Goal: Task Accomplishment & Management: Manage account settings

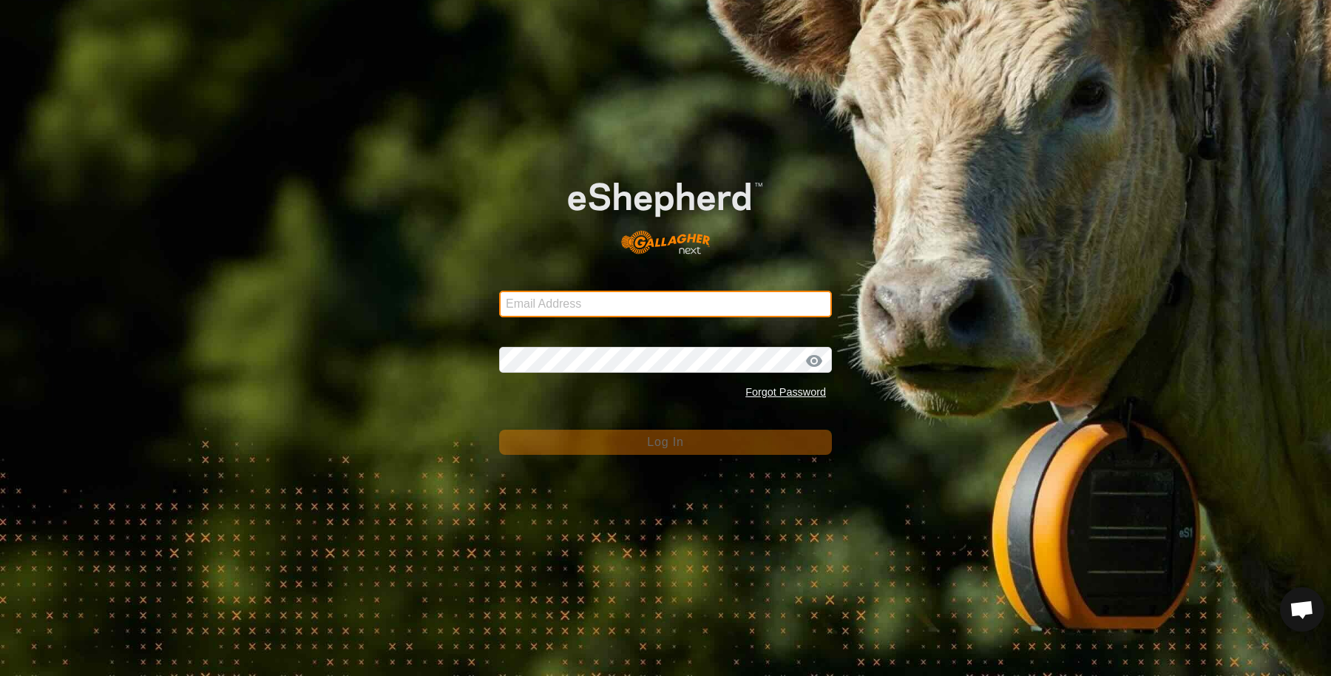
click at [608, 302] on input "Email Address" at bounding box center [665, 304] width 333 height 27
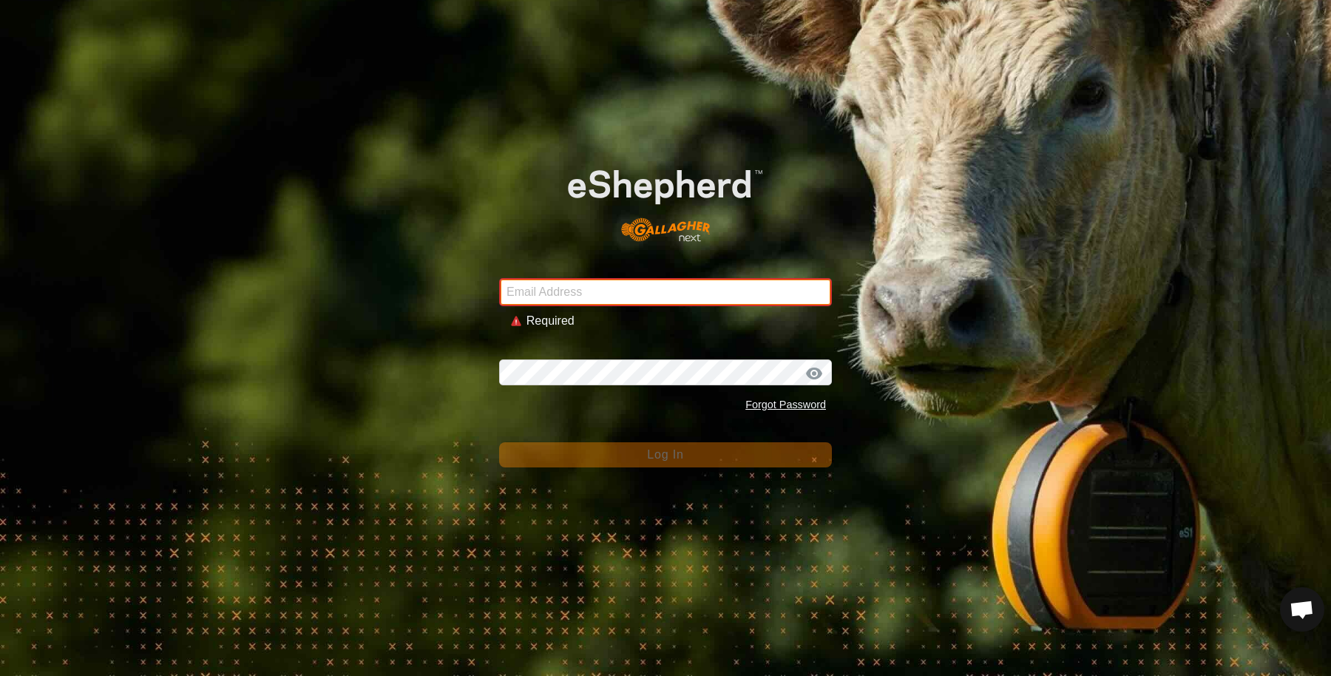
type input "sounness@activ8.net.au"
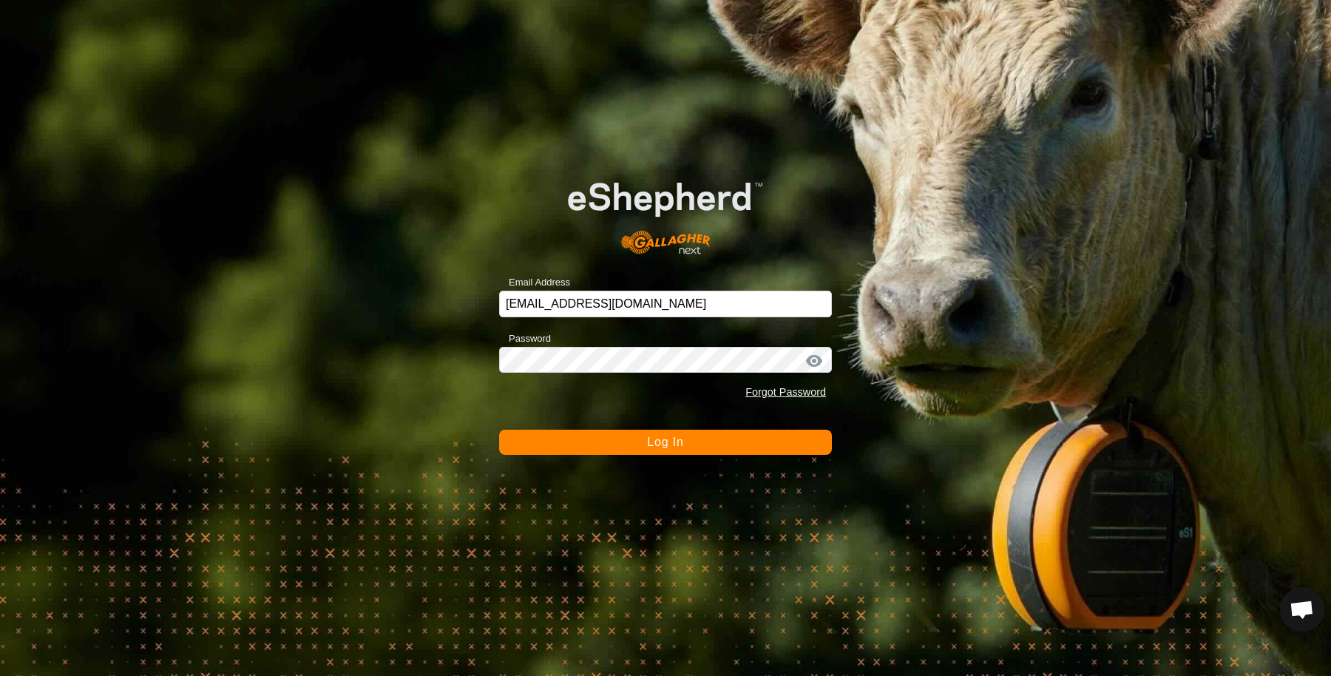
click at [600, 444] on button "Log In" at bounding box center [665, 441] width 333 height 25
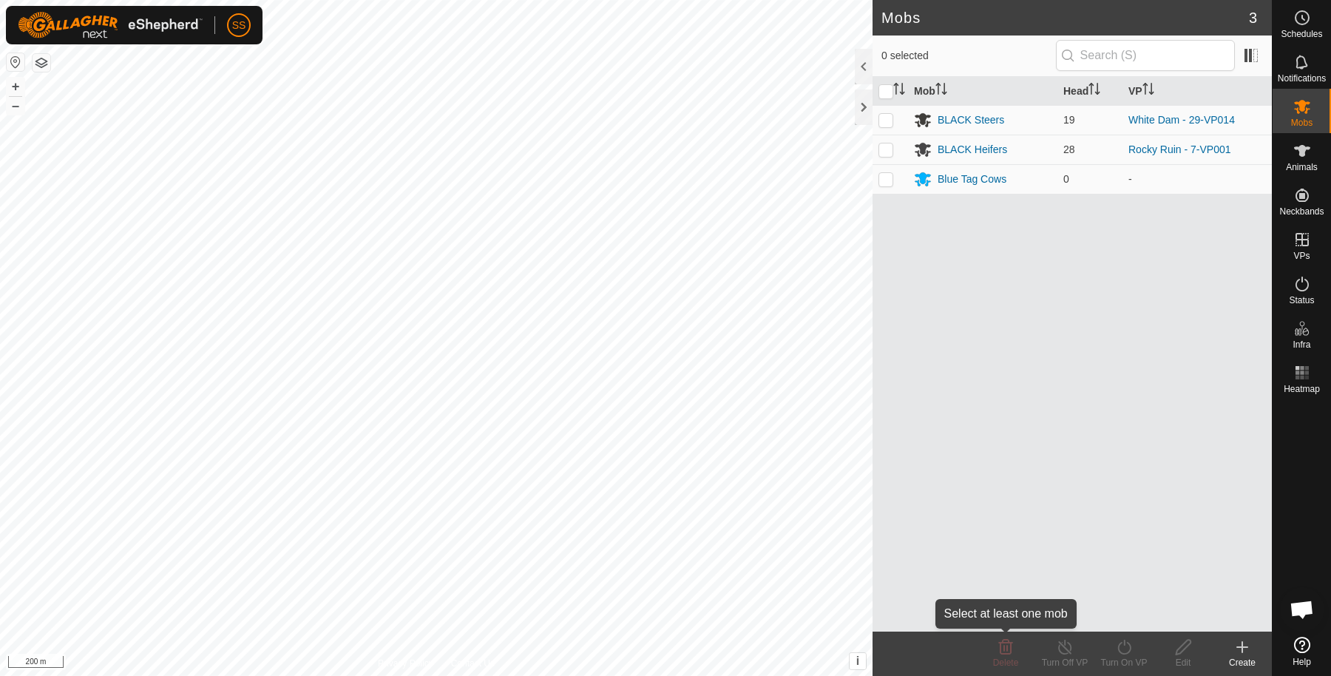
click at [1015, 631] on div "Delete" at bounding box center [1005, 653] width 59 height 44
click at [1301, 155] on icon at bounding box center [1302, 151] width 16 height 12
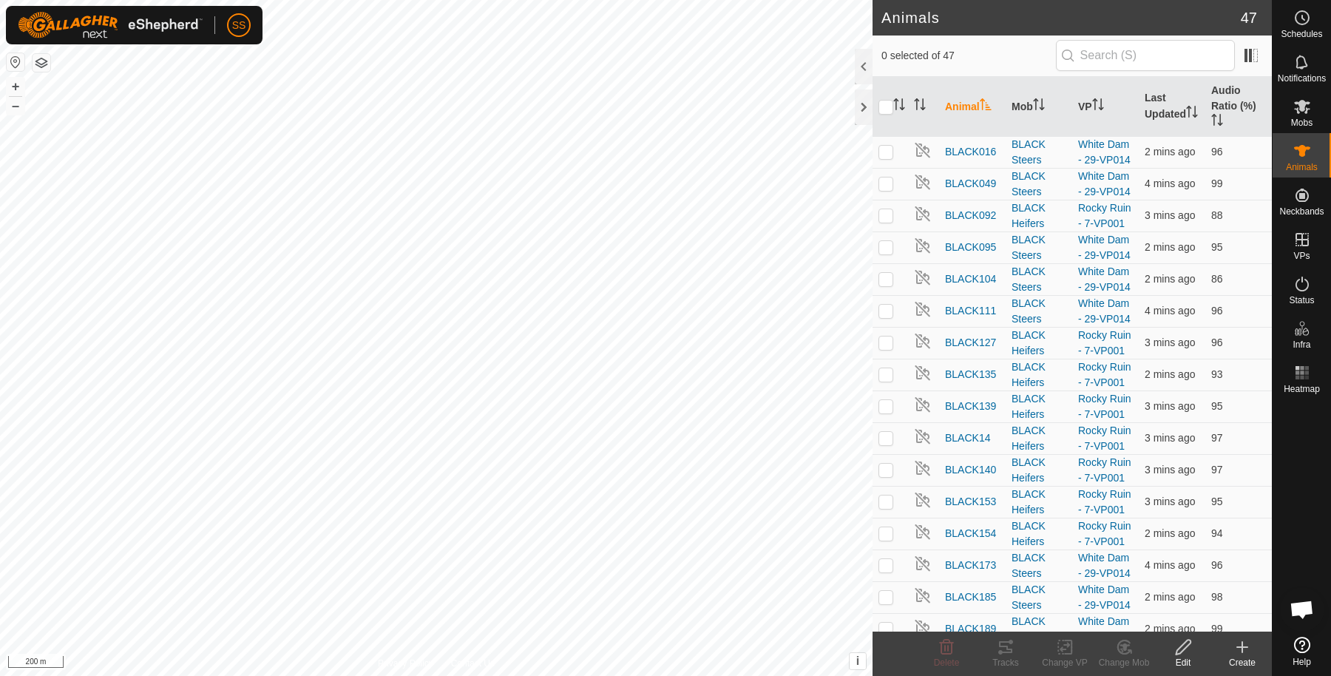
click at [1239, 669] on div "Create" at bounding box center [1241, 653] width 59 height 44
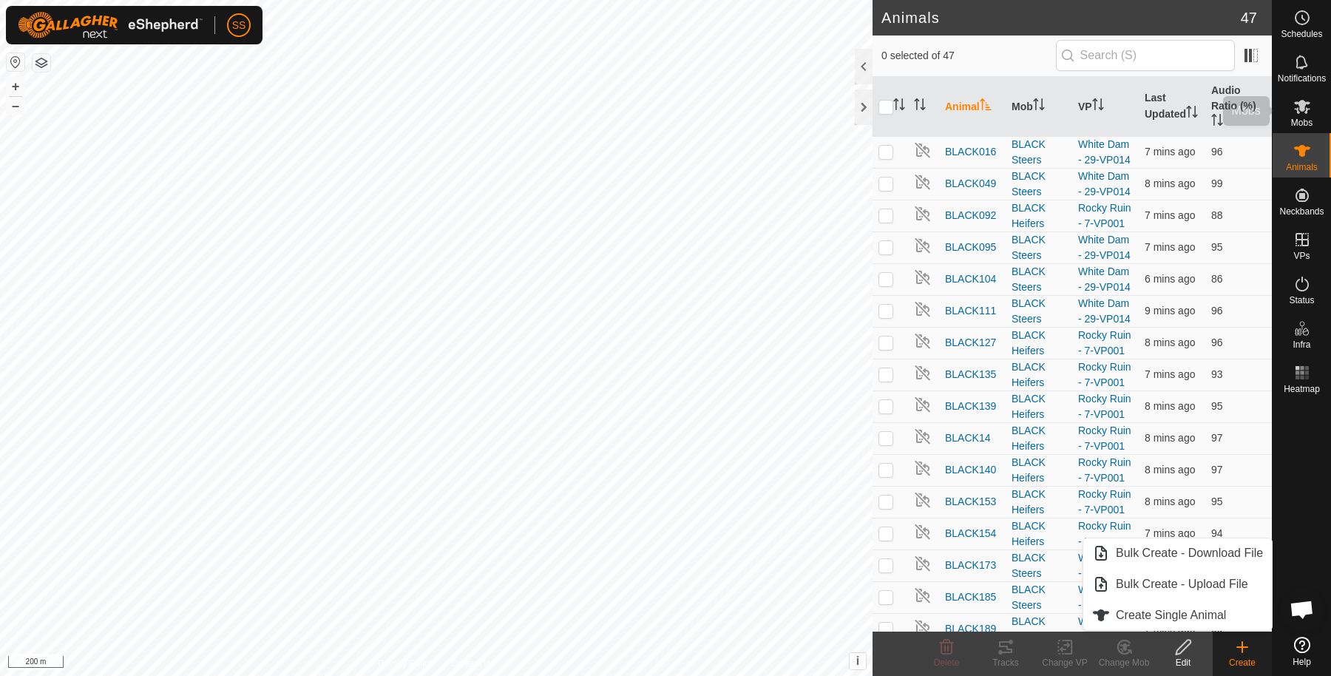
click at [1312, 114] on es-mob-svg-icon at bounding box center [1301, 107] width 27 height 24
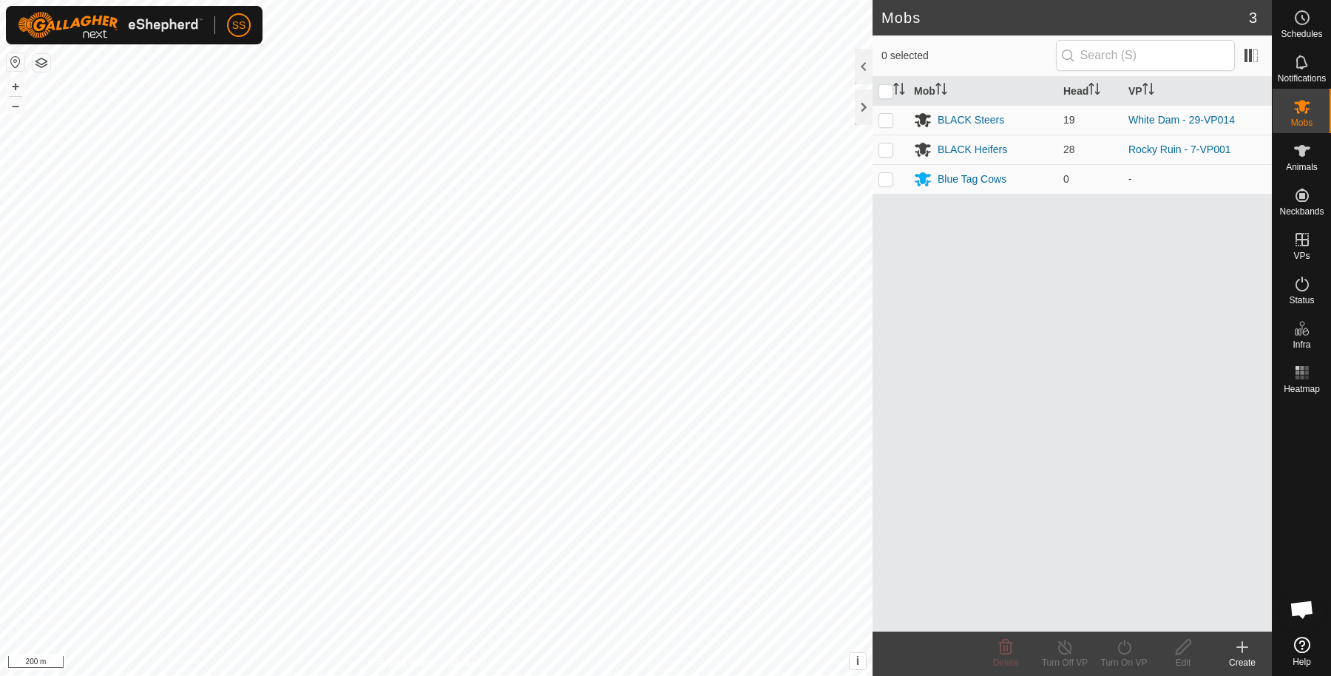
click at [1237, 648] on icon at bounding box center [1242, 647] width 18 height 18
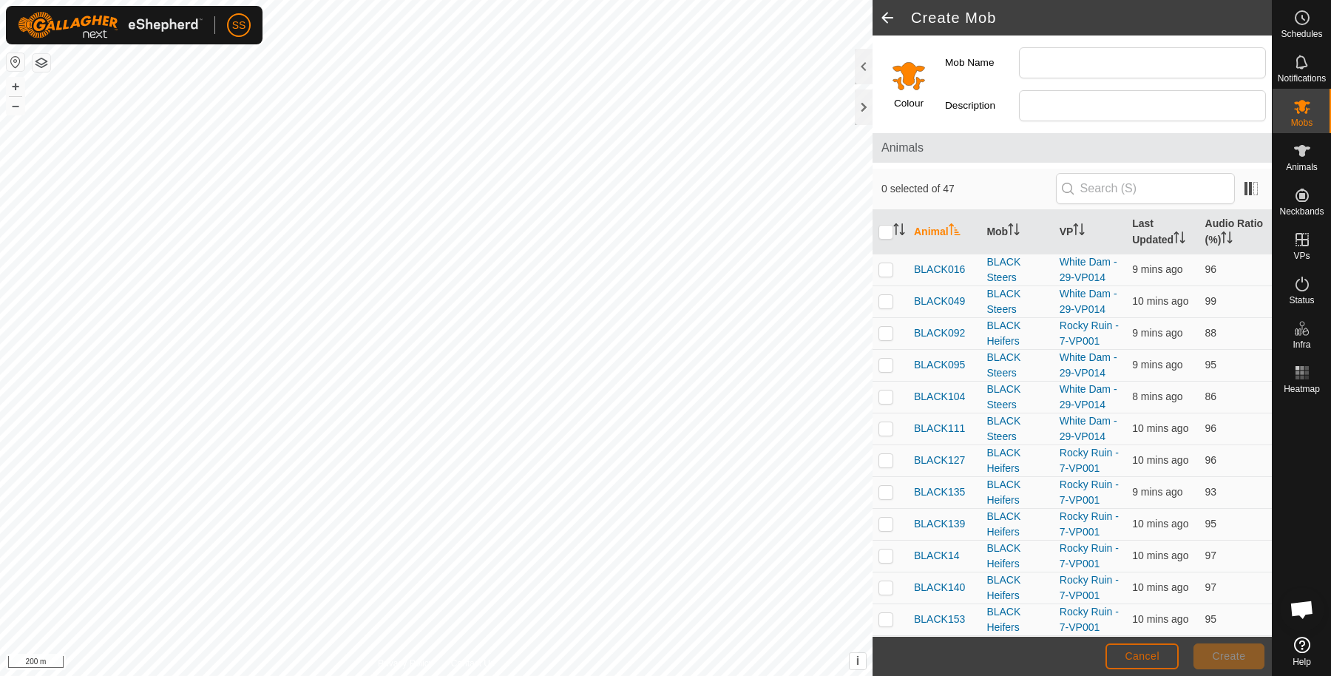
click at [1131, 654] on span "Cancel" at bounding box center [1141, 656] width 35 height 12
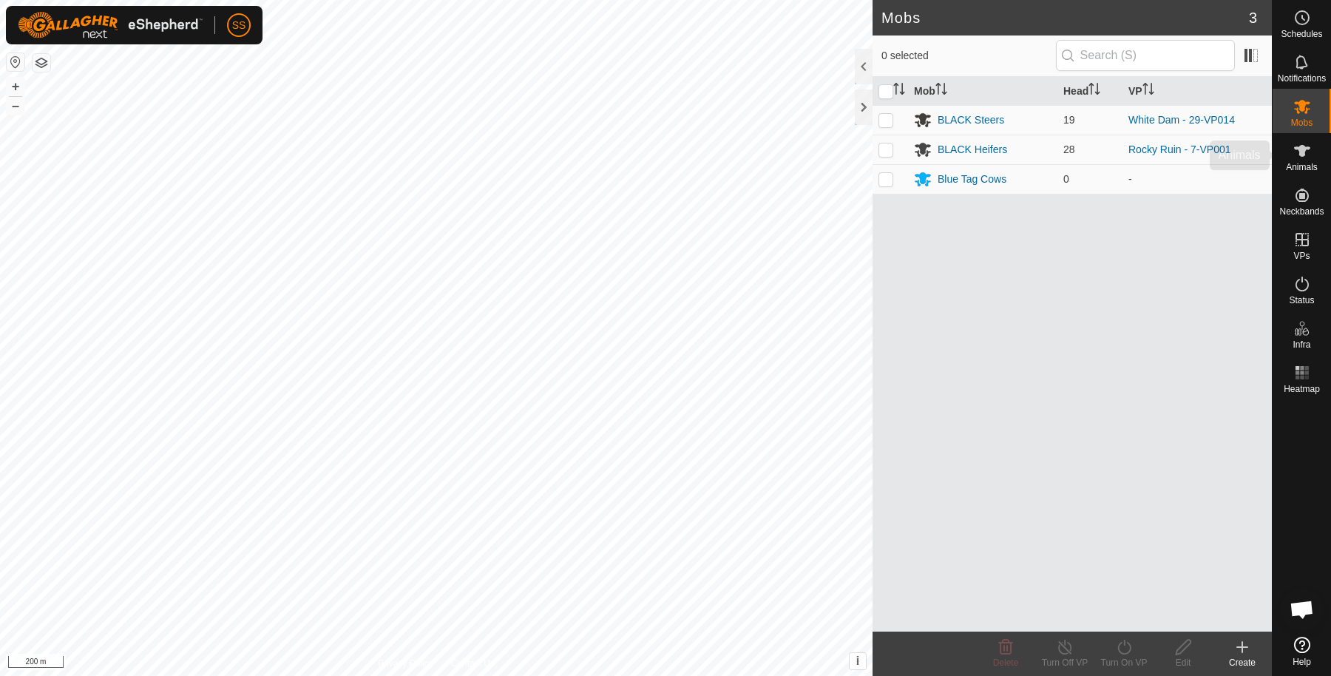
click at [1302, 140] on es-animals-svg-icon at bounding box center [1301, 151] width 27 height 24
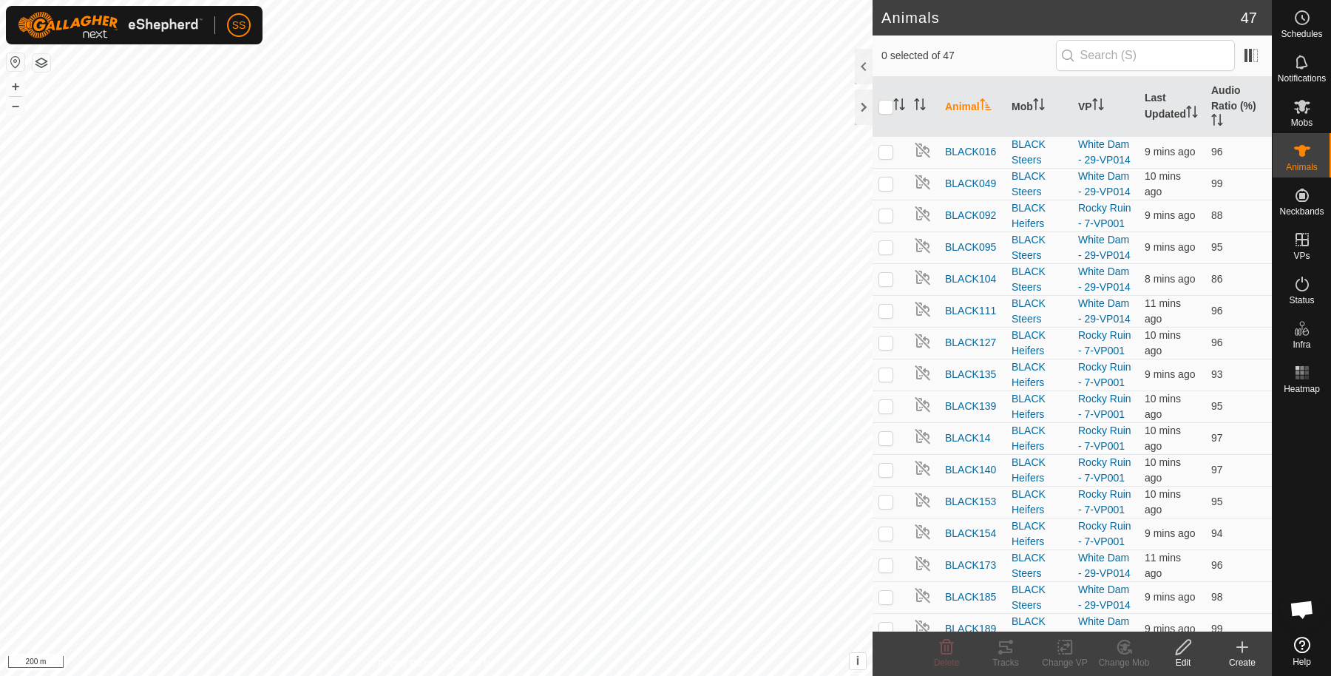
click at [1243, 647] on icon at bounding box center [1242, 647] width 10 height 0
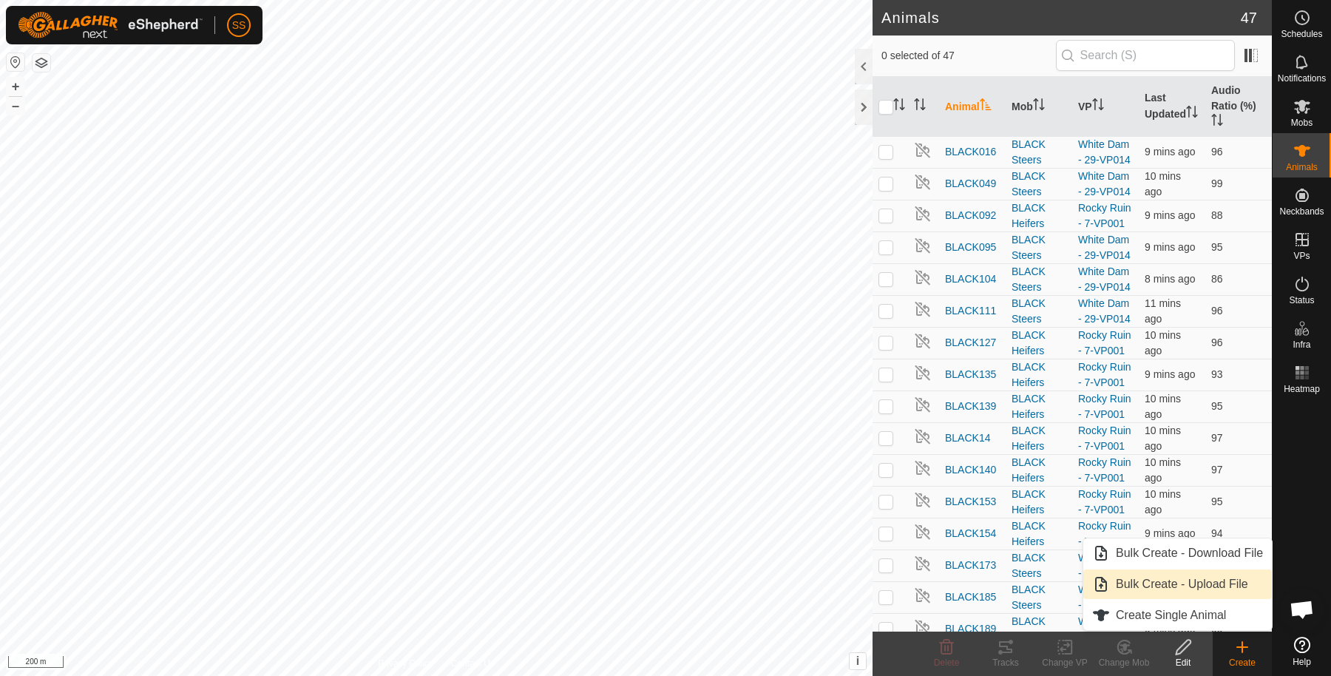
click at [1206, 580] on link "Bulk Create - Upload File" at bounding box center [1177, 584] width 189 height 30
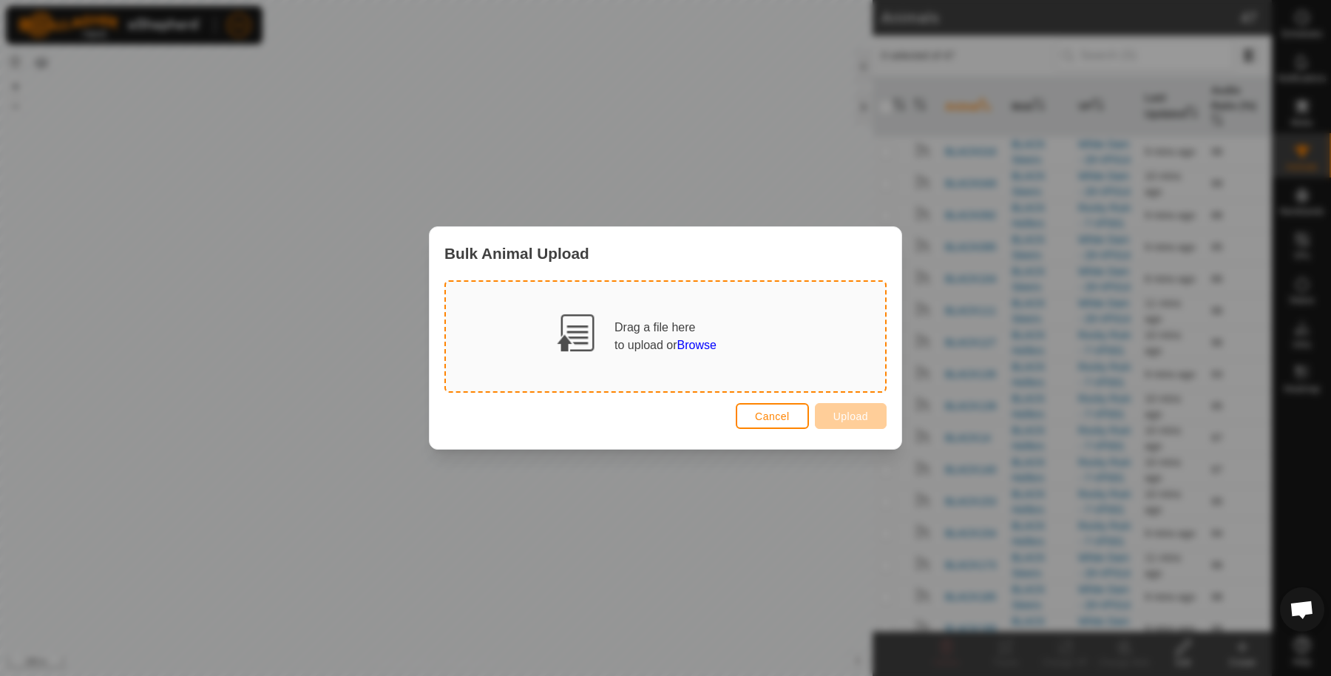
click at [691, 344] on span "Browse" at bounding box center [696, 345] width 39 height 13
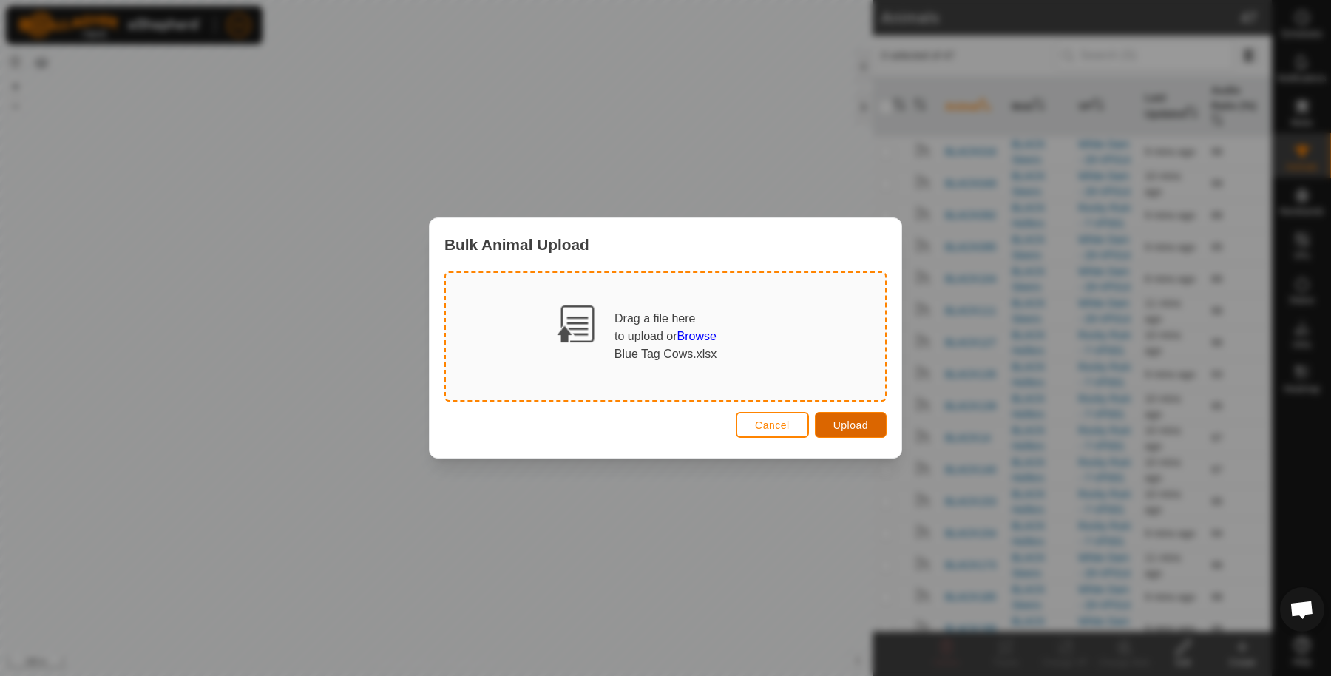
click at [835, 425] on span "Upload" at bounding box center [850, 425] width 35 height 12
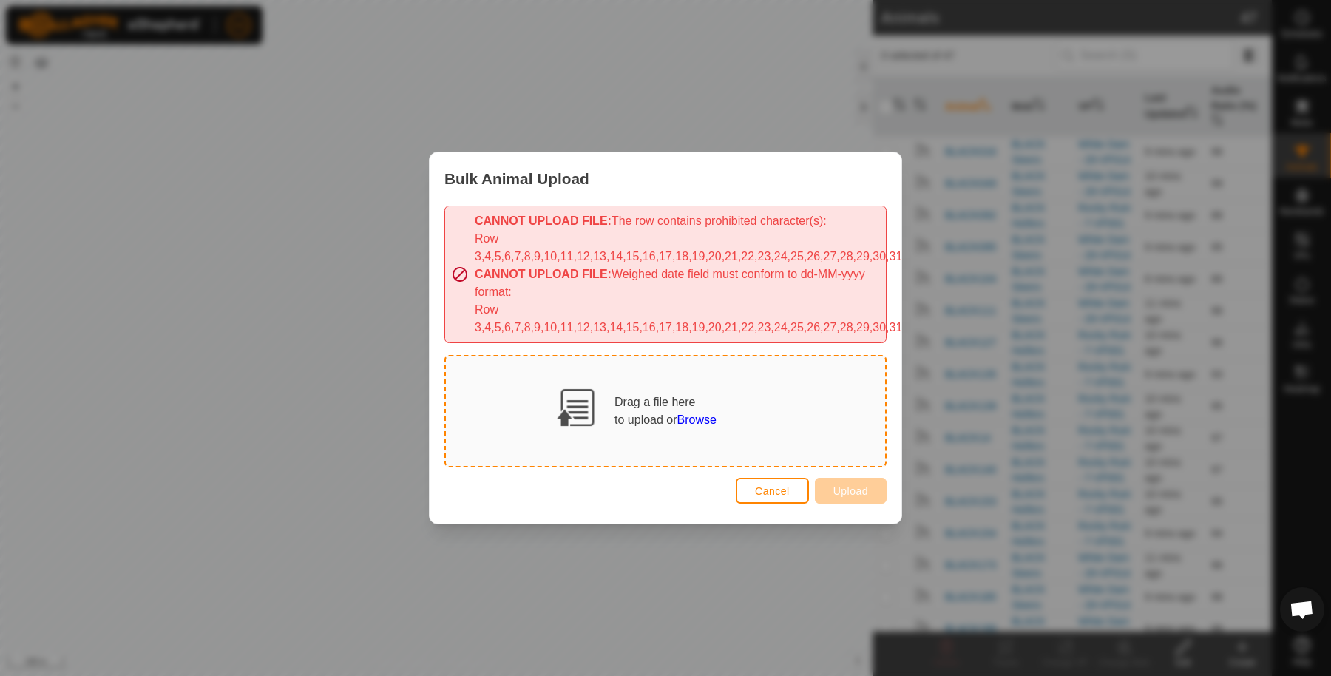
drag, startPoint x: 713, startPoint y: 317, endPoint x: 704, endPoint y: 292, distance: 26.9
click at [704, 292] on div "CANNOT UPLOAD FILE: Weighed date field must conform to dd-MM-yyyy format: Row 3…" at bounding box center [677, 300] width 405 height 71
click at [788, 485] on span "Cancel" at bounding box center [772, 491] width 35 height 12
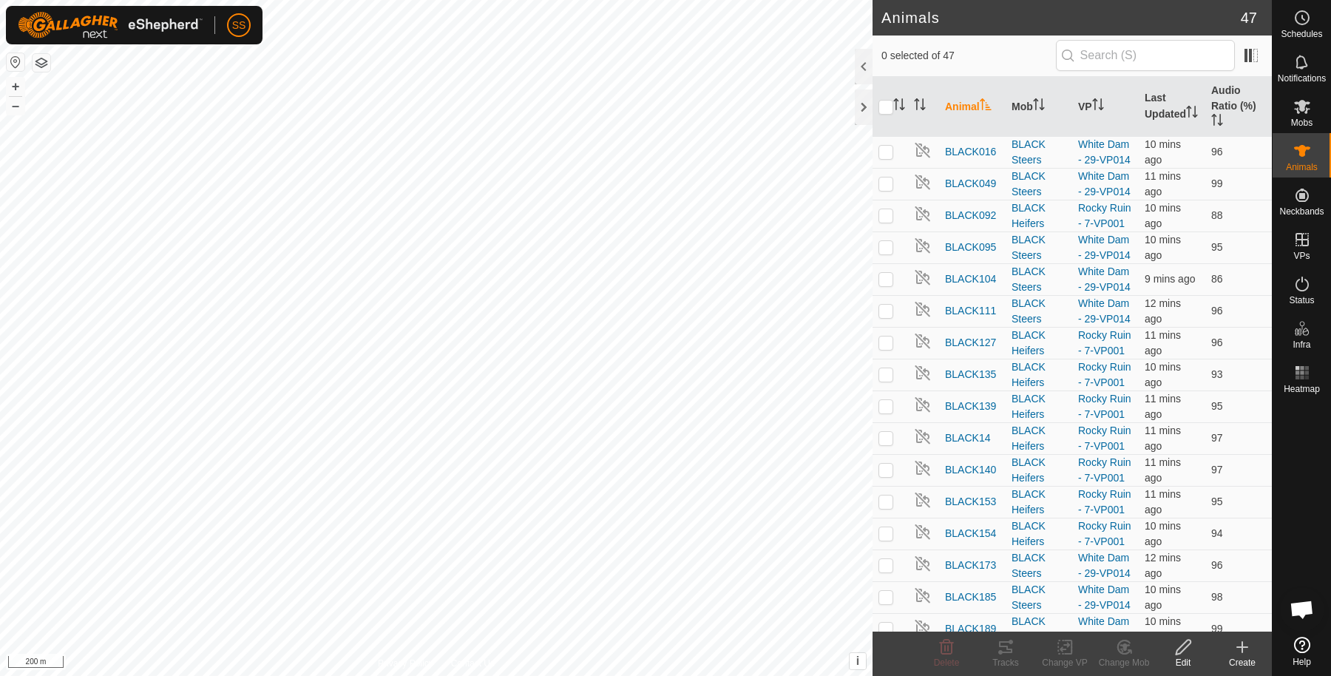
click at [1236, 643] on icon at bounding box center [1242, 647] width 18 height 18
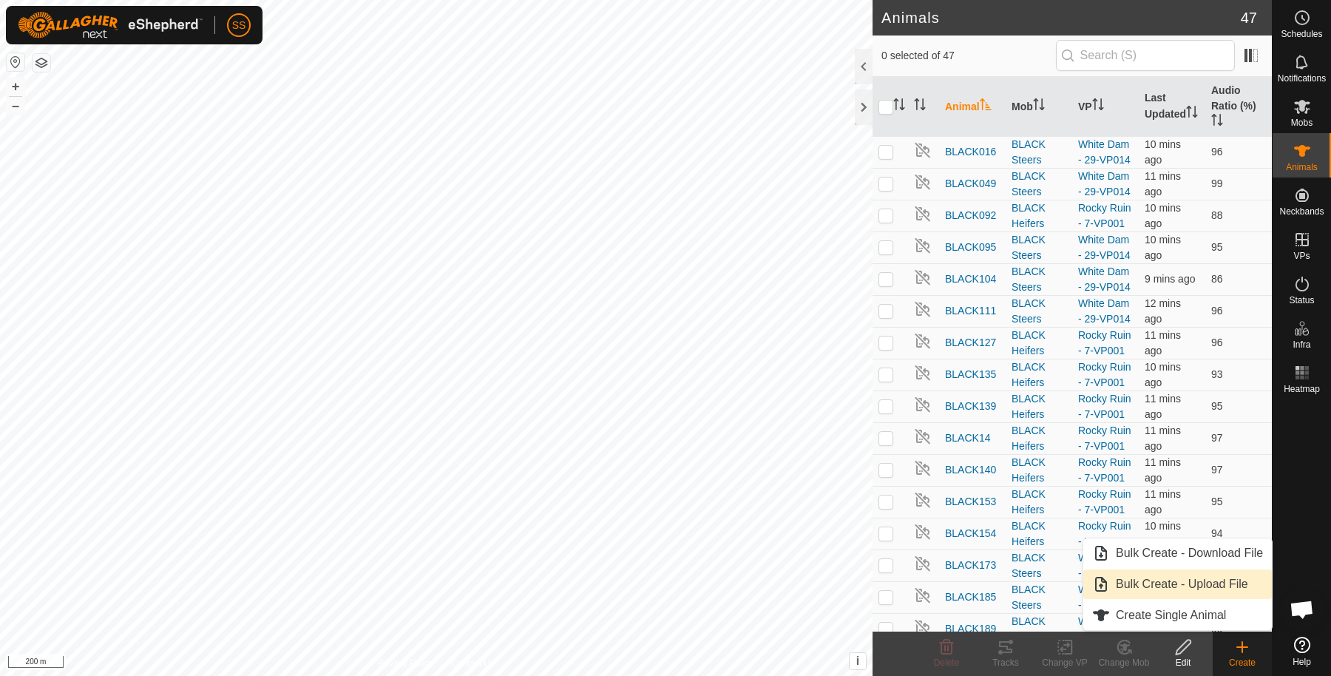
click at [1220, 577] on link "Bulk Create - Upload File" at bounding box center [1177, 584] width 189 height 30
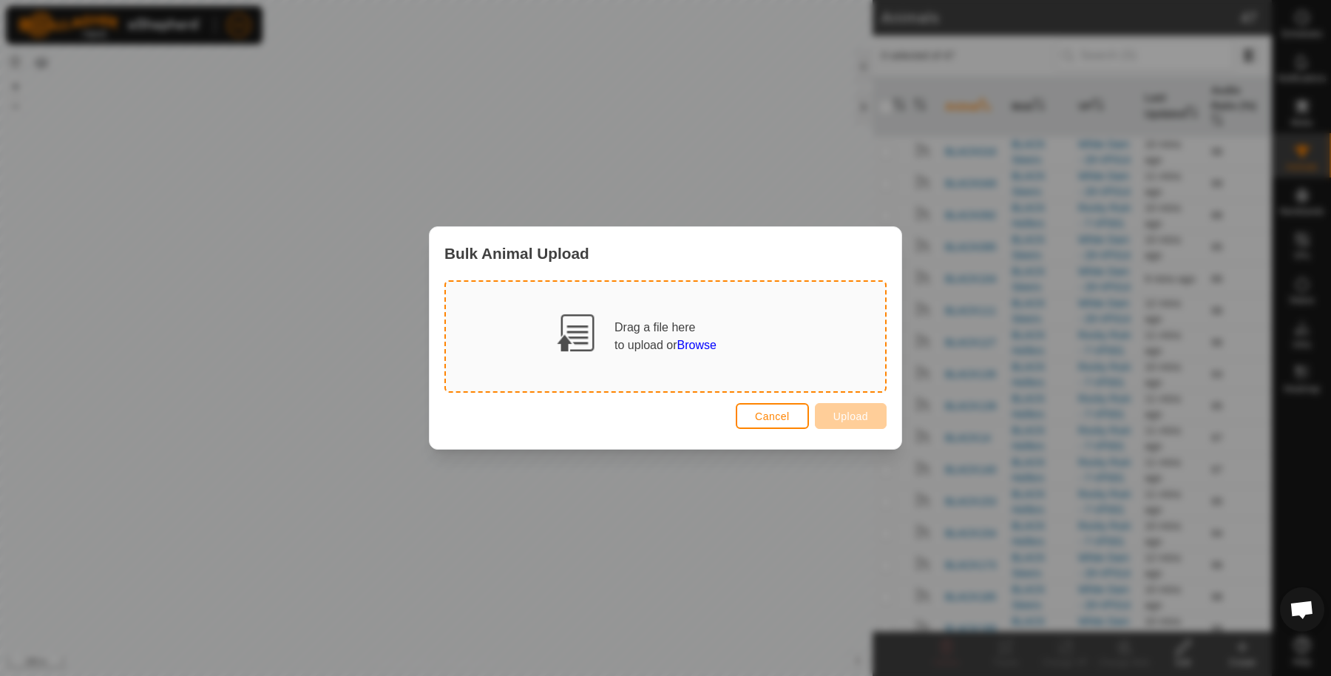
click at [701, 353] on div "Drag a file here to upload or Browse" at bounding box center [665, 336] width 439 height 109
click at [701, 344] on span "Browse" at bounding box center [696, 345] width 39 height 13
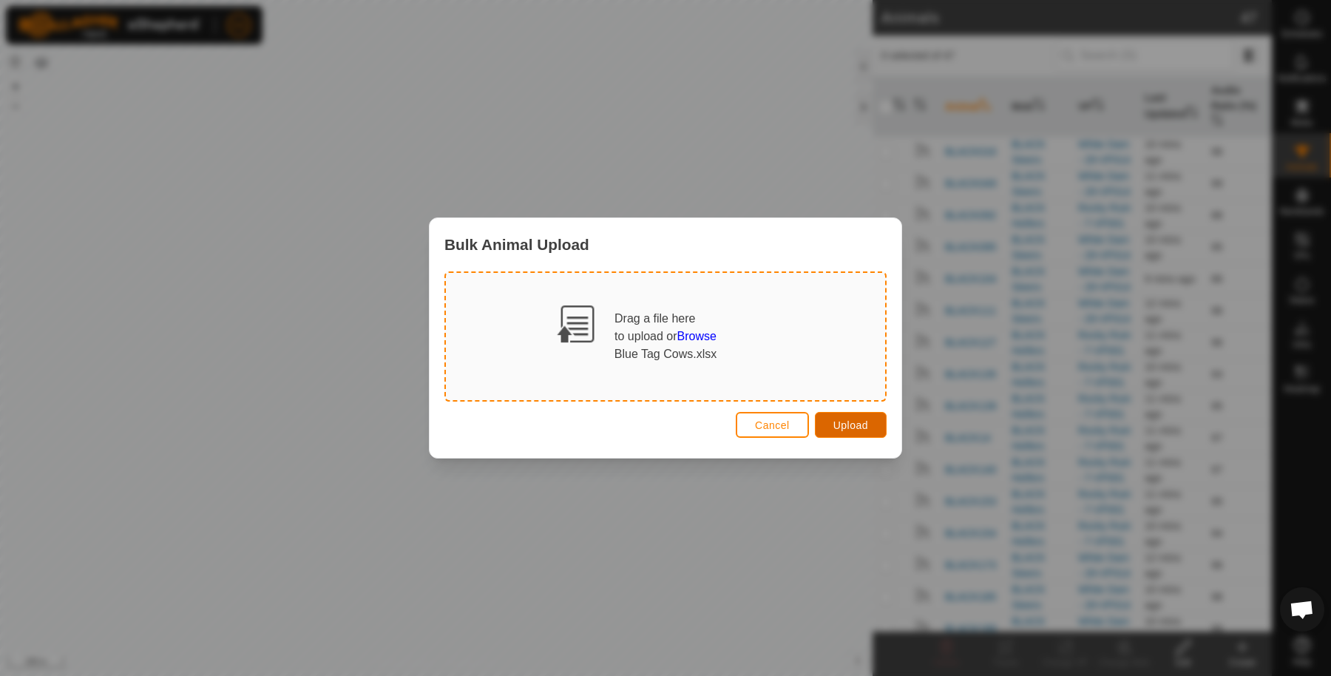
click at [880, 425] on button "Upload" at bounding box center [851, 425] width 72 height 26
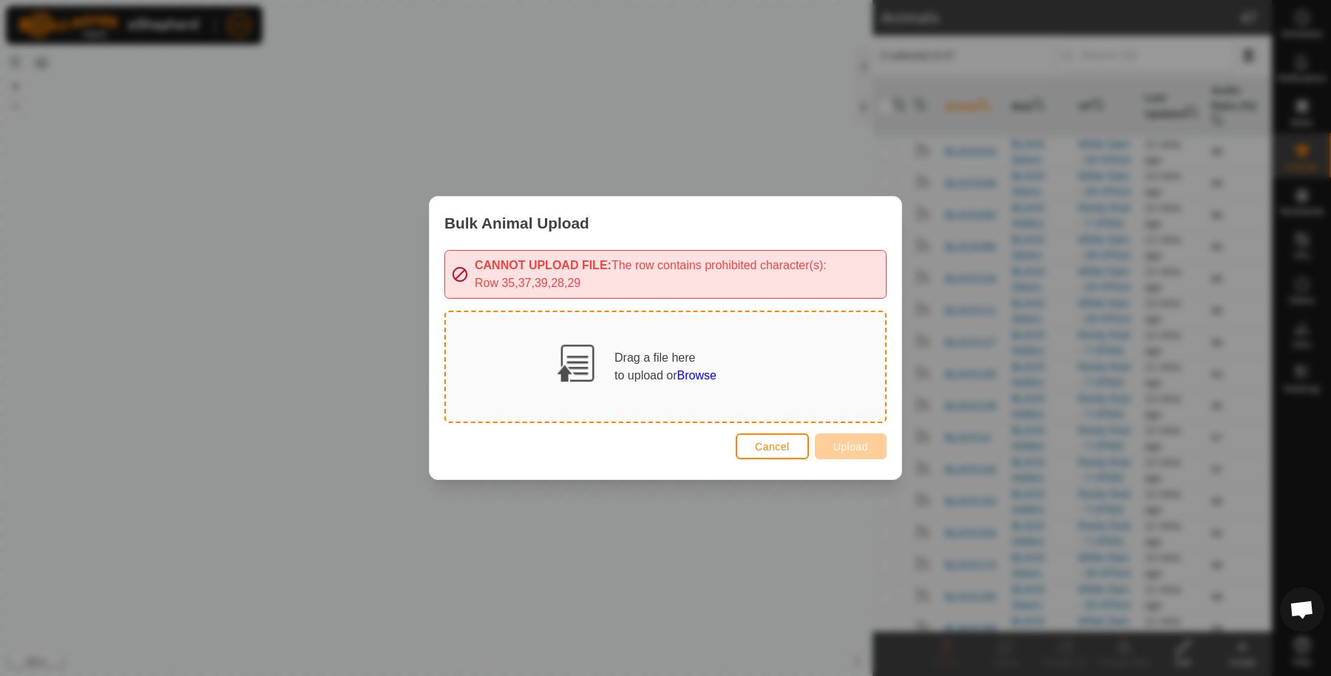
click at [693, 373] on span "Browse" at bounding box center [696, 375] width 39 height 13
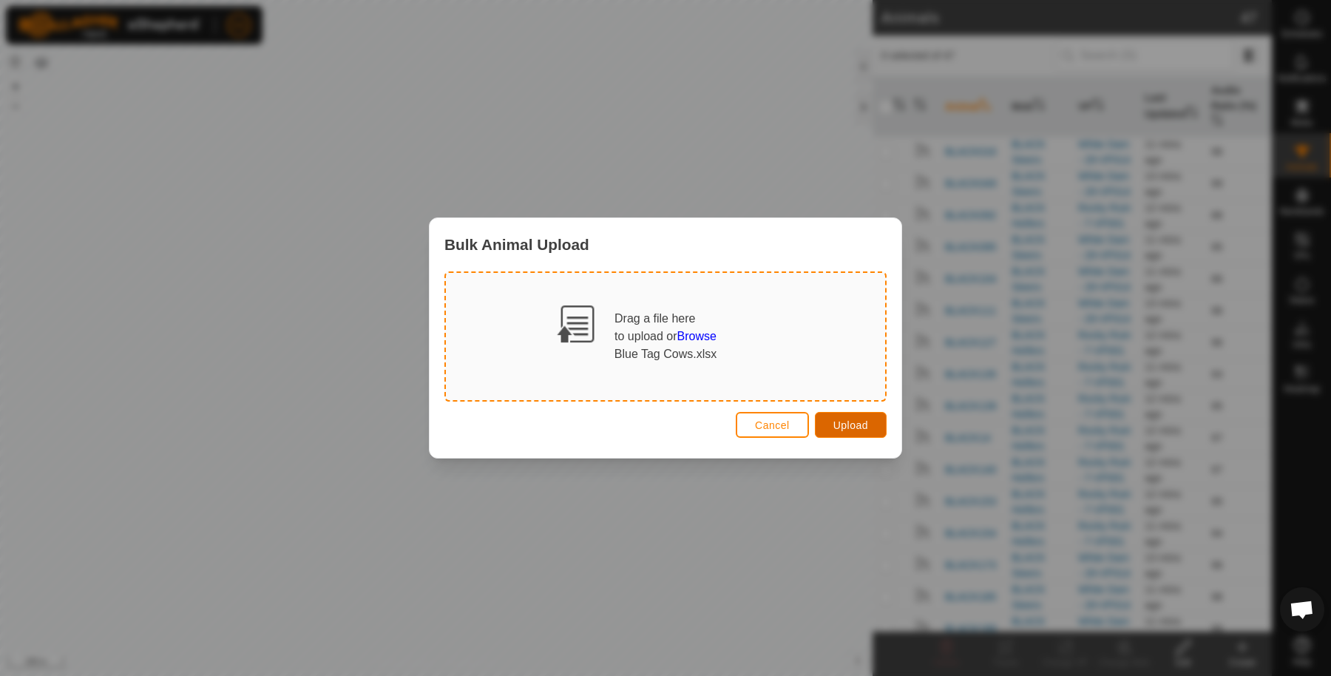
click at [838, 425] on span "Upload" at bounding box center [850, 425] width 35 height 12
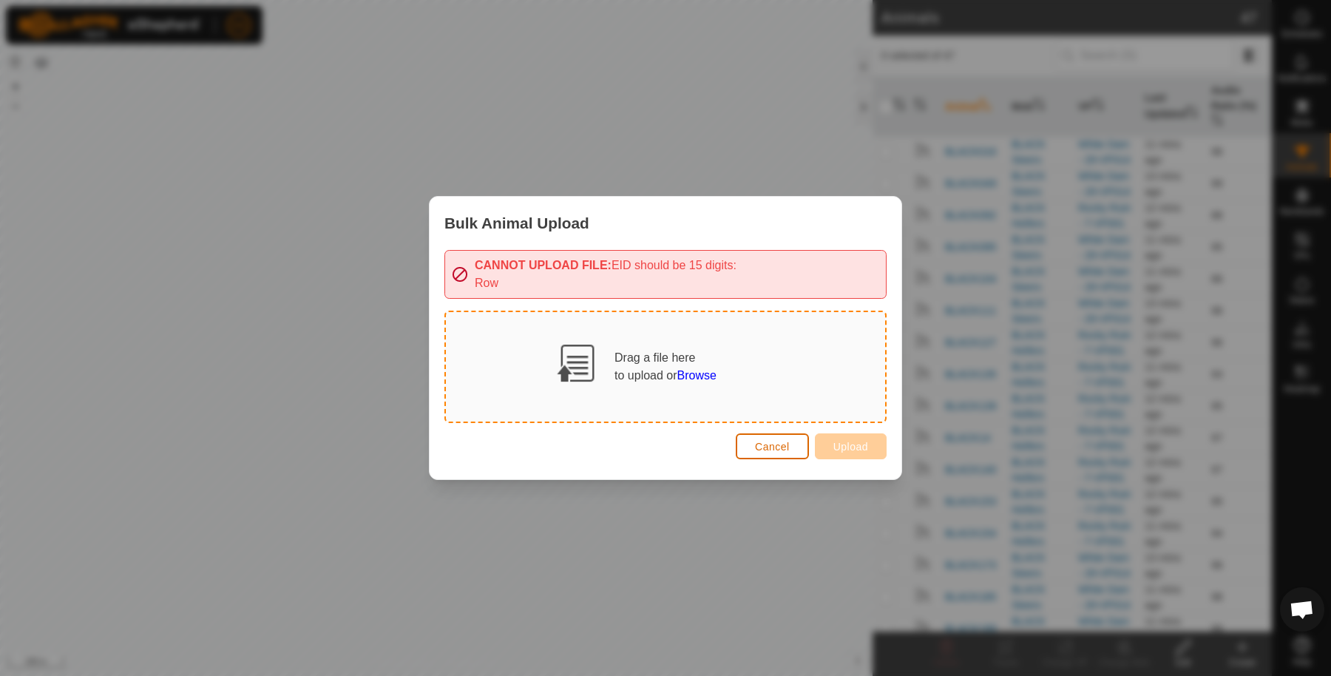
click at [772, 446] on span "Cancel" at bounding box center [772, 447] width 35 height 12
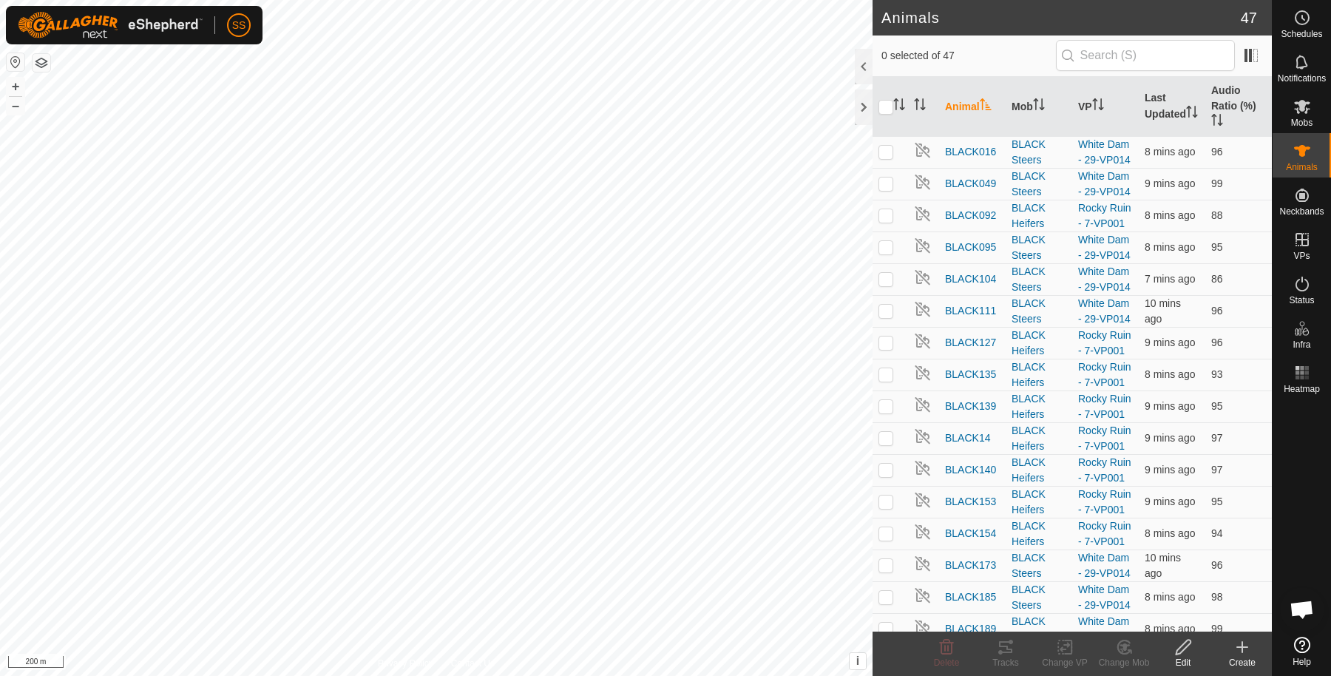
click at [1237, 642] on icon at bounding box center [1242, 647] width 18 height 18
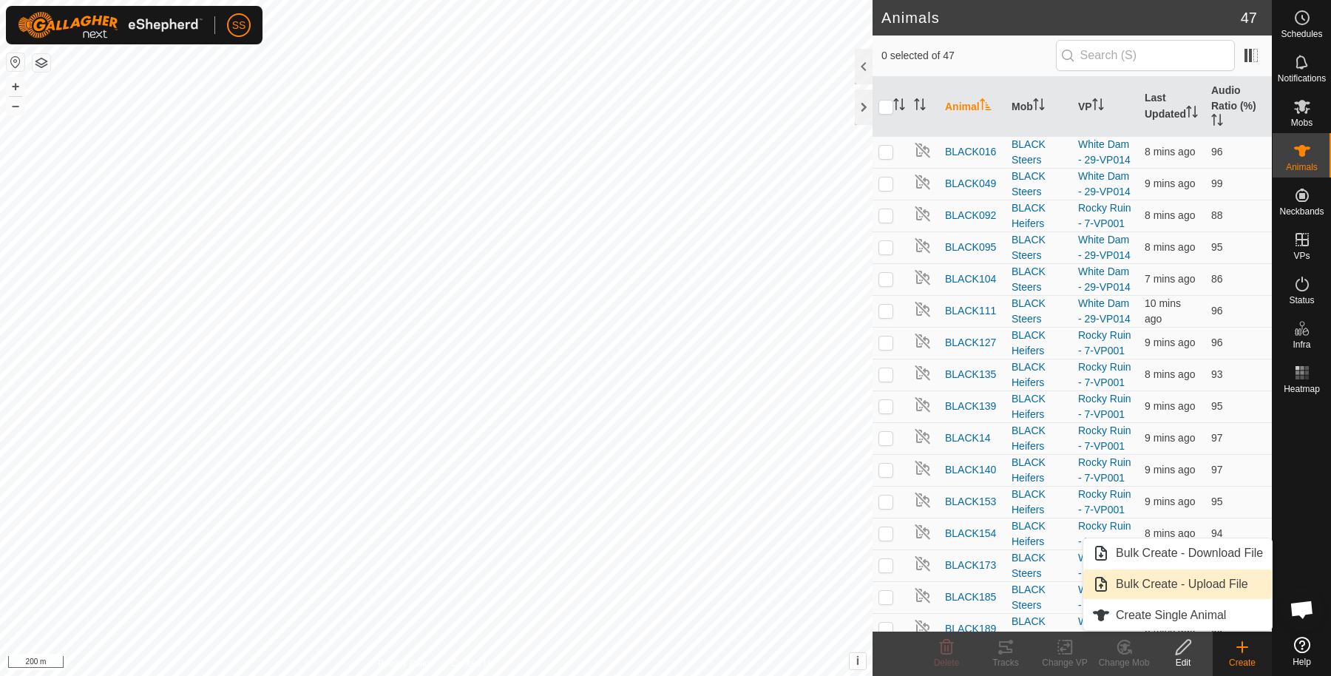
click at [1229, 582] on link "Bulk Create - Upload File" at bounding box center [1177, 584] width 189 height 30
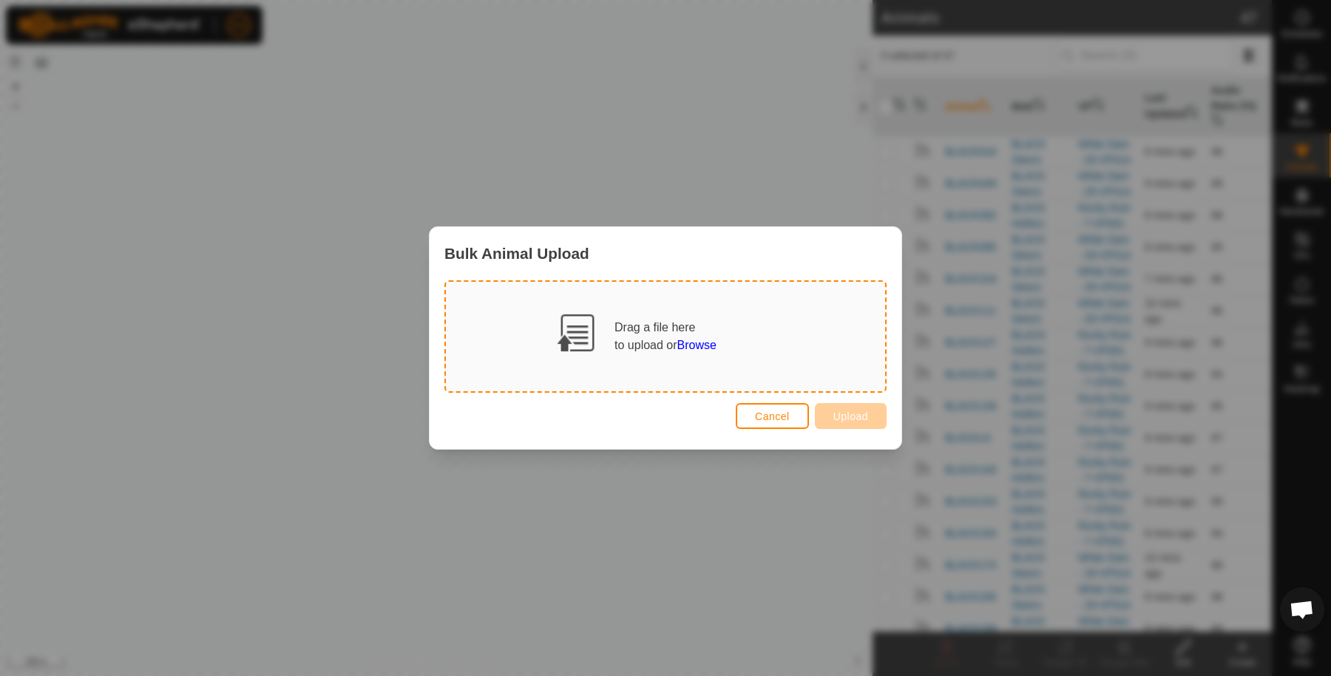
click at [714, 347] on span "Browse" at bounding box center [696, 345] width 39 height 13
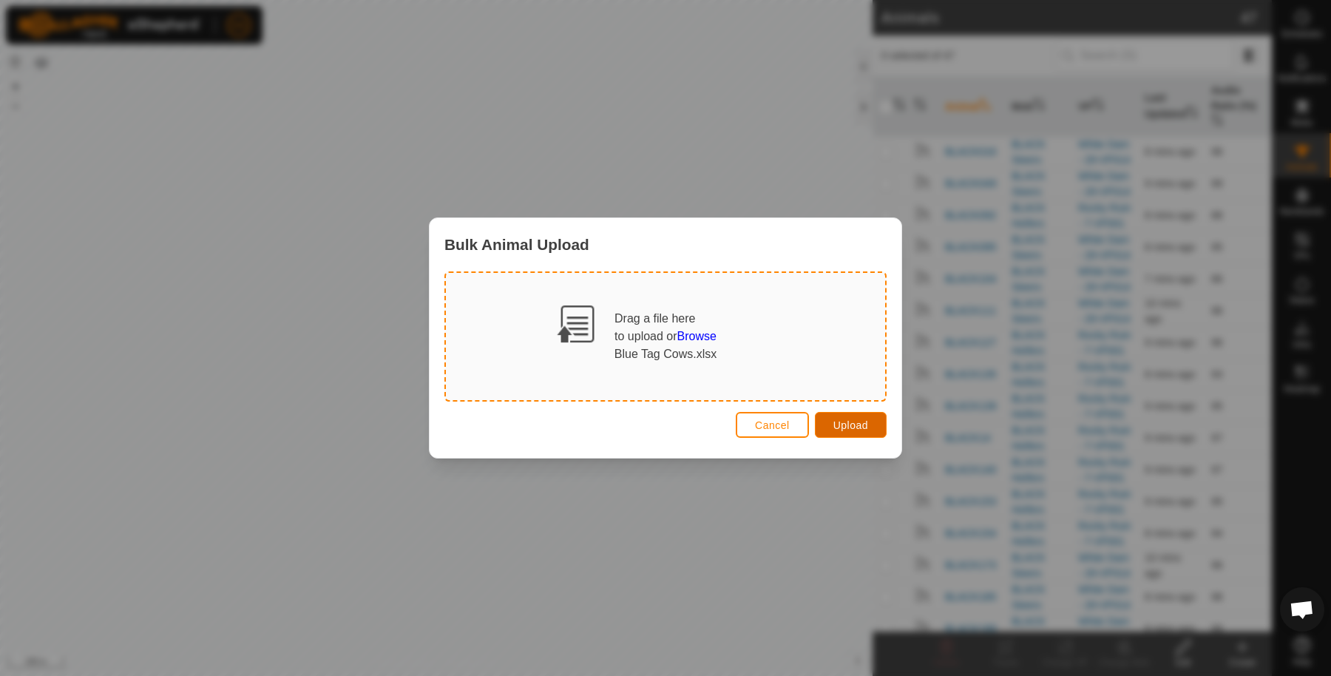
click at [836, 421] on span "Upload" at bounding box center [850, 425] width 35 height 12
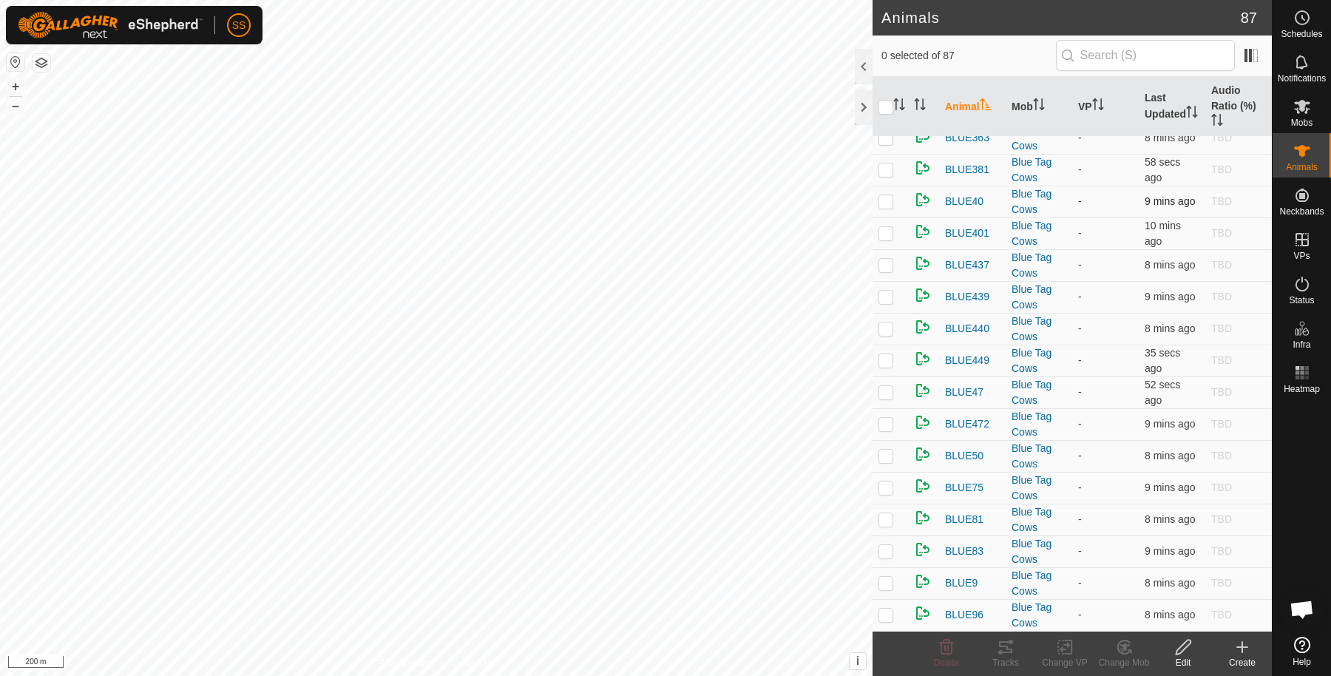
scroll to position [2976, 0]
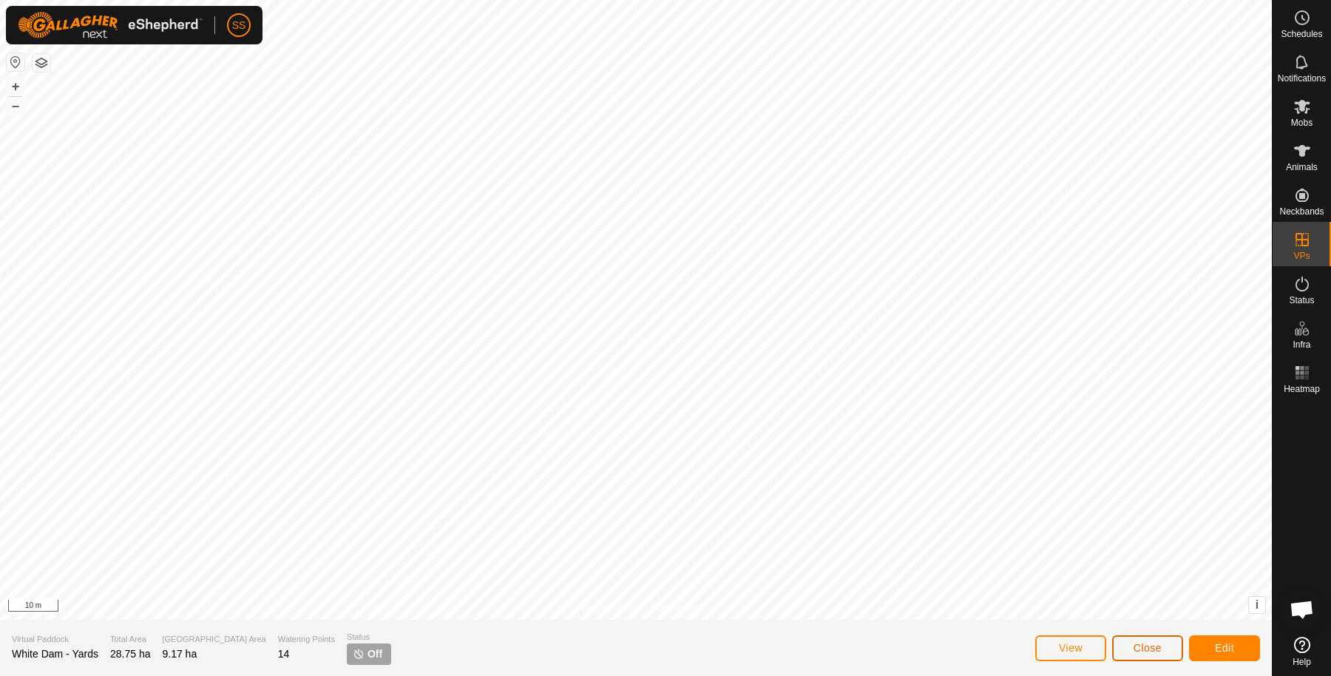
click at [1135, 644] on span "Close" at bounding box center [1147, 648] width 28 height 12
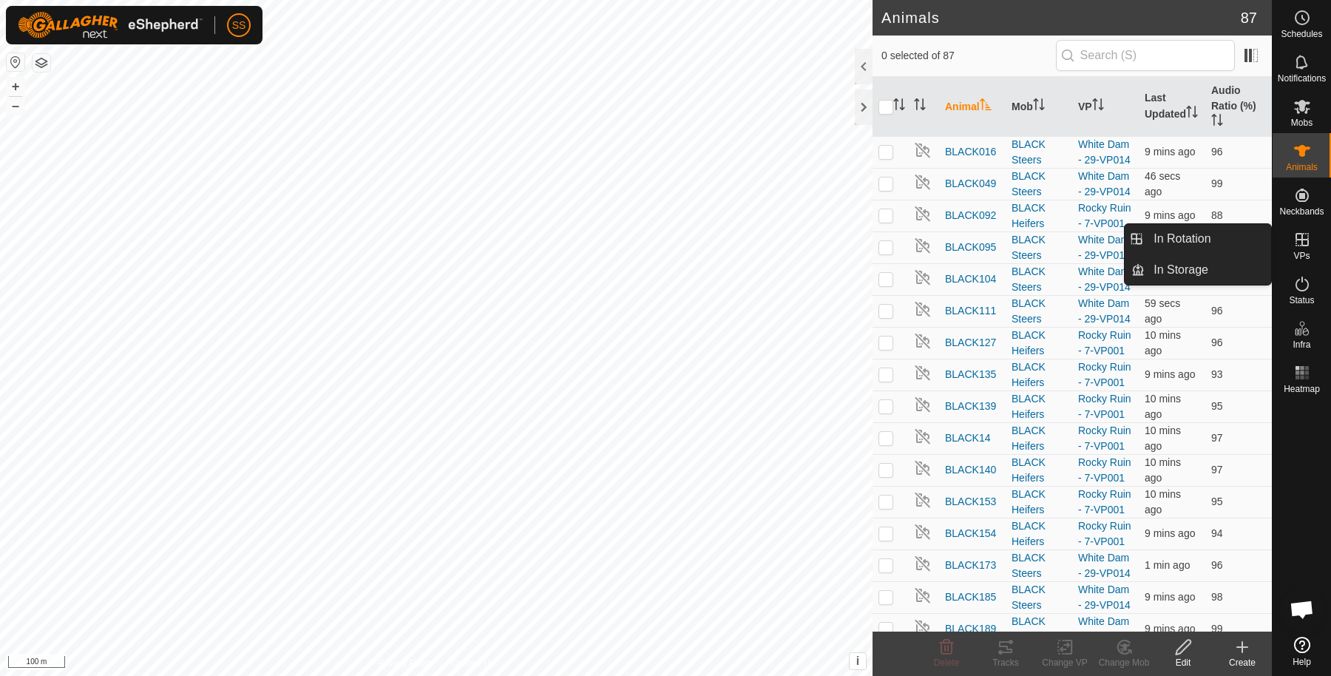
click at [1291, 244] on es-virtualpaddocks-svg-icon at bounding box center [1301, 240] width 27 height 24
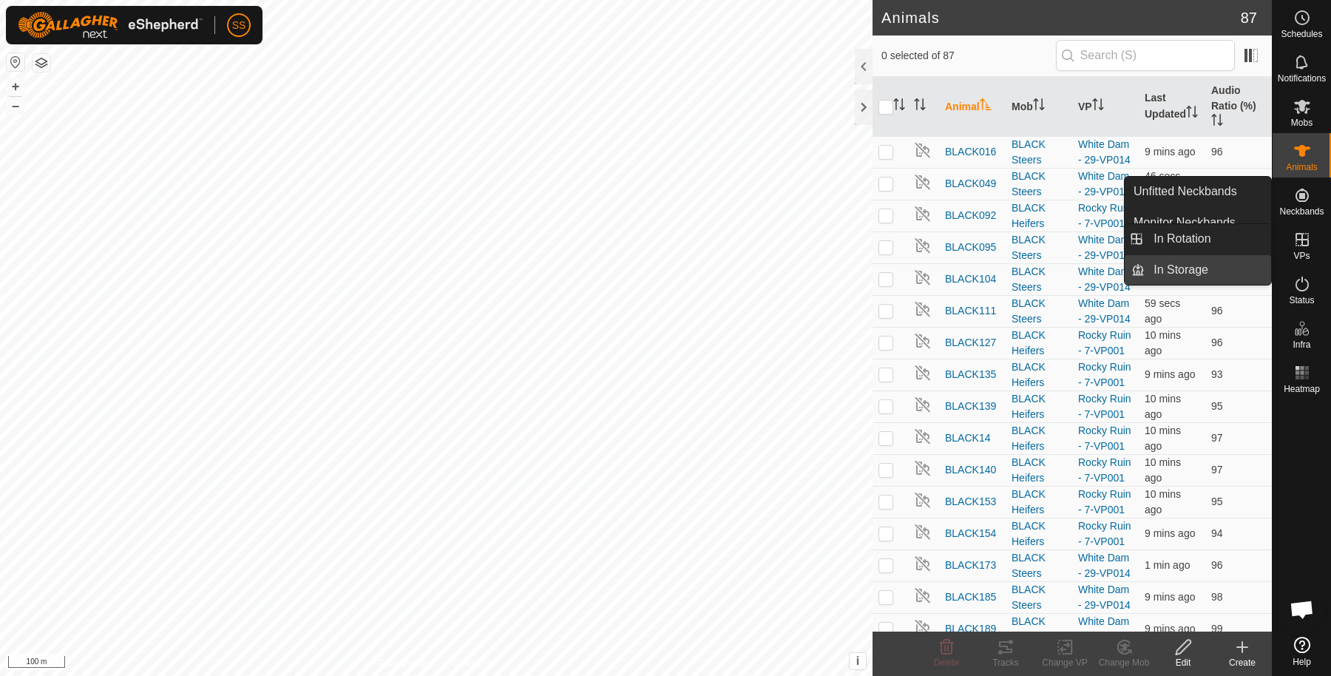
click at [1226, 270] on link "In Storage" at bounding box center [1207, 270] width 126 height 30
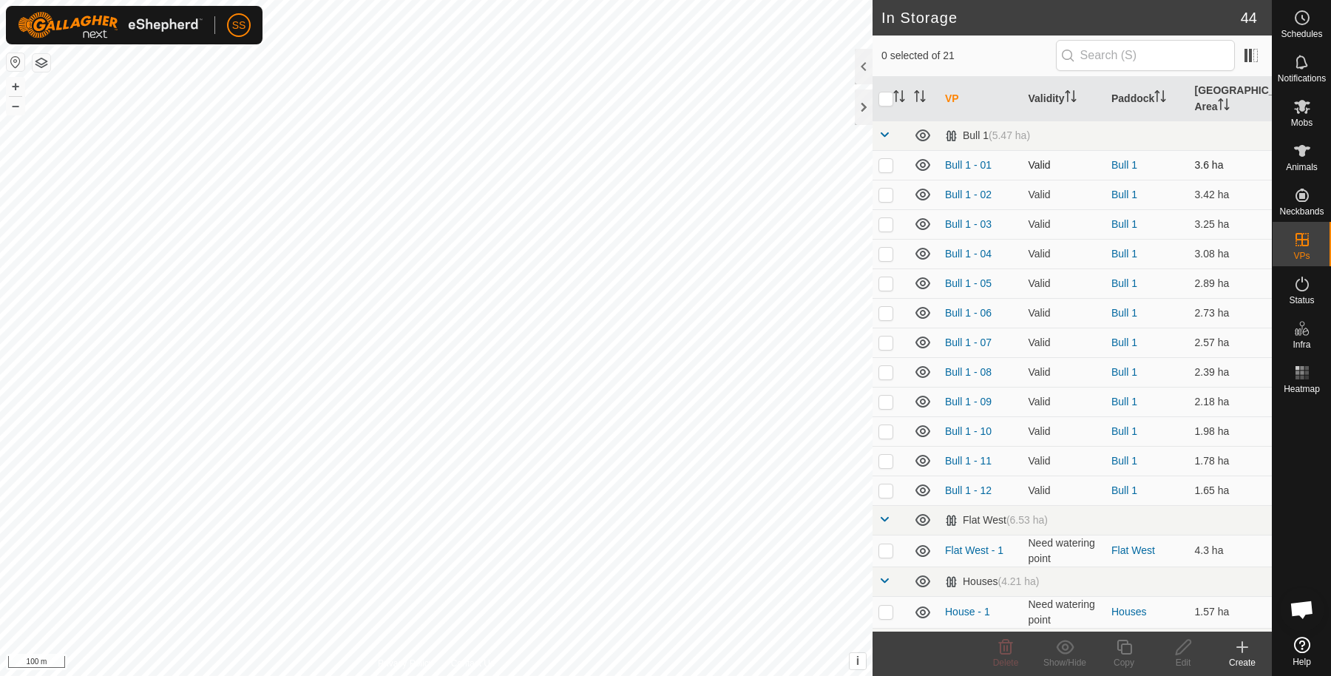
click at [884, 165] on p-checkbox at bounding box center [885, 165] width 15 height 12
checkbox input "true"
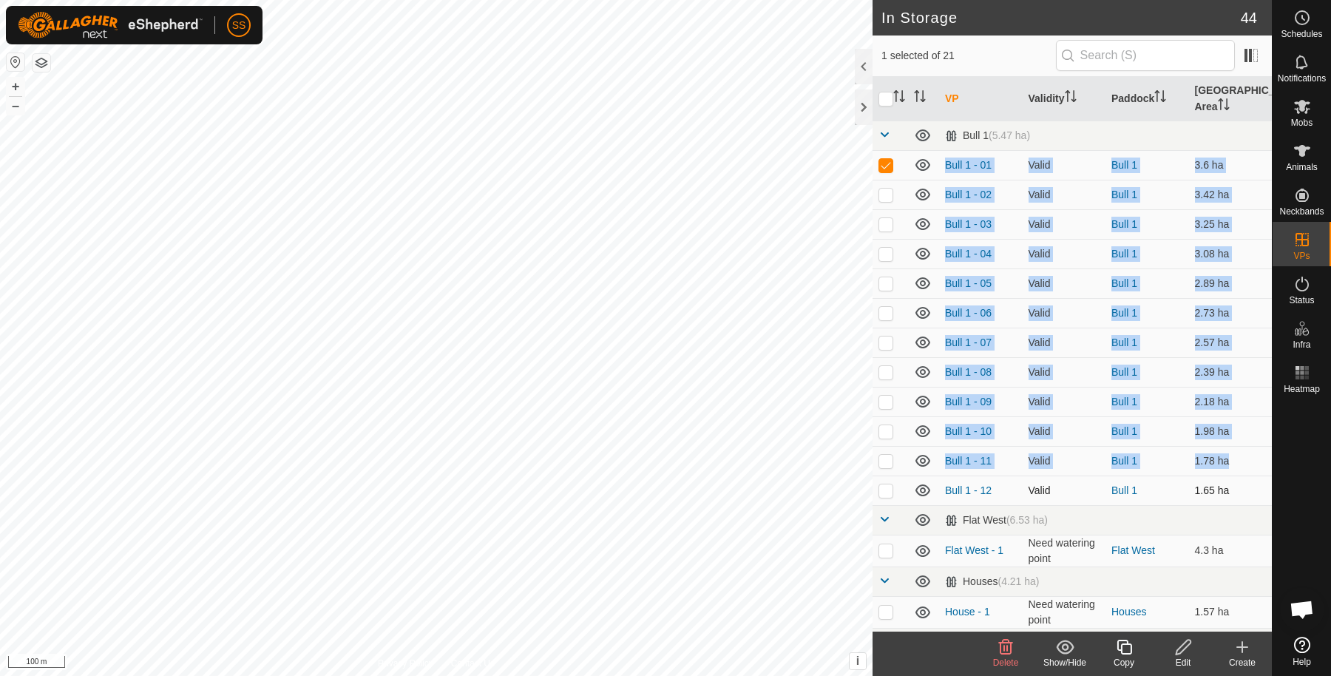
click at [880, 489] on p-checkbox at bounding box center [885, 490] width 15 height 12
checkbox input "true"
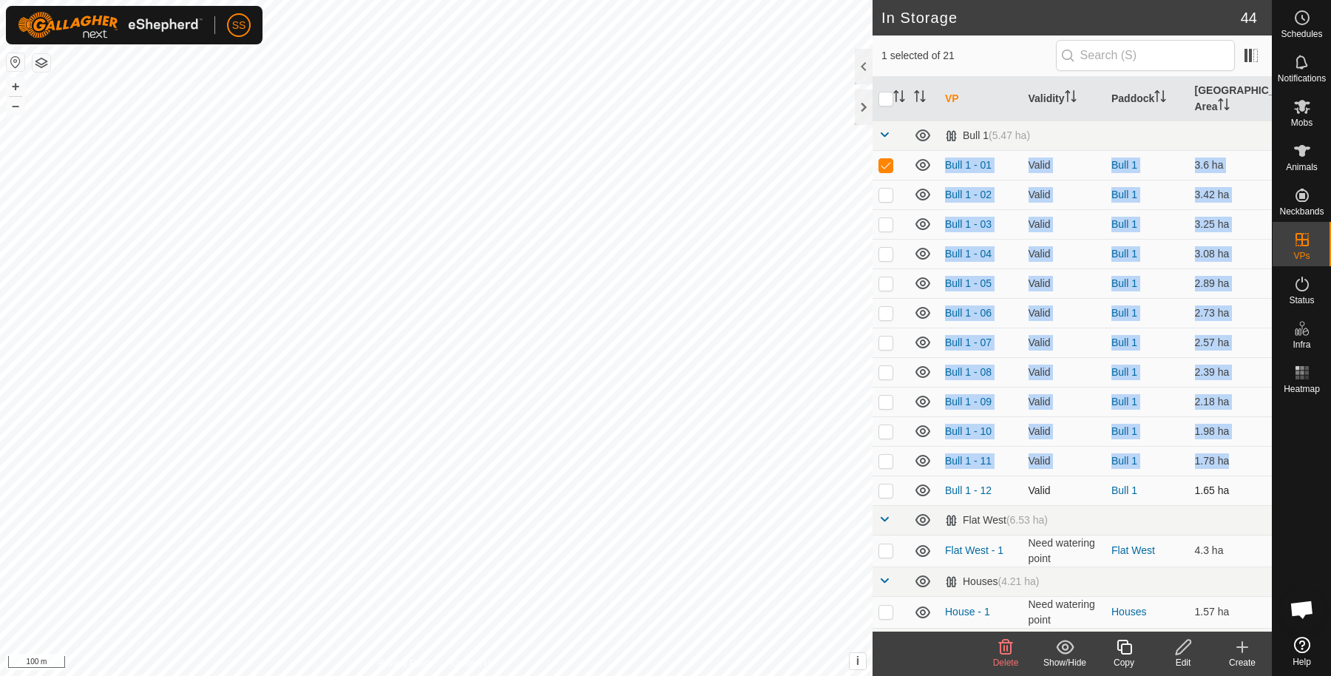
checkbox input "true"
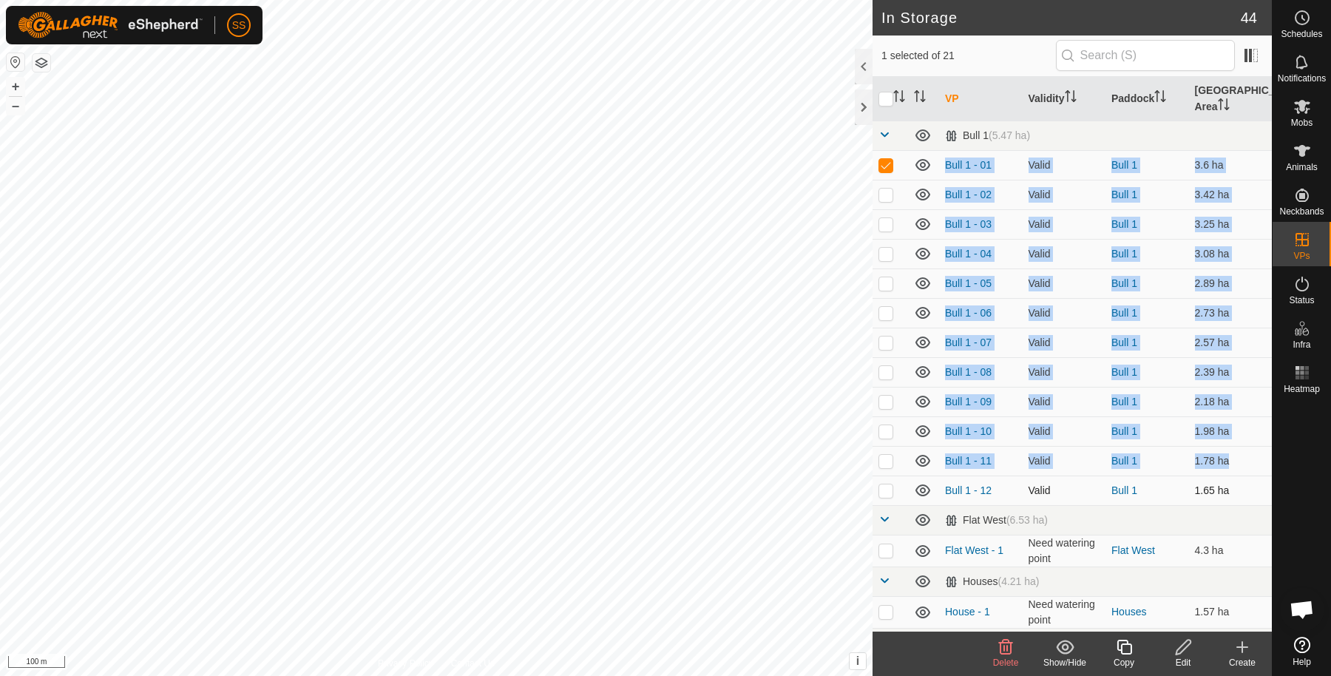
checkbox input "true"
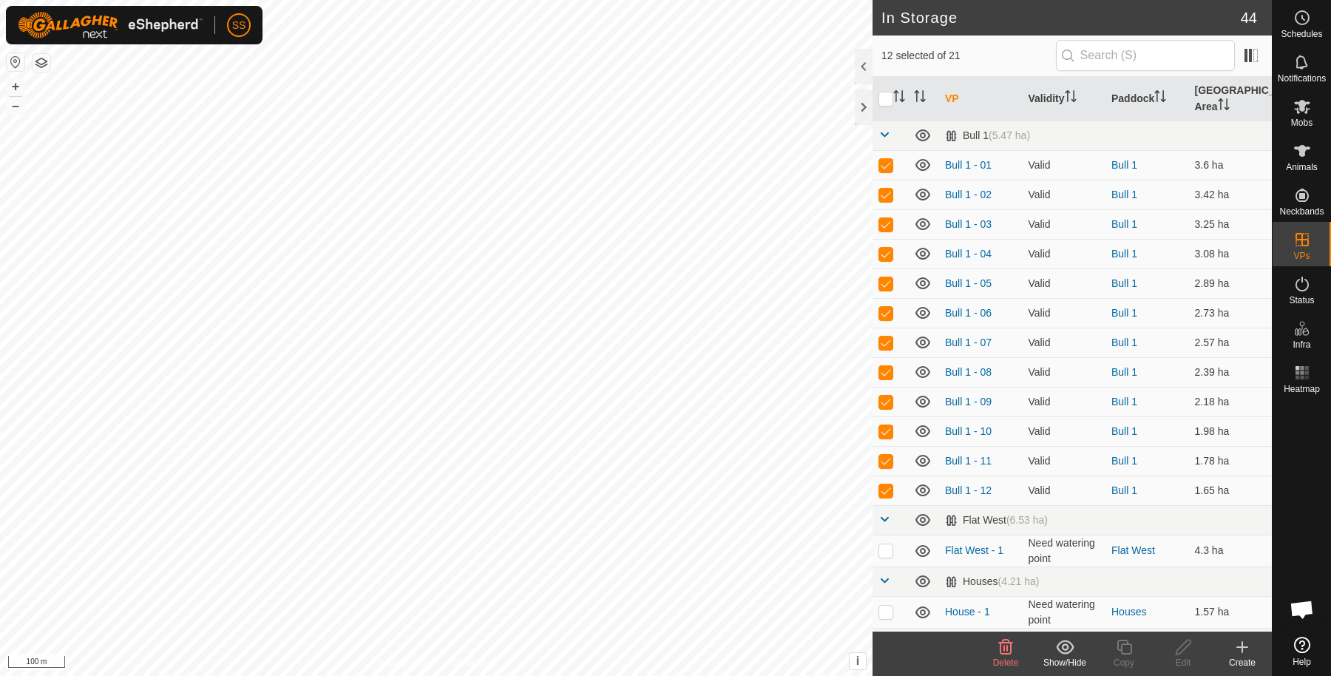
click at [1075, 656] on div "Show/Hide" at bounding box center [1064, 662] width 59 height 13
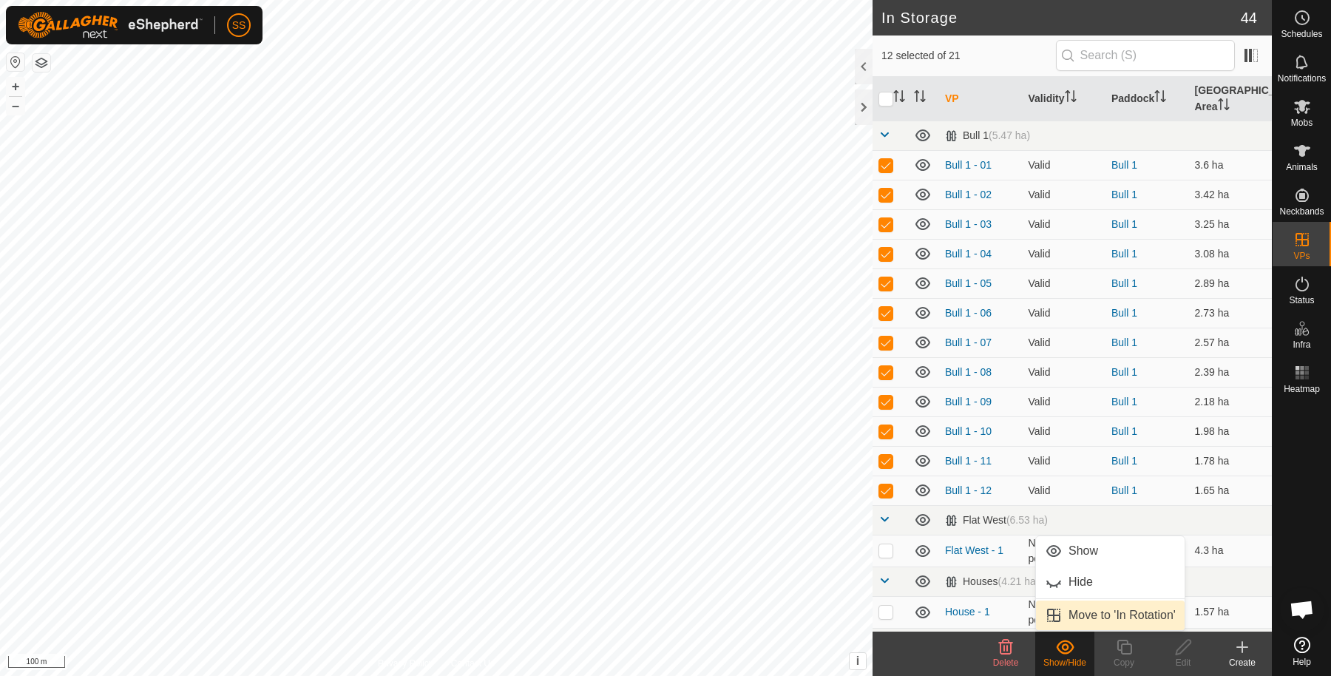
click at [1101, 614] on link "Move to 'In Rotation'" at bounding box center [1110, 615] width 149 height 30
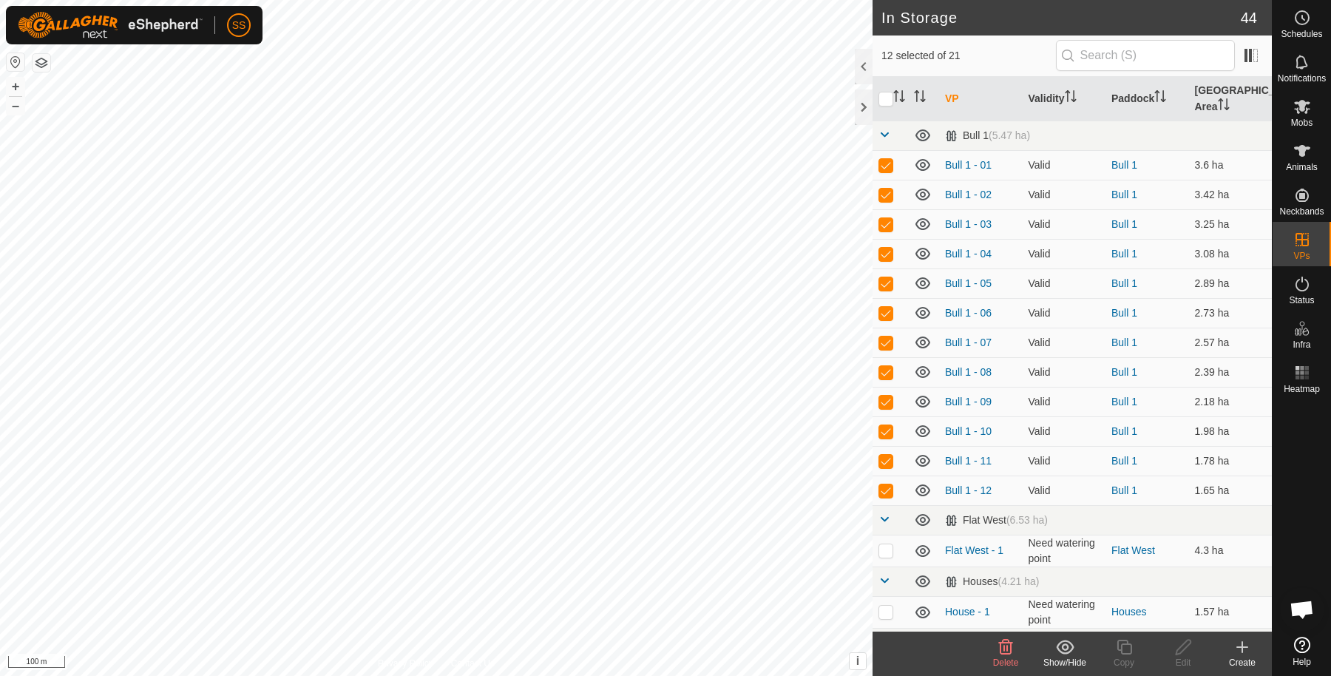
checkbox input "false"
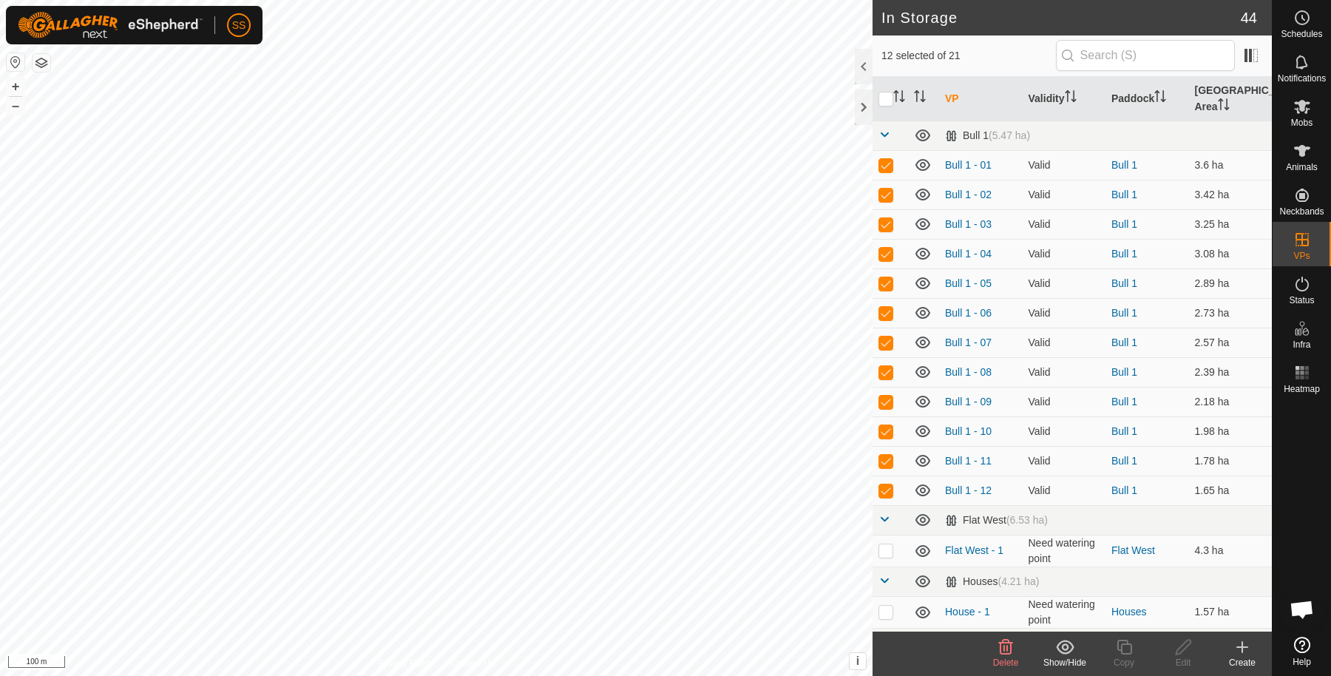
checkbox input "false"
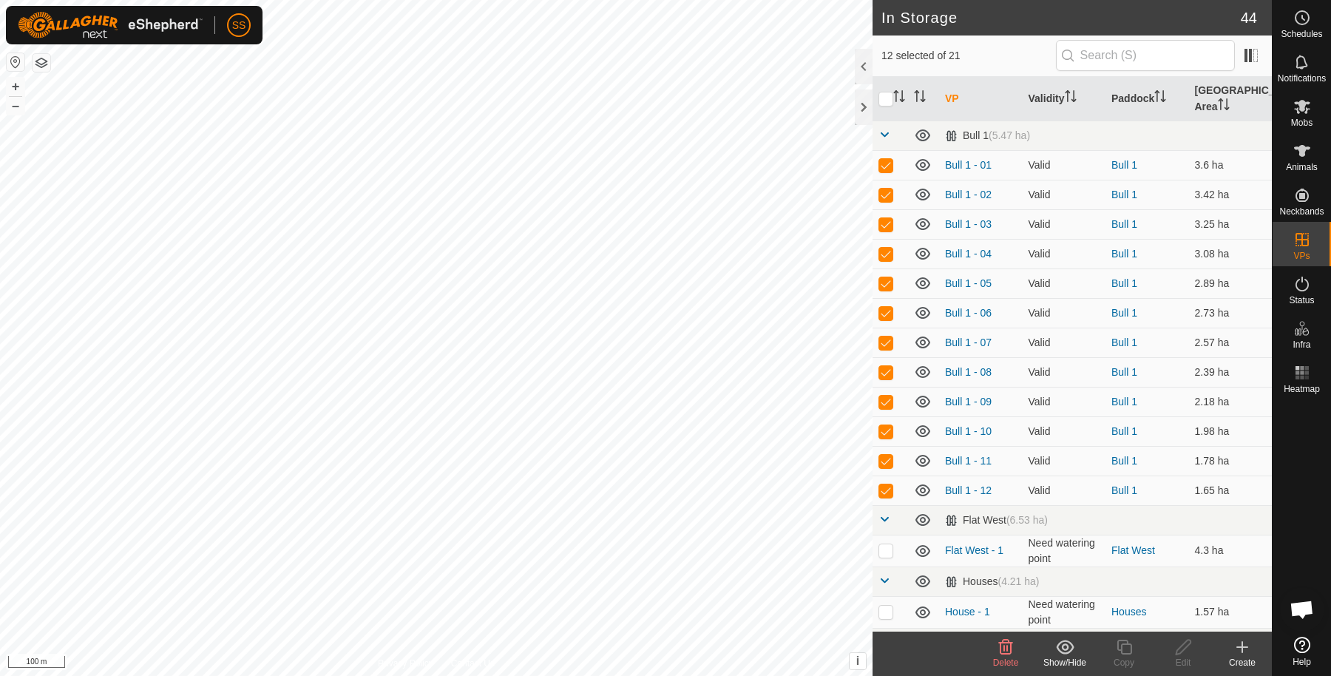
checkbox input "false"
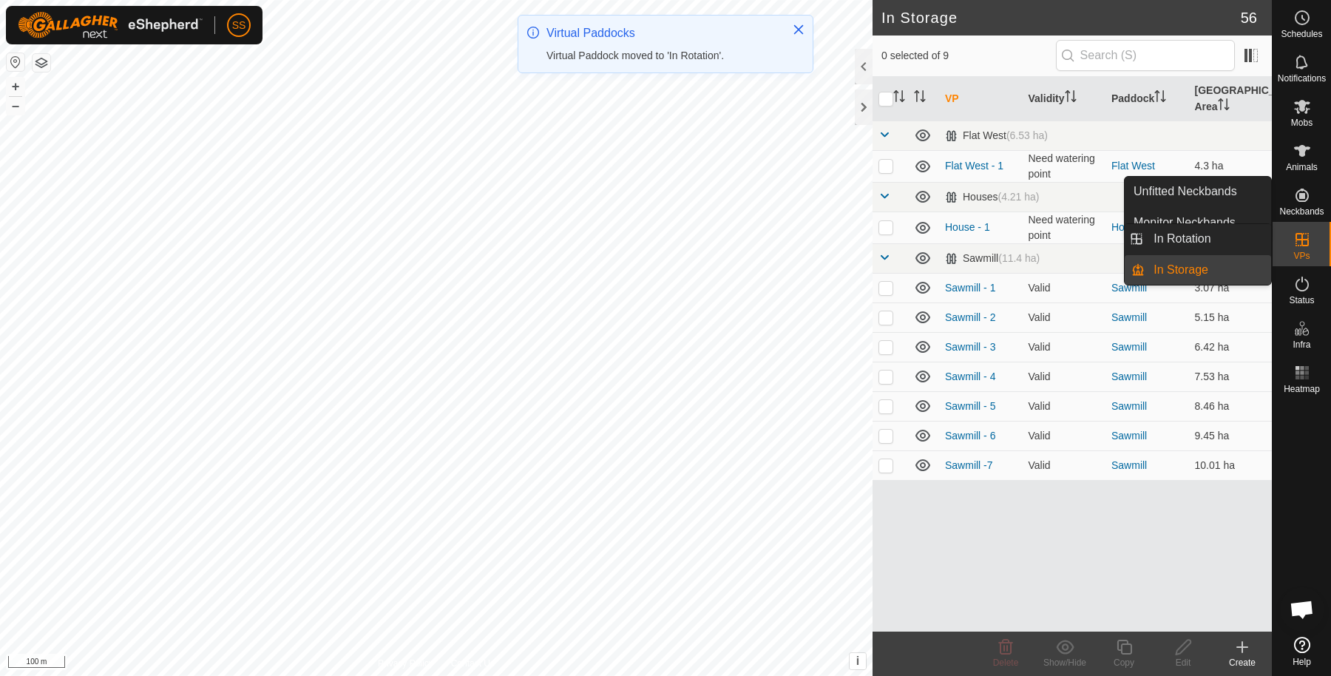
click at [1300, 239] on icon at bounding box center [1301, 239] width 13 height 13
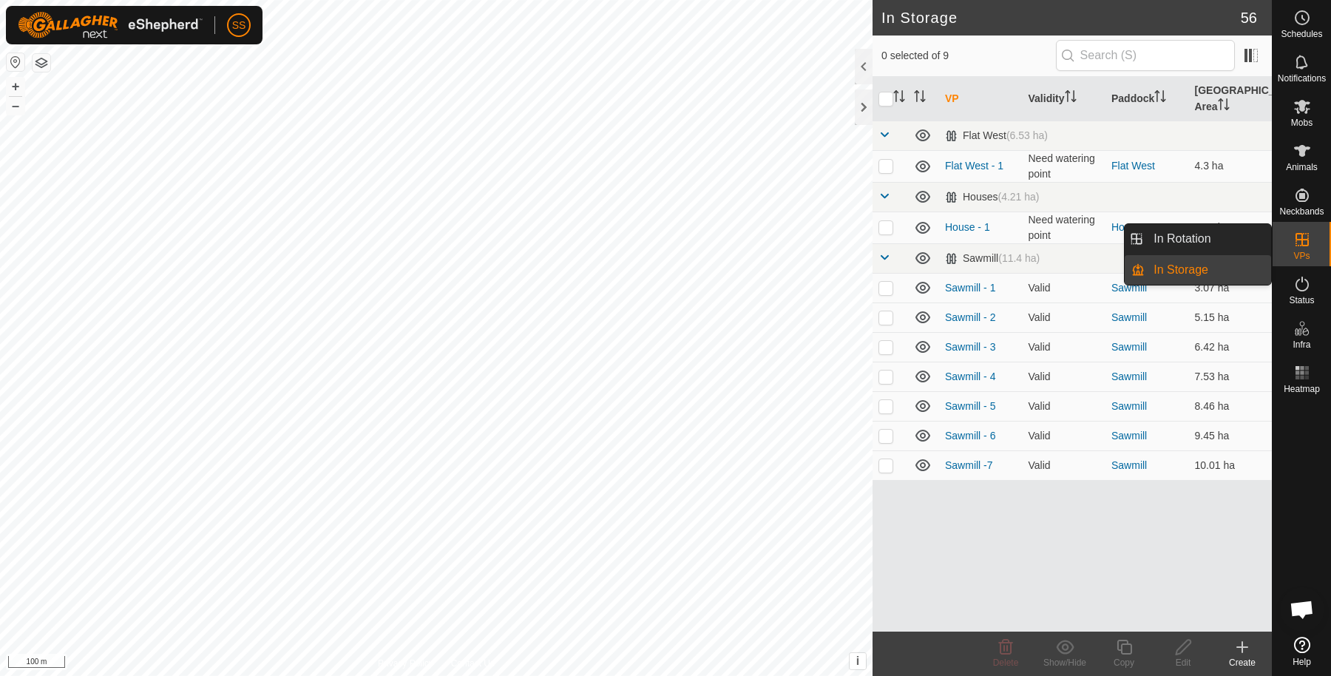
click at [1309, 257] on div "VPs" at bounding box center [1301, 244] width 58 height 44
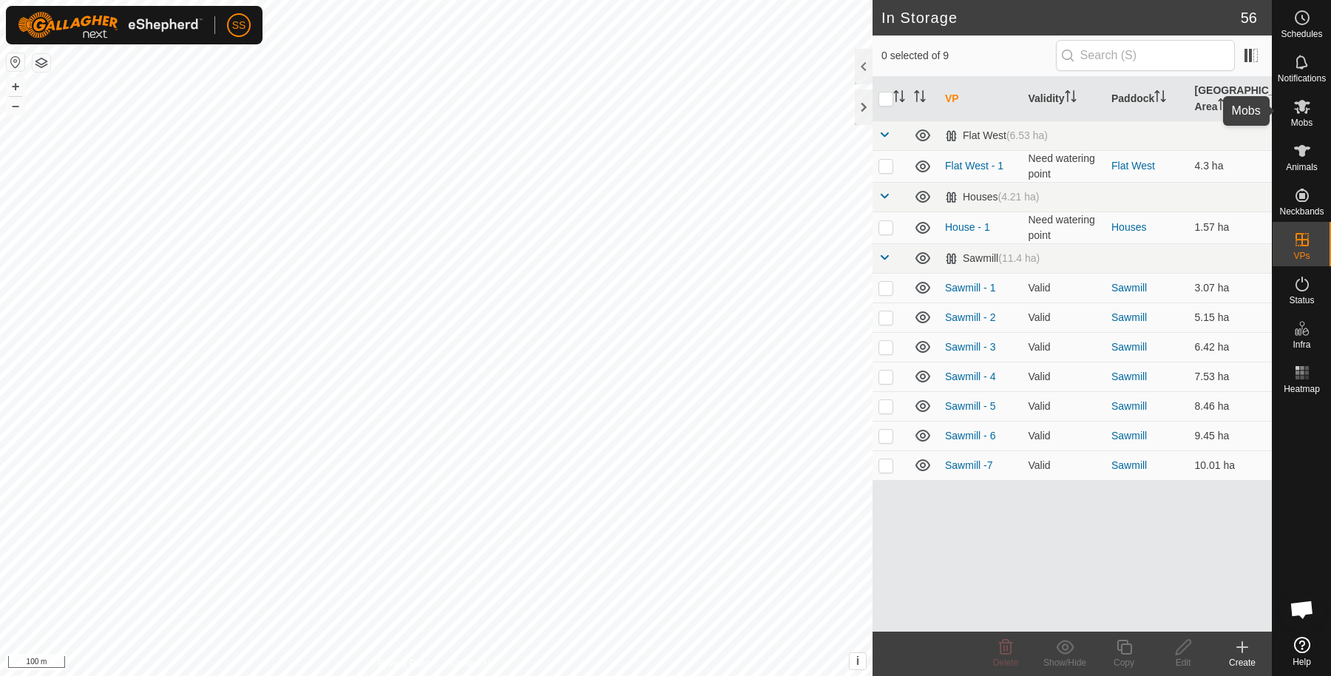
click at [1308, 112] on icon at bounding box center [1302, 107] width 18 height 18
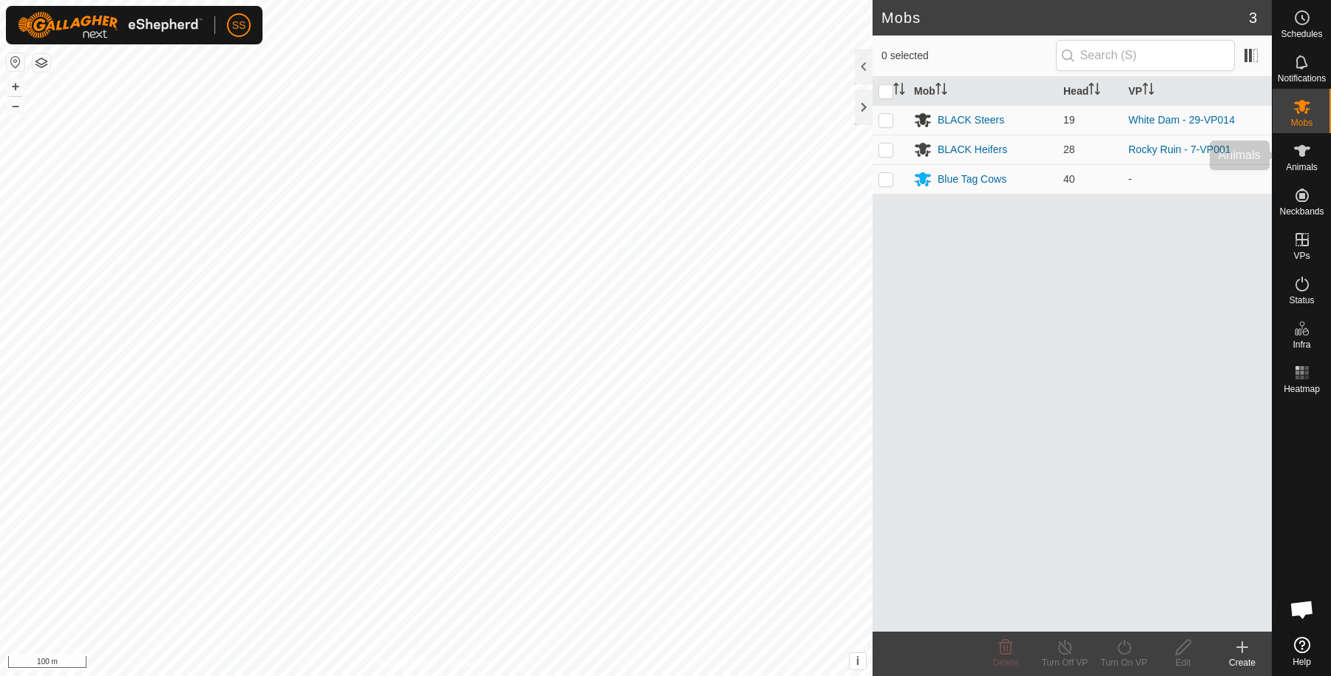
click at [1304, 149] on icon at bounding box center [1302, 151] width 16 height 12
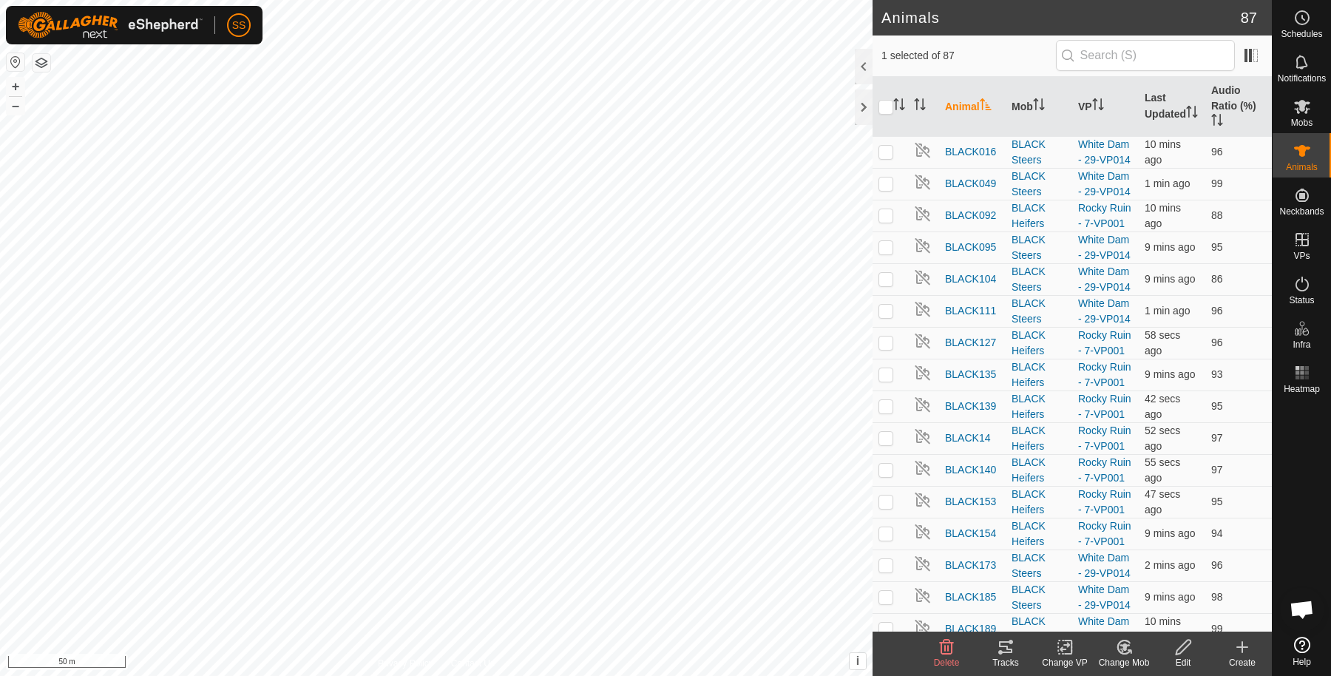
checkbox input "true"
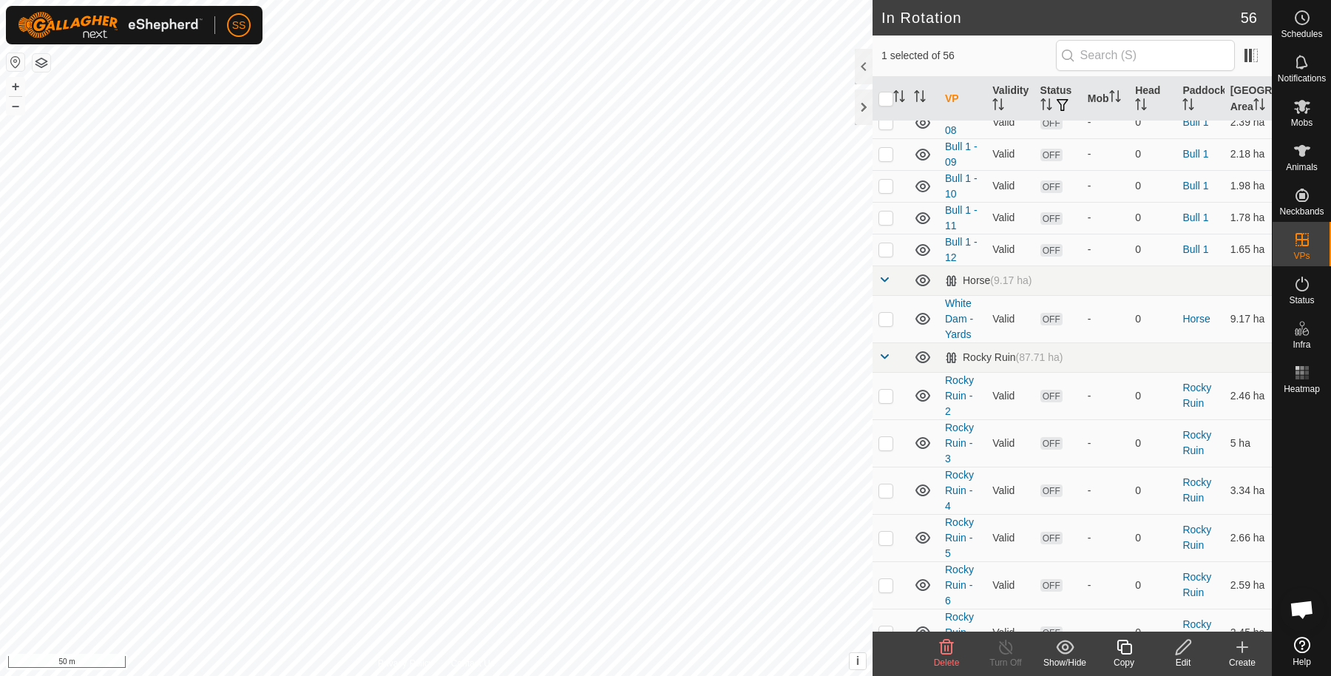
scroll to position [266, 0]
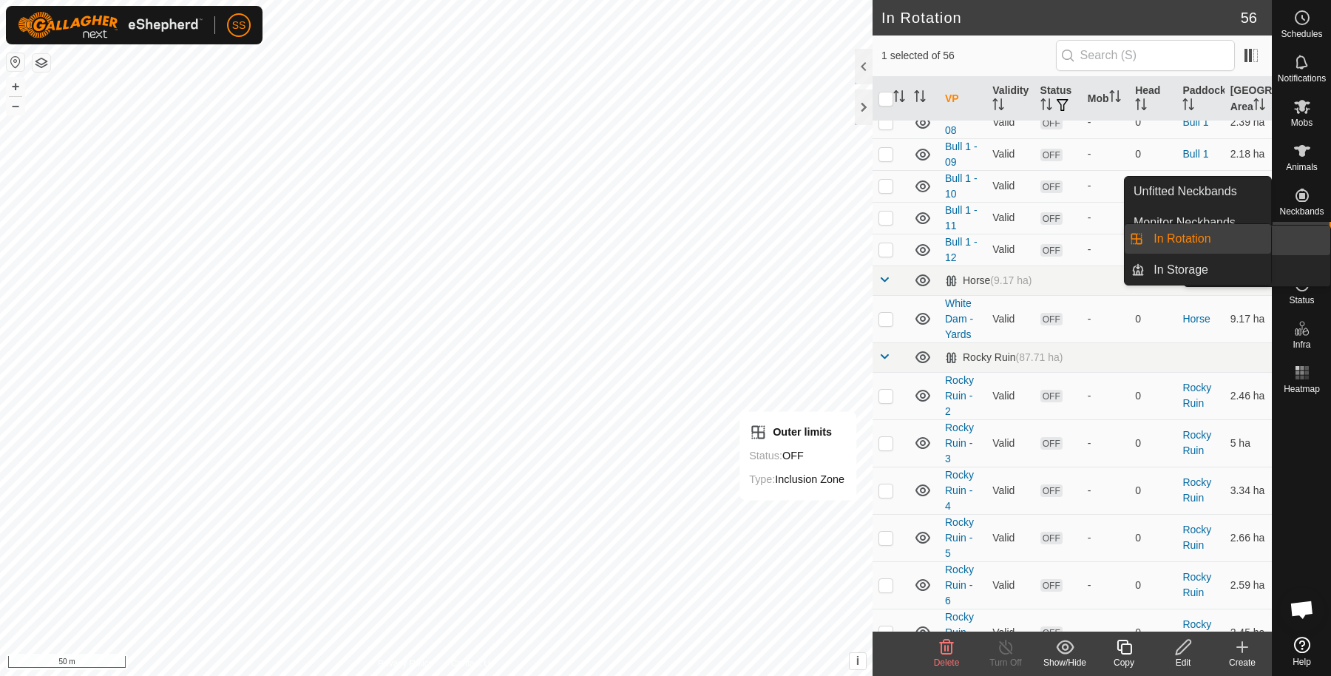
click at [1294, 248] on icon at bounding box center [1302, 240] width 18 height 18
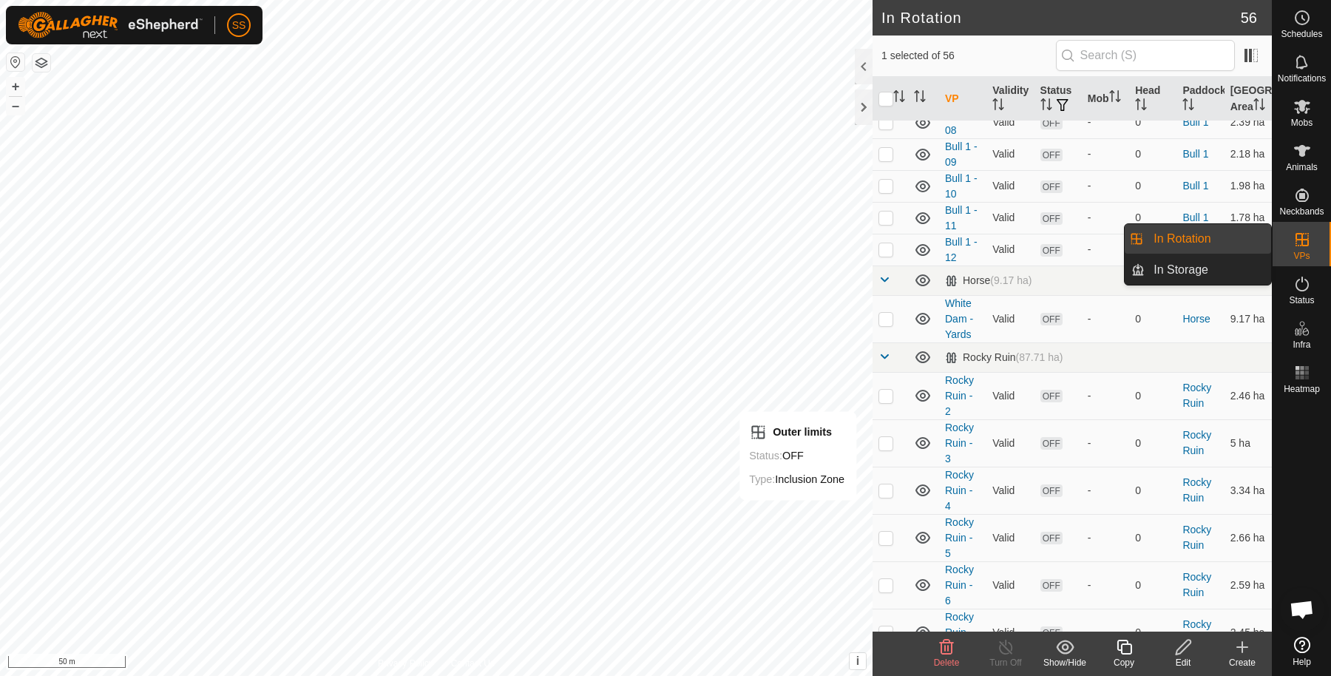
click at [1317, 244] on div "VPs" at bounding box center [1301, 244] width 58 height 44
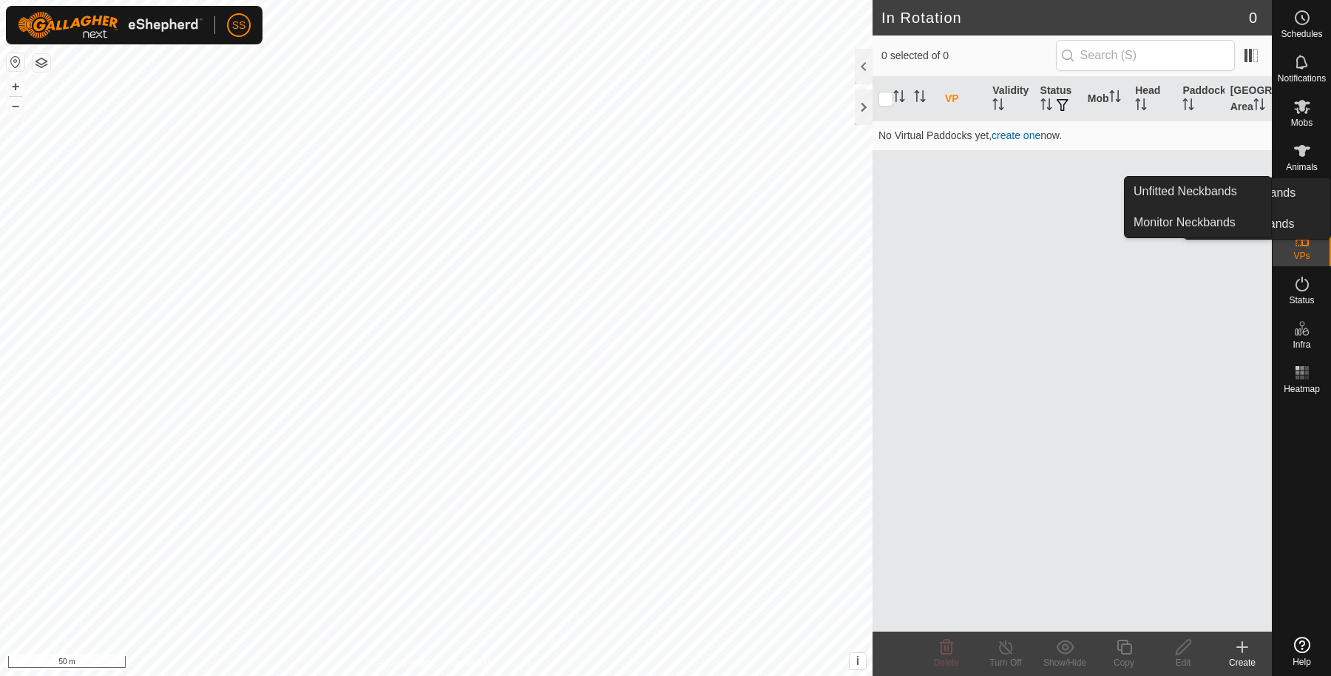
click at [1305, 148] on icon at bounding box center [1302, 151] width 16 height 12
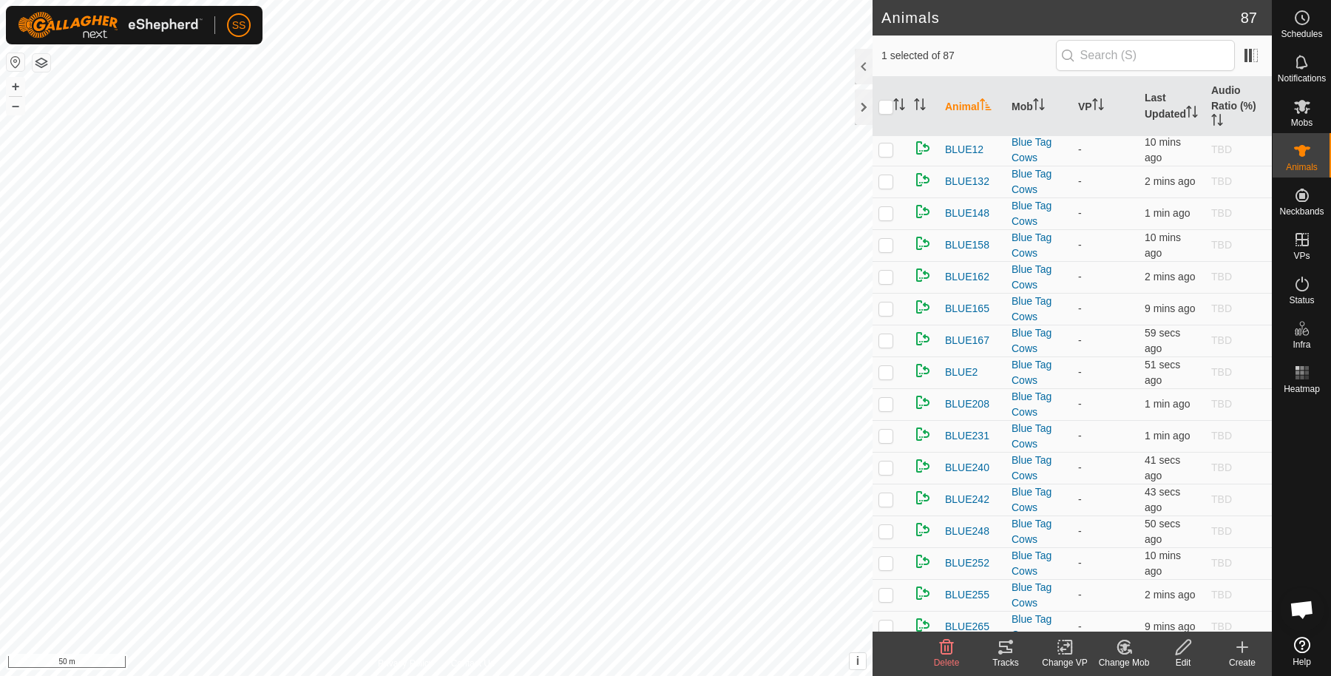
scroll to position [1531, 0]
click at [1194, 653] on edit-svg-icon at bounding box center [1182, 647] width 59 height 18
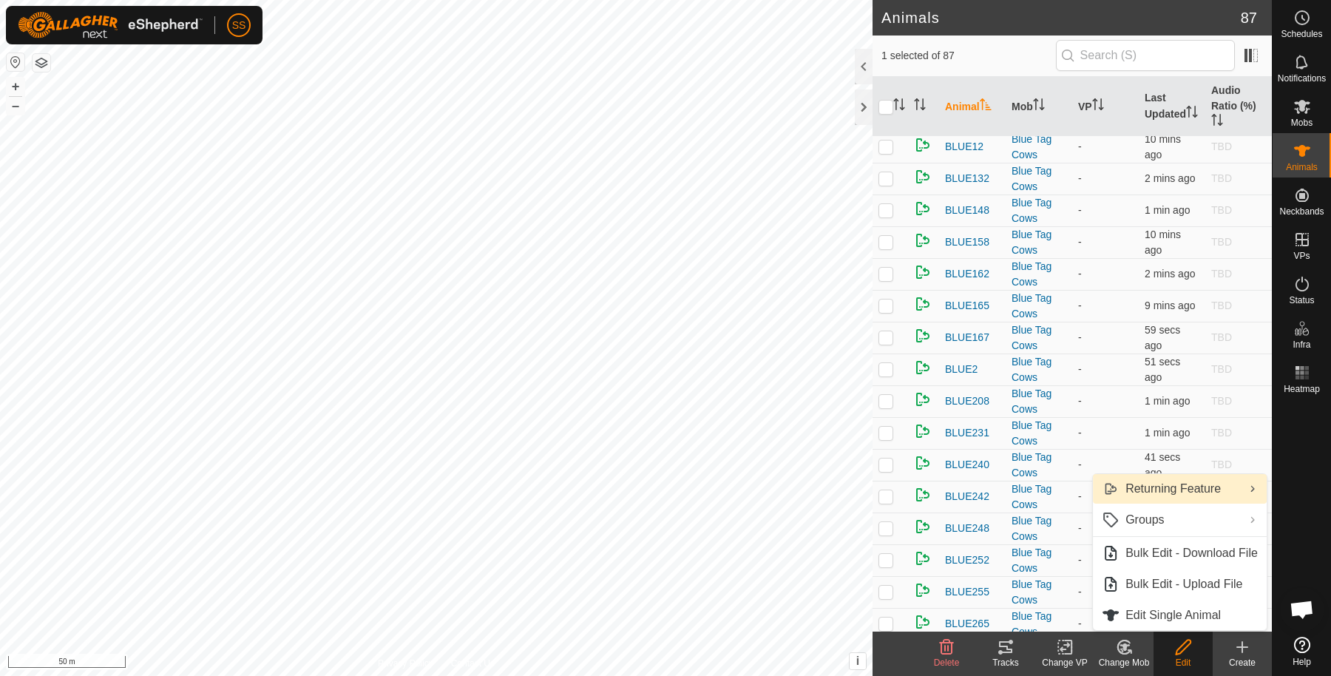
click at [1176, 488] on link "Returning Feature" at bounding box center [1180, 489] width 174 height 30
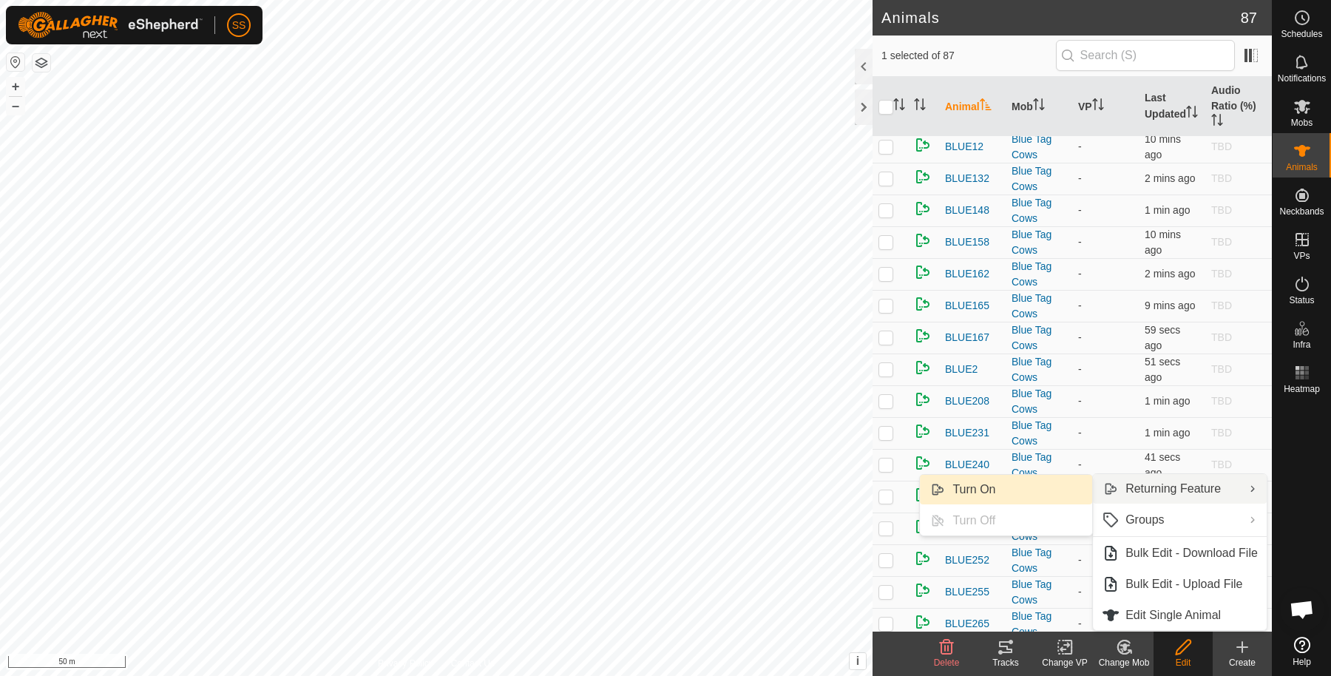
click at [1030, 492] on link "Turn On" at bounding box center [1006, 490] width 172 height 30
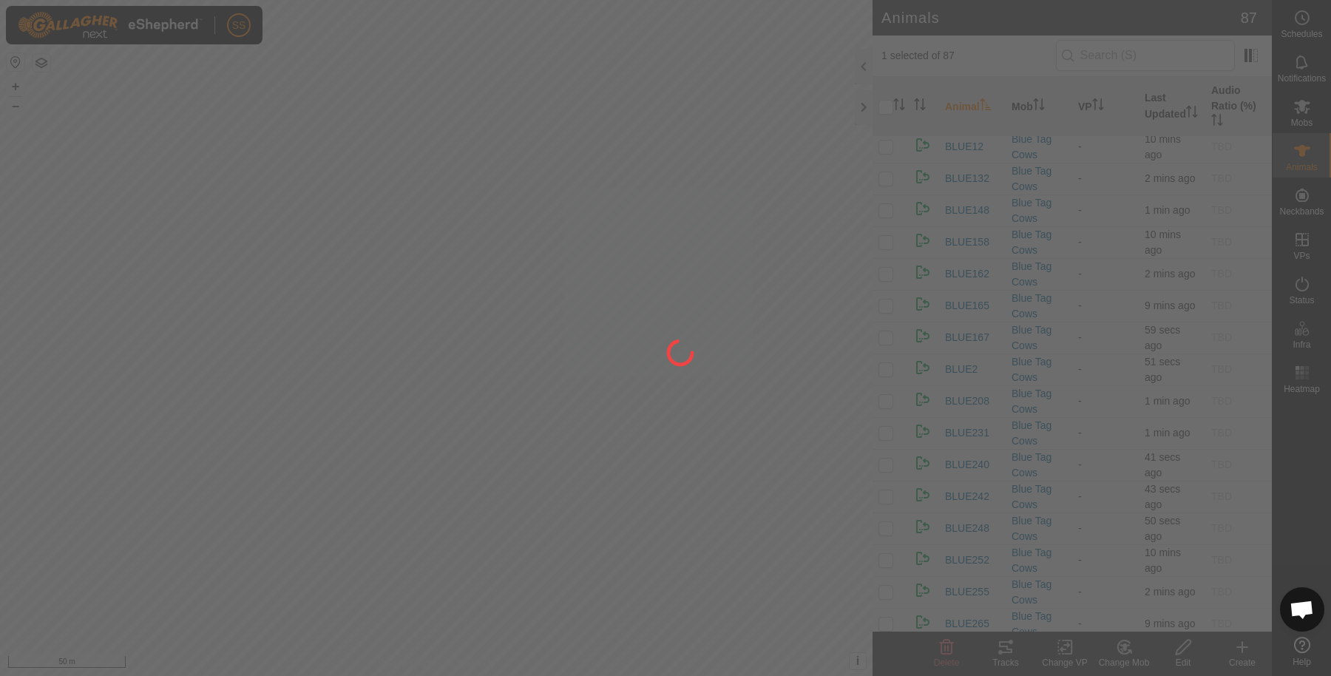
checkbox input "false"
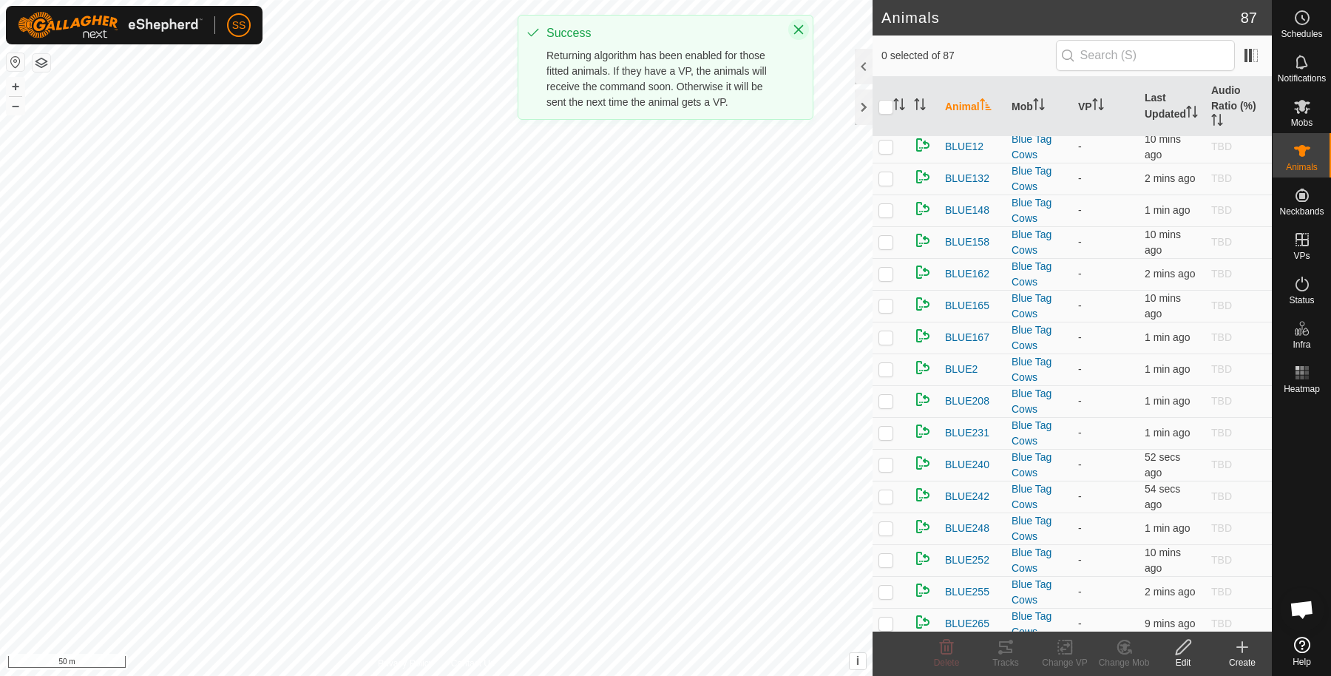
click at [800, 33] on icon "Close" at bounding box center [798, 30] width 12 height 12
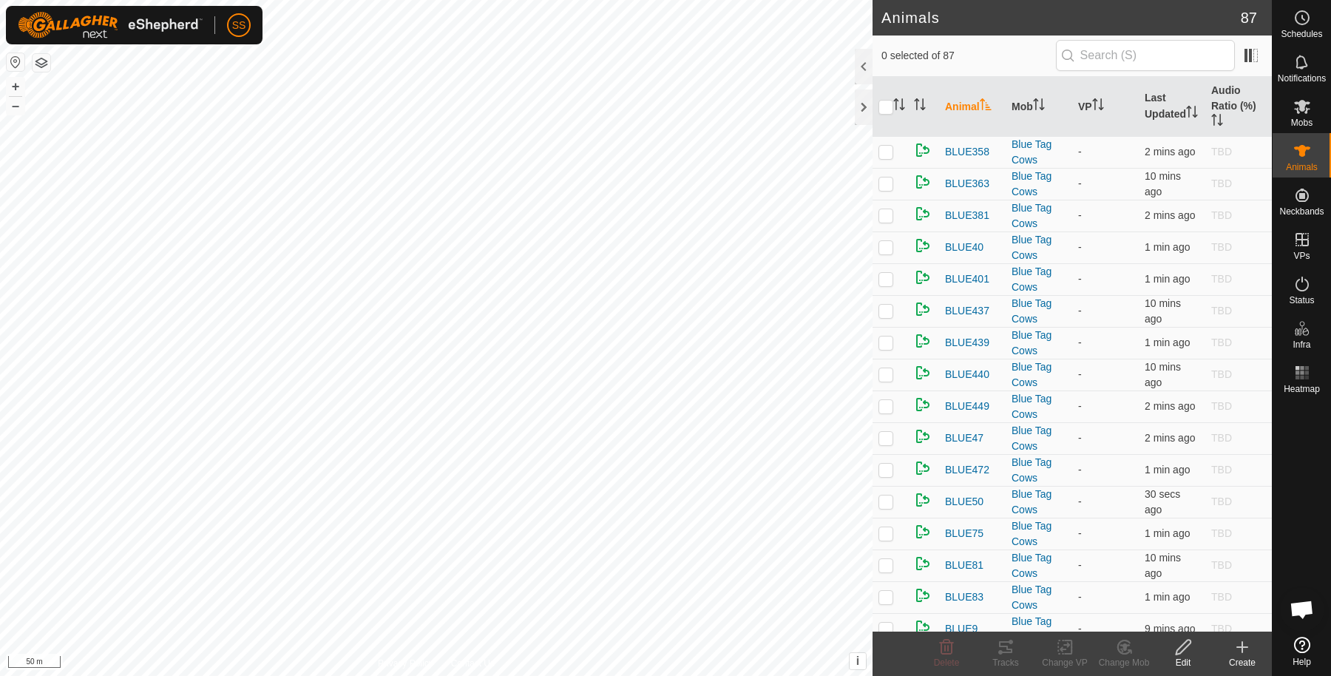
scroll to position [2211, 0]
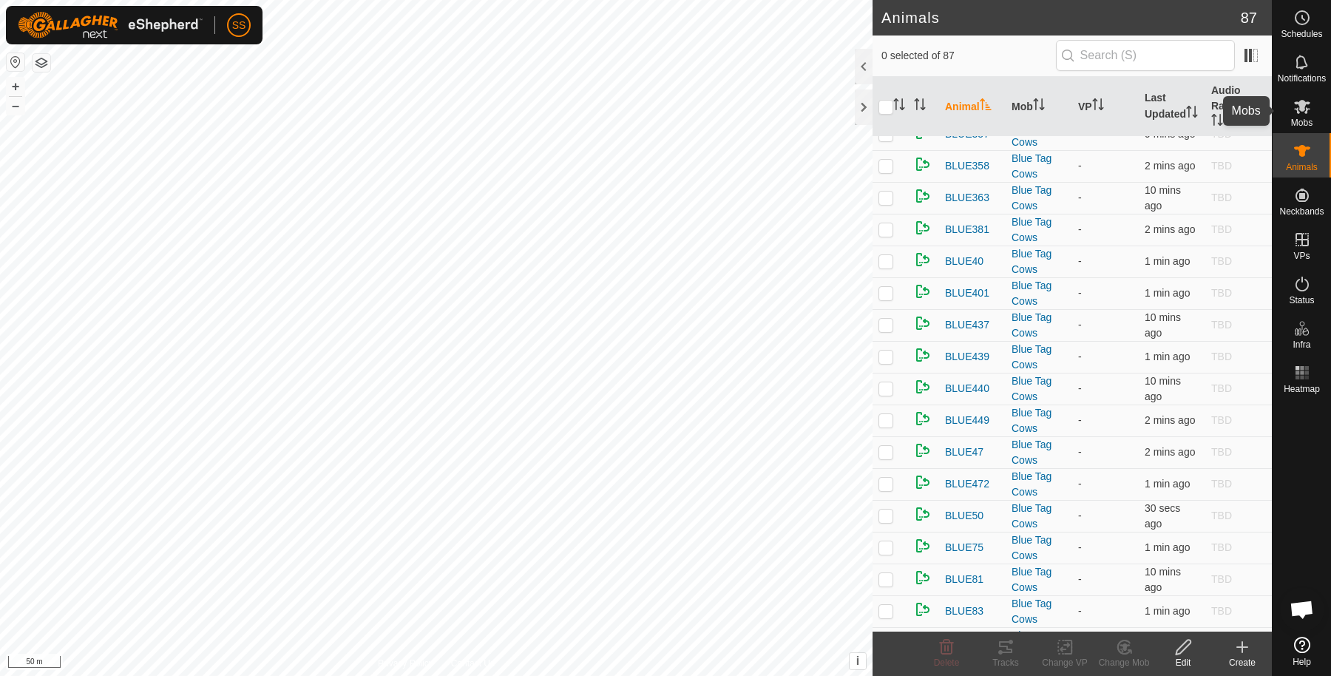
click at [1312, 101] on es-mob-svg-icon at bounding box center [1301, 107] width 27 height 24
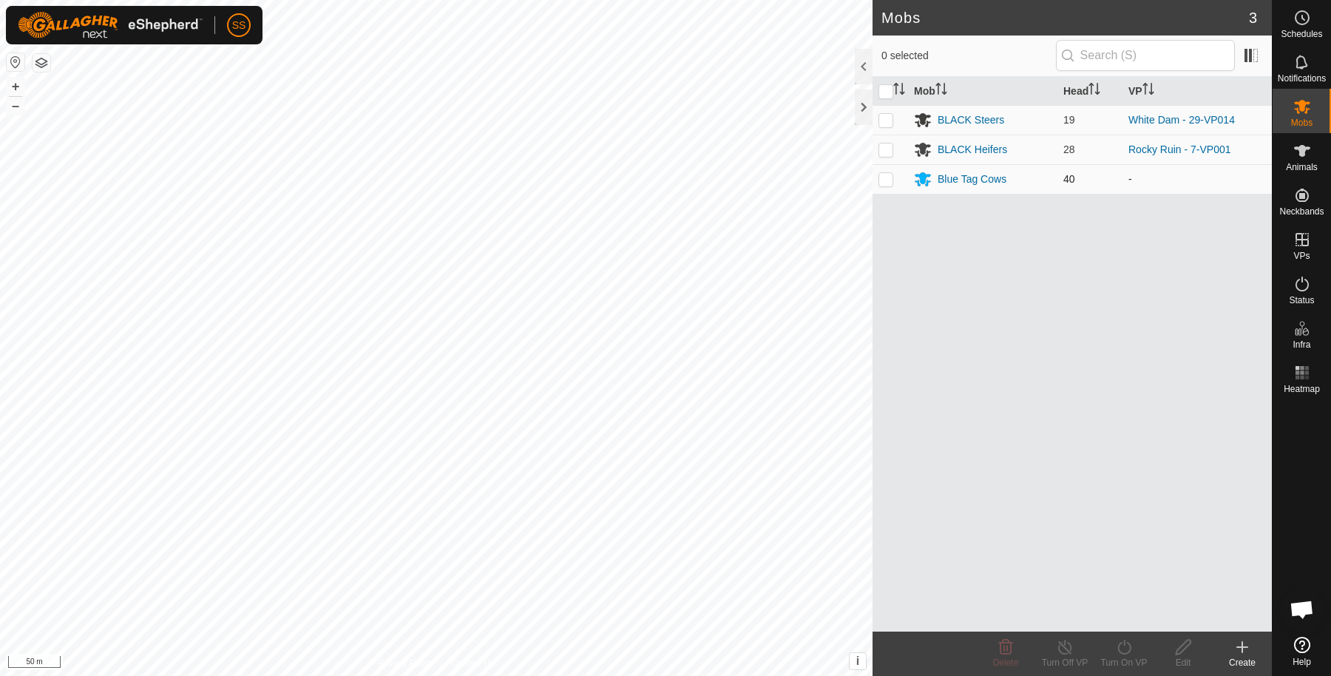
click at [884, 178] on p-checkbox at bounding box center [885, 179] width 15 height 12
click at [1130, 648] on icon at bounding box center [1124, 647] width 18 height 18
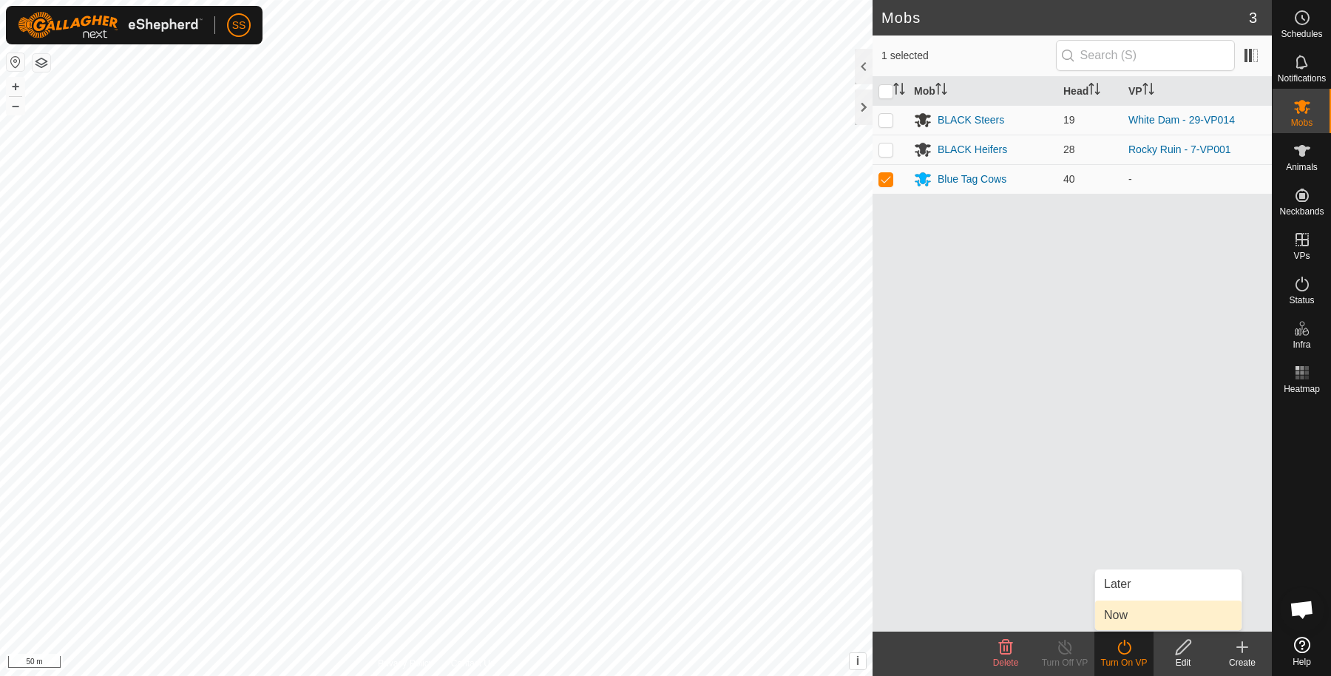
click at [1121, 610] on link "Now" at bounding box center [1168, 615] width 146 height 30
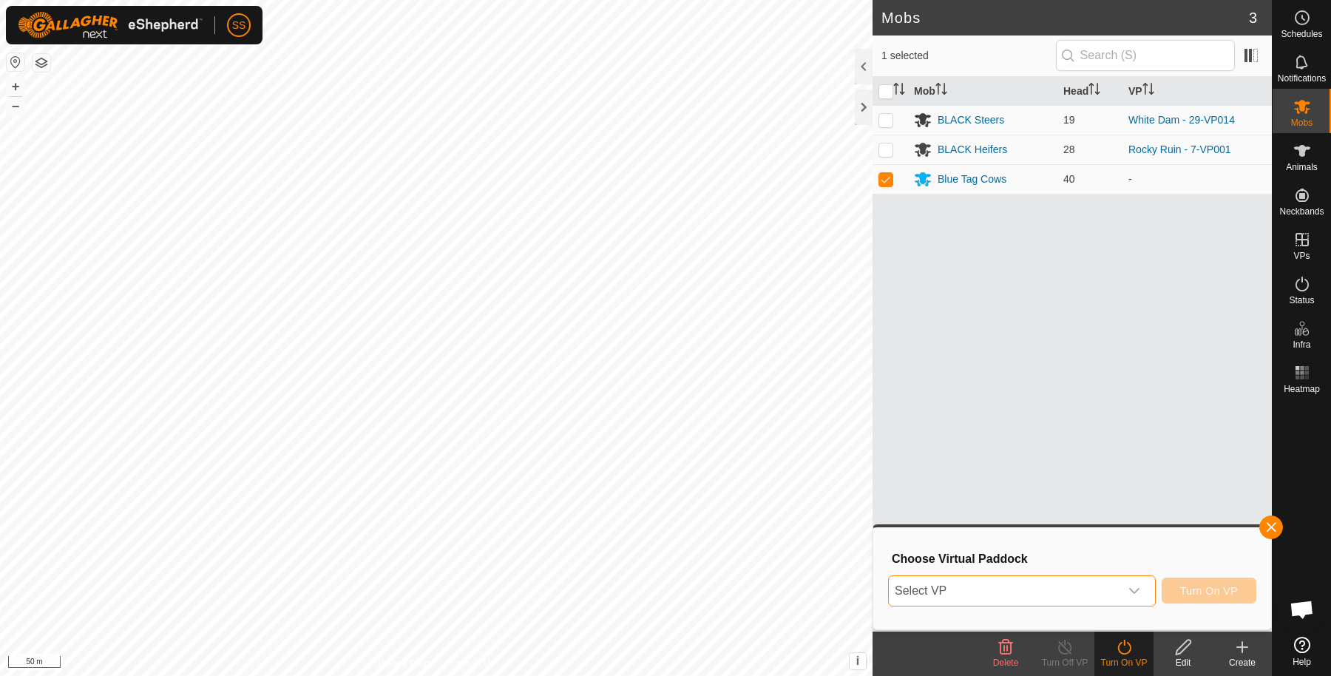
click at [1031, 582] on span "Select VP" at bounding box center [1004, 591] width 231 height 30
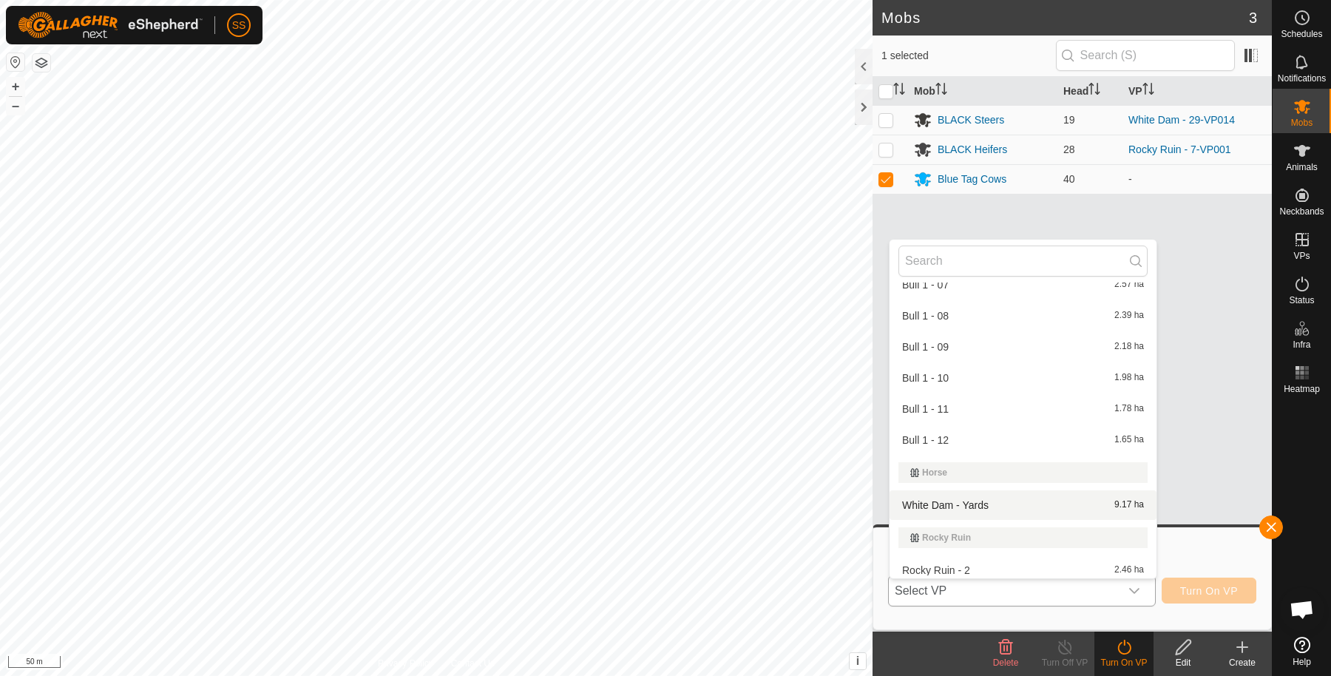
scroll to position [234, 0]
click at [952, 437] on li "Bull 1 - 12 1.65 ha" at bounding box center [1022, 439] width 267 height 30
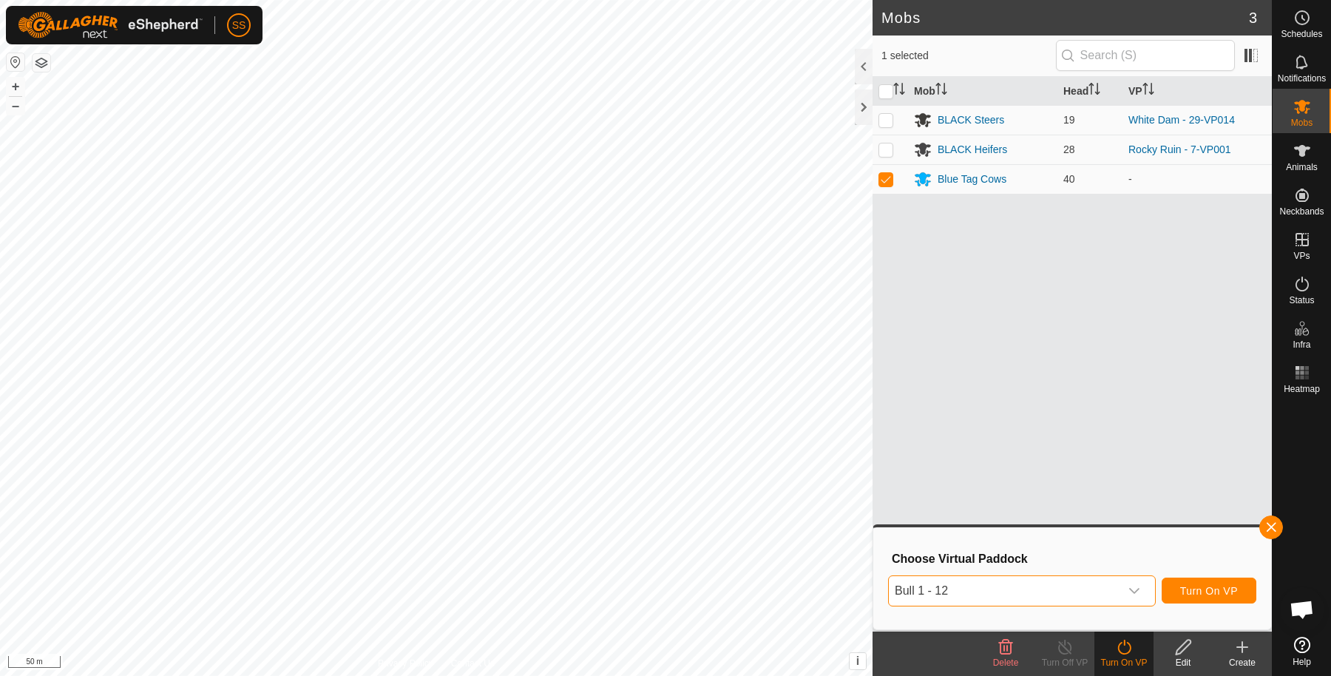
click at [991, 584] on span "Bull 1 - 12" at bounding box center [1004, 591] width 231 height 30
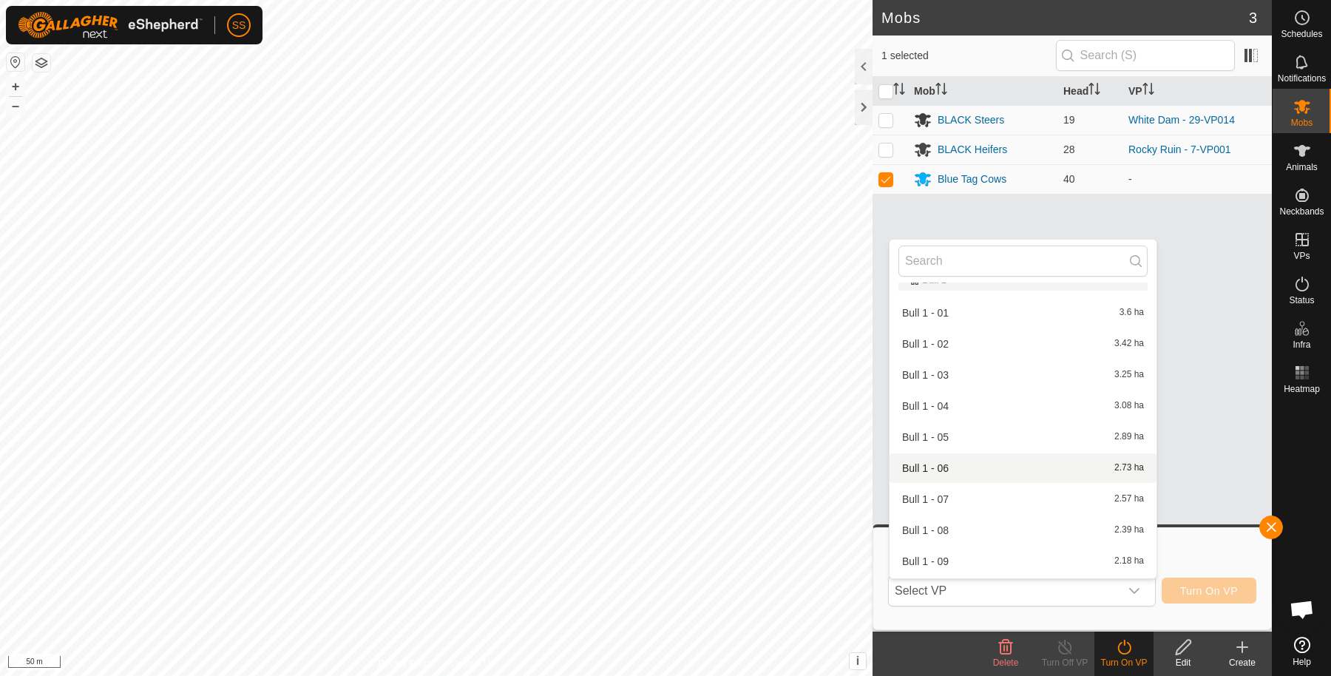
scroll to position [0, 0]
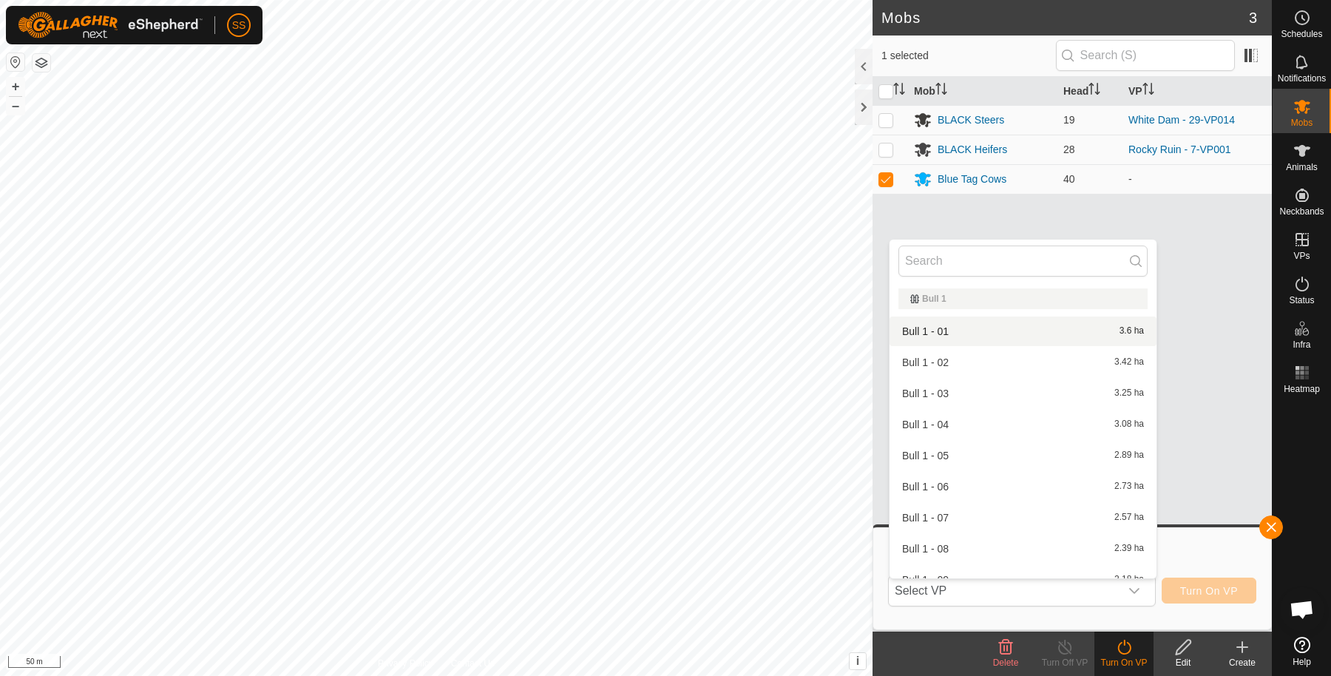
click at [971, 329] on li "Bull 1 - 01 3.6 ha" at bounding box center [1022, 331] width 267 height 30
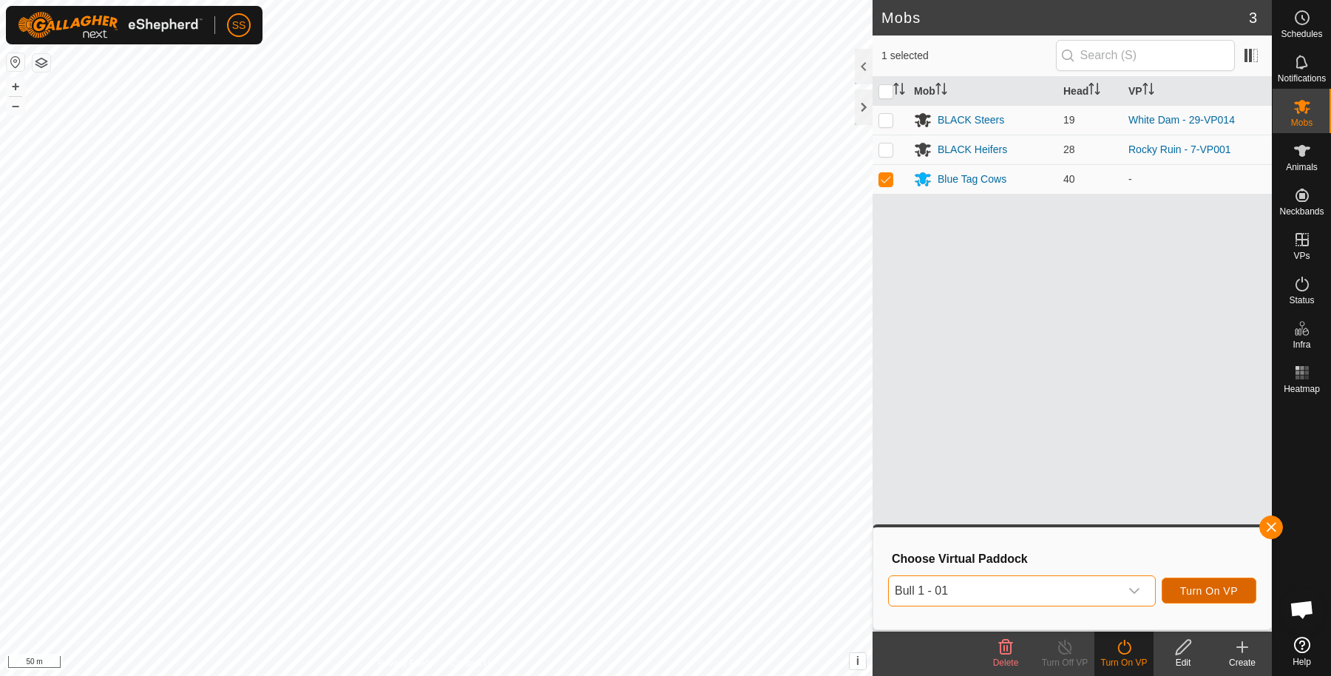
click at [1198, 585] on span "Turn On VP" at bounding box center [1209, 591] width 58 height 12
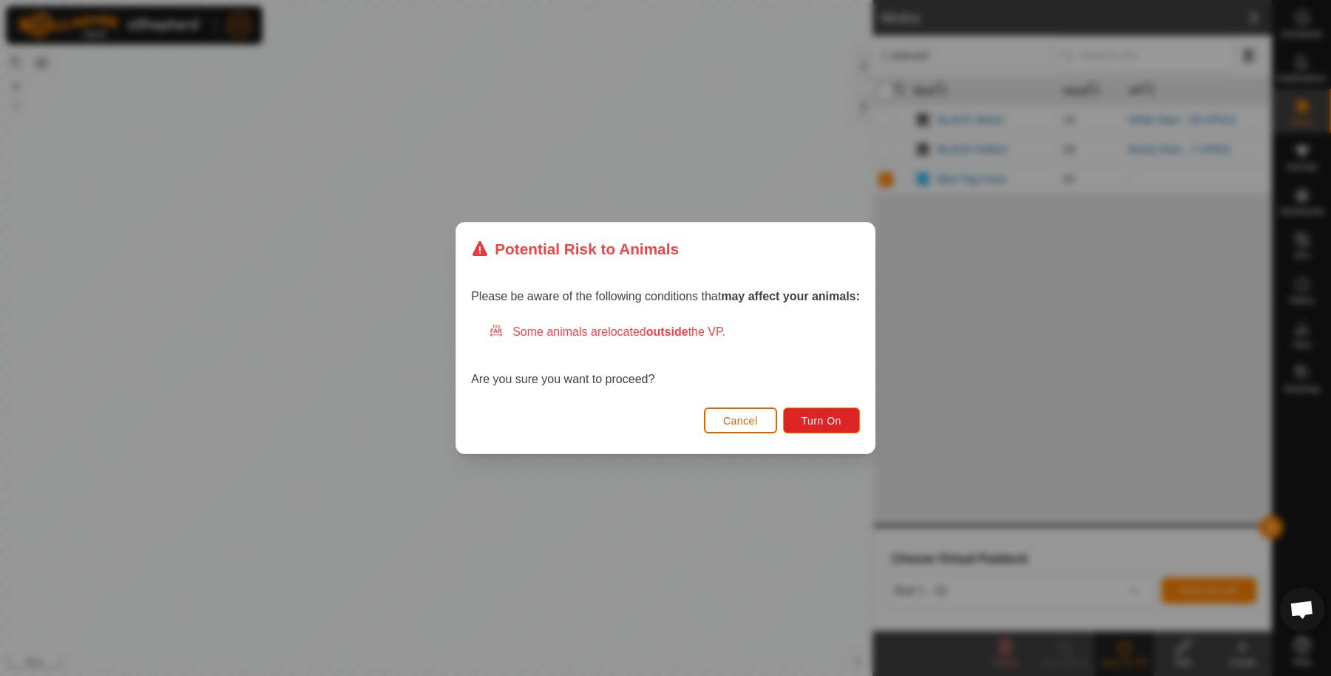
click at [761, 419] on button "Cancel" at bounding box center [740, 420] width 73 height 26
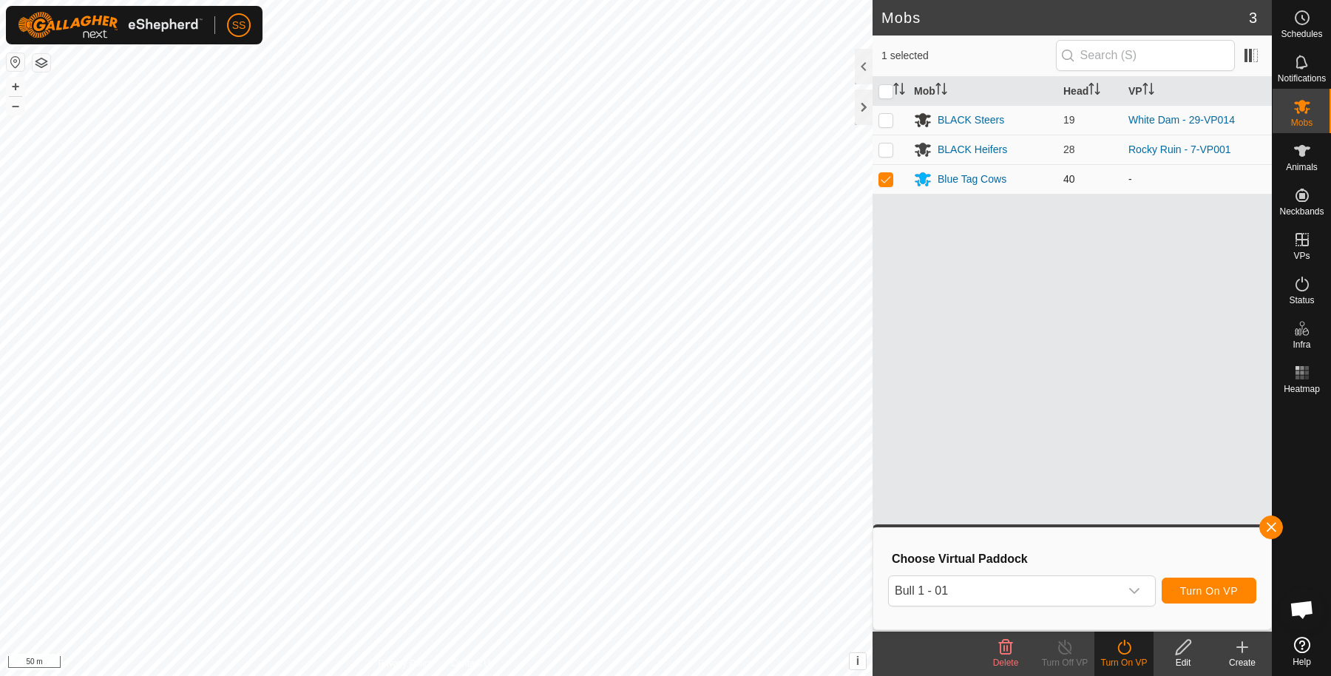
click at [886, 180] on p-checkbox at bounding box center [885, 179] width 15 height 12
checkbox input "false"
click at [1305, 153] on icon at bounding box center [1302, 151] width 18 height 18
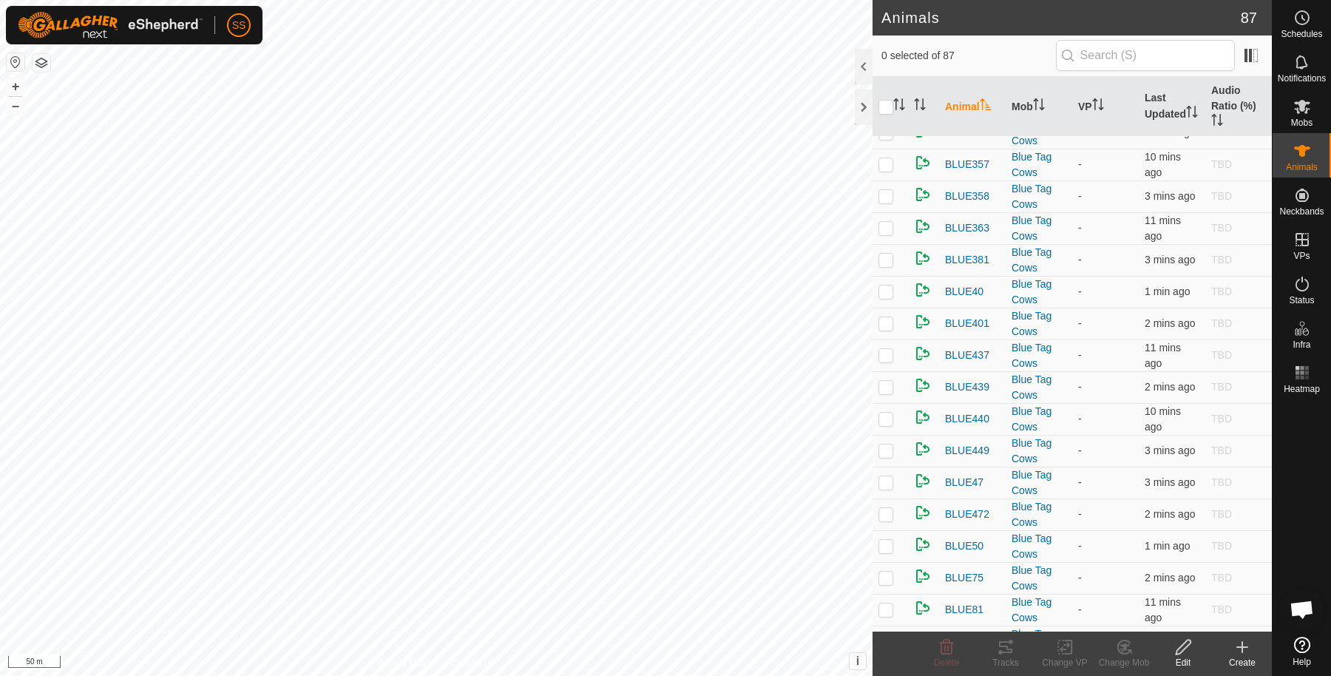
scroll to position [2030, 0]
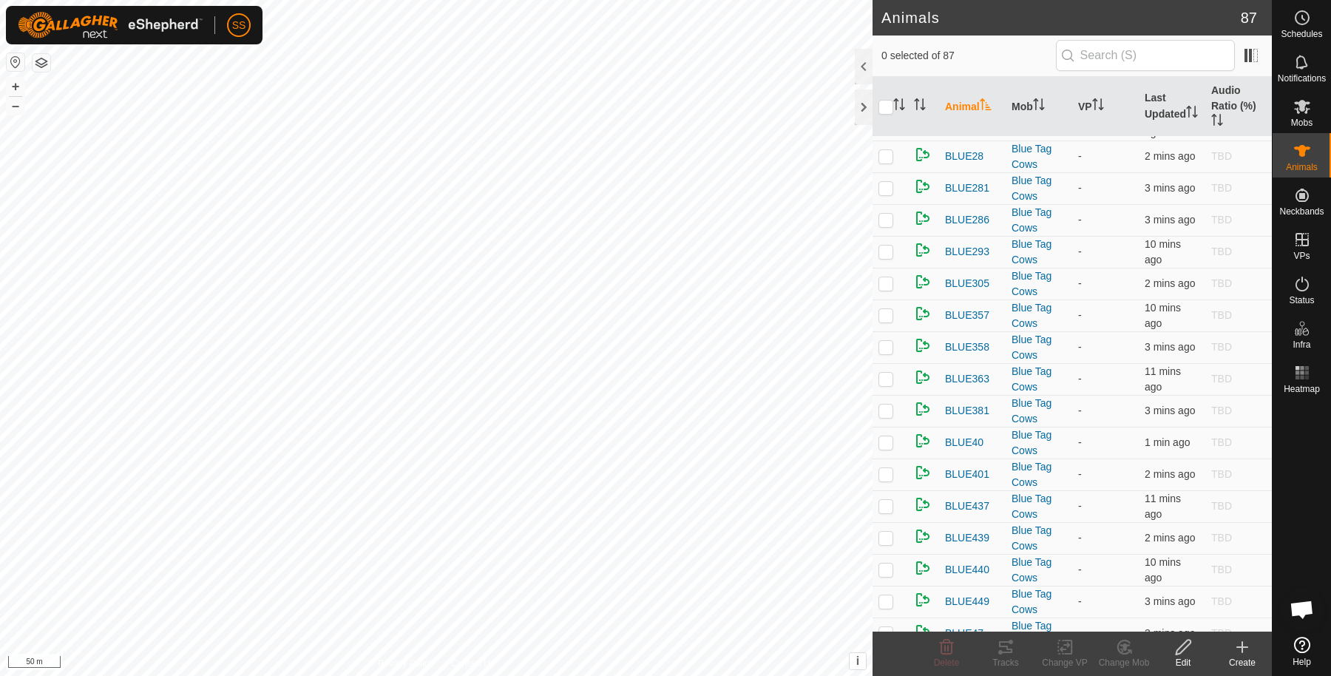
checkbox input "true"
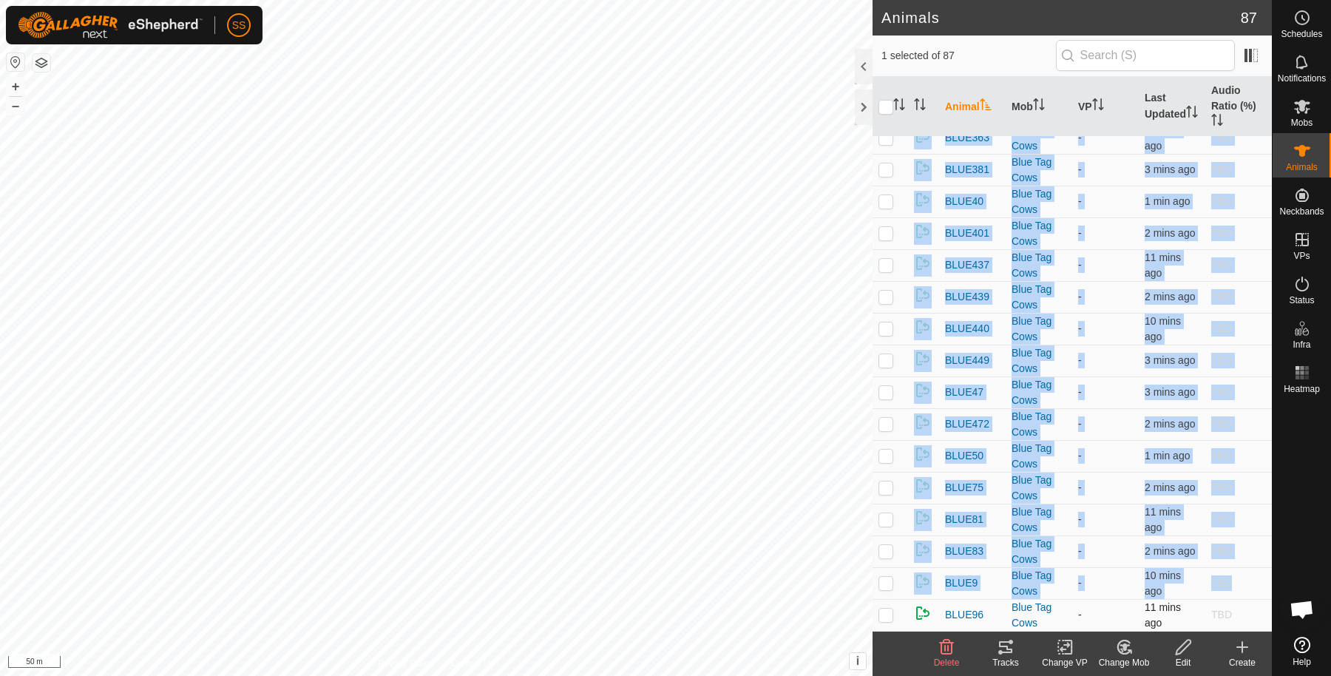
click at [888, 613] on p-checkbox at bounding box center [885, 614] width 15 height 12
checkbox input "true"
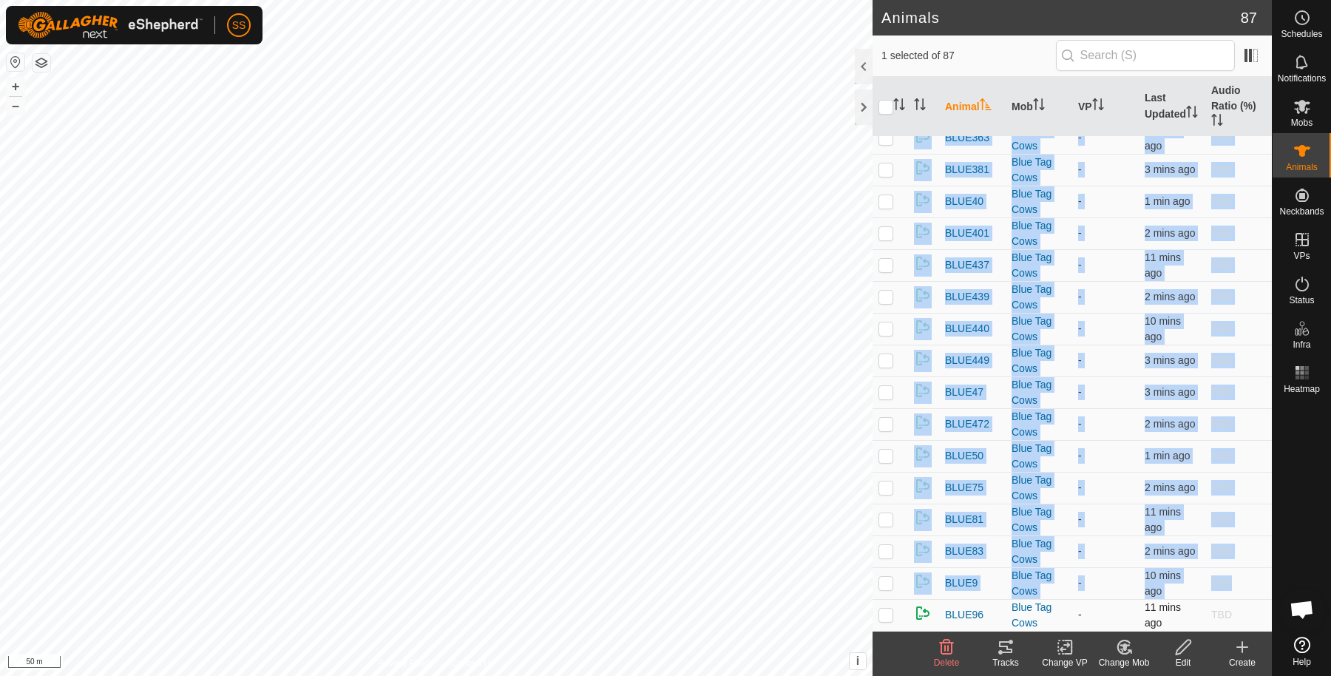
checkbox input "true"
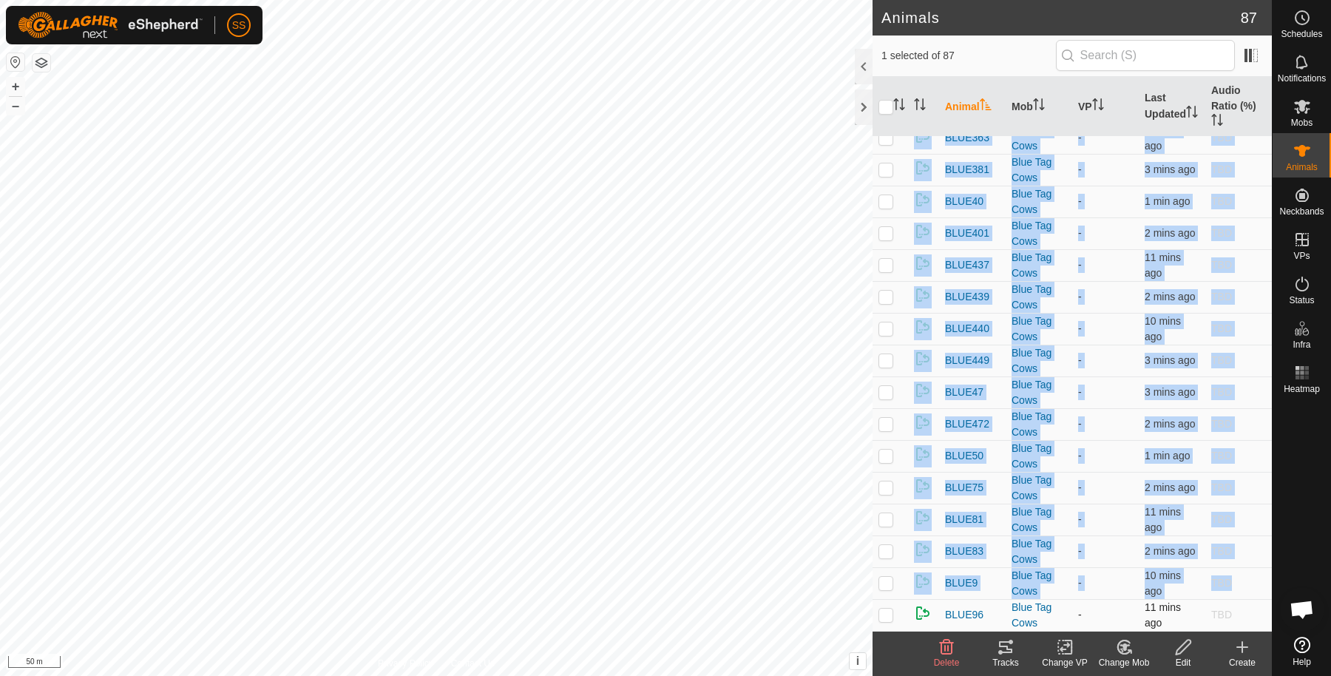
checkbox input "true"
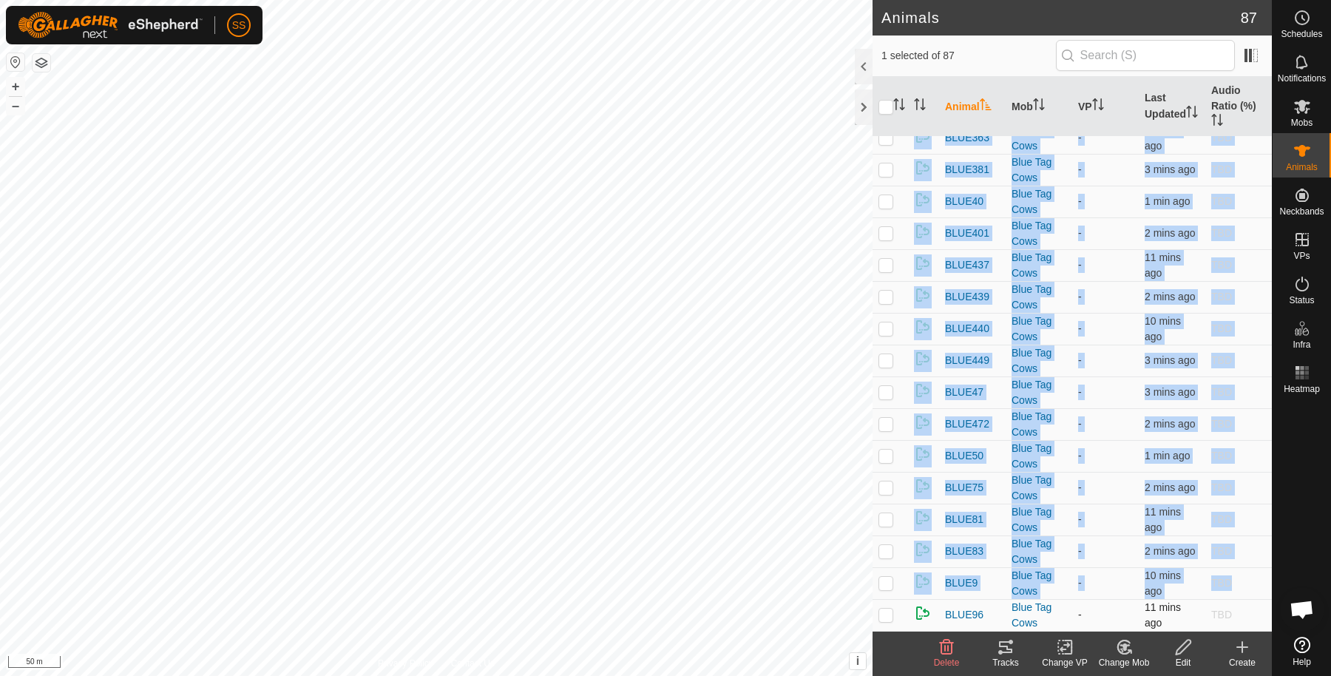
checkbox input "true"
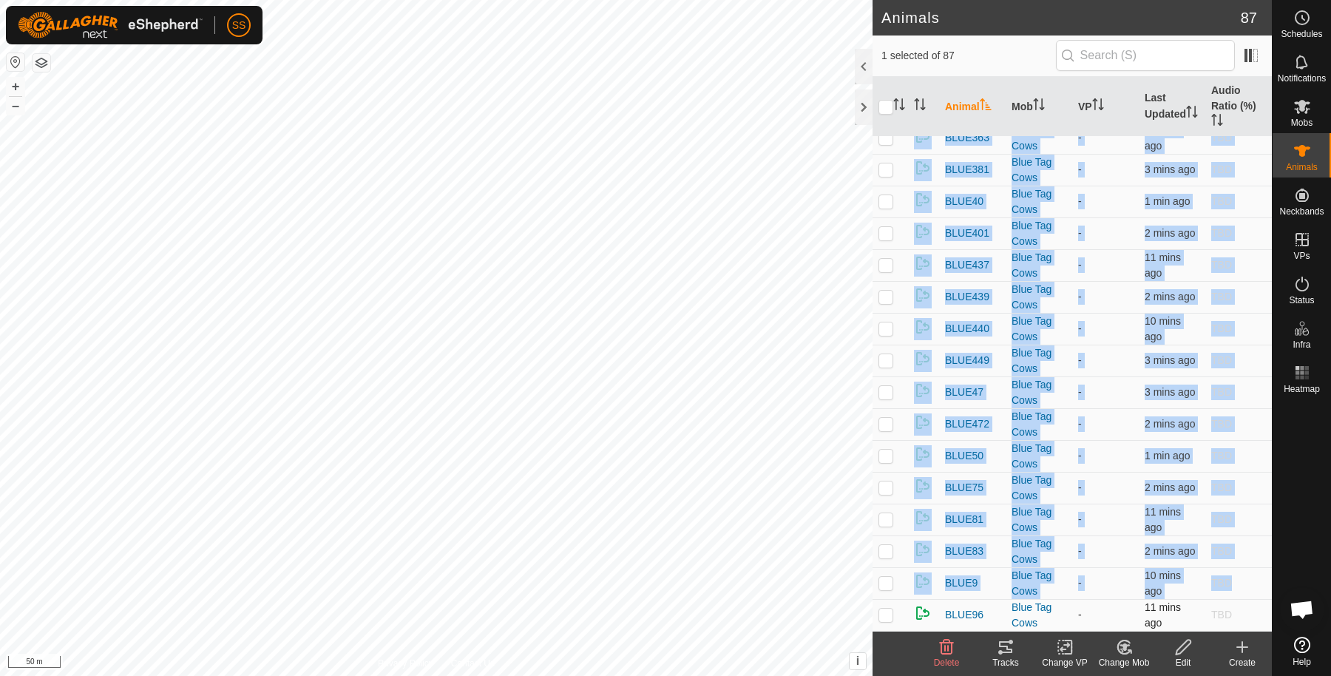
checkbox input "true"
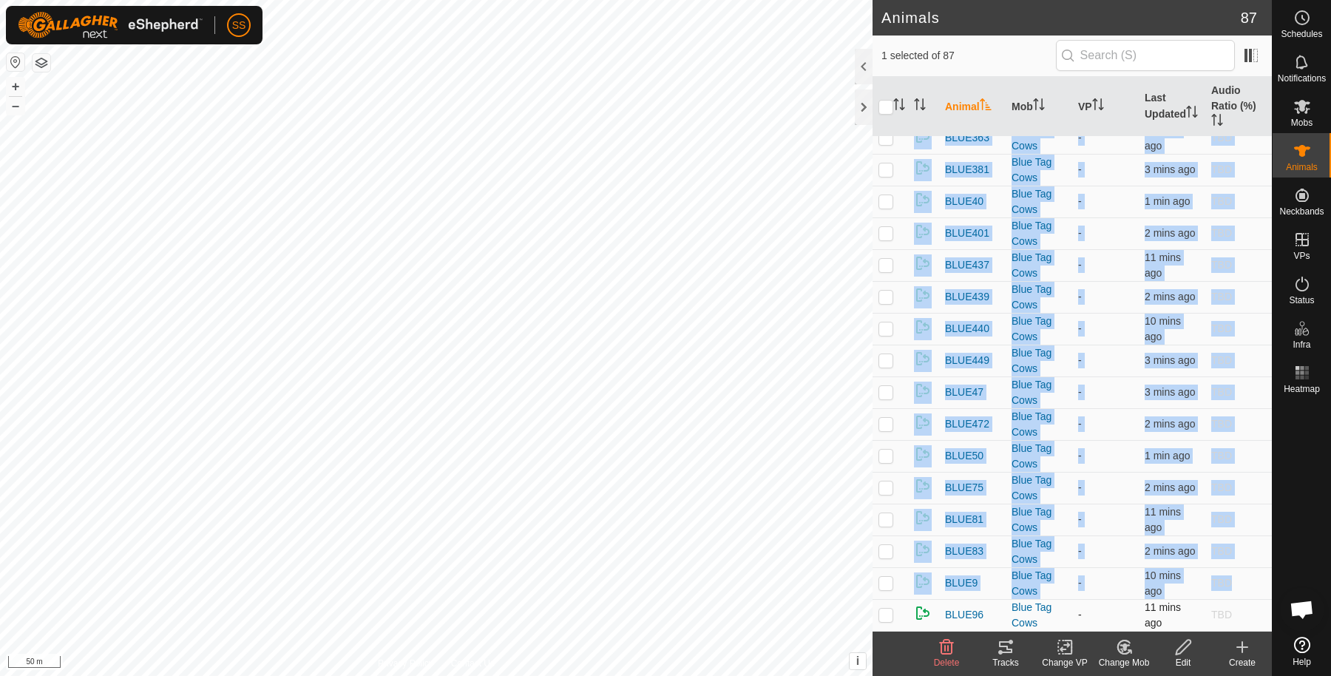
checkbox input "true"
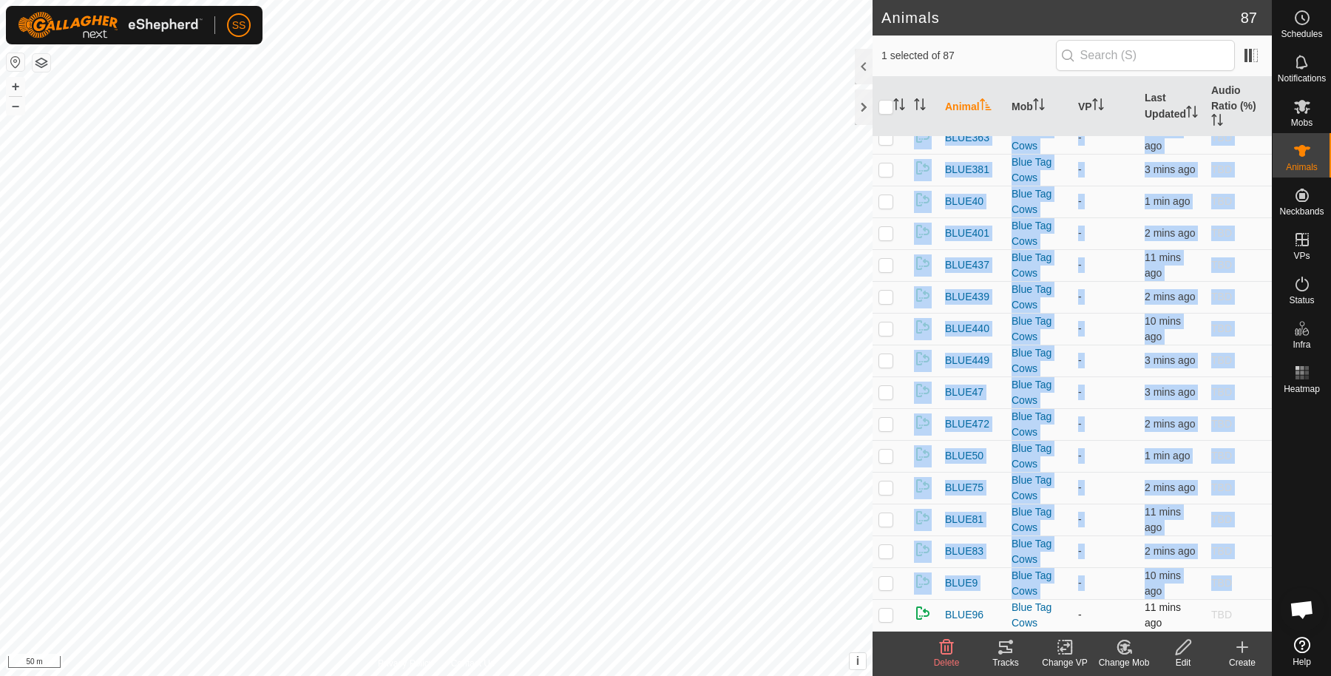
checkbox input "true"
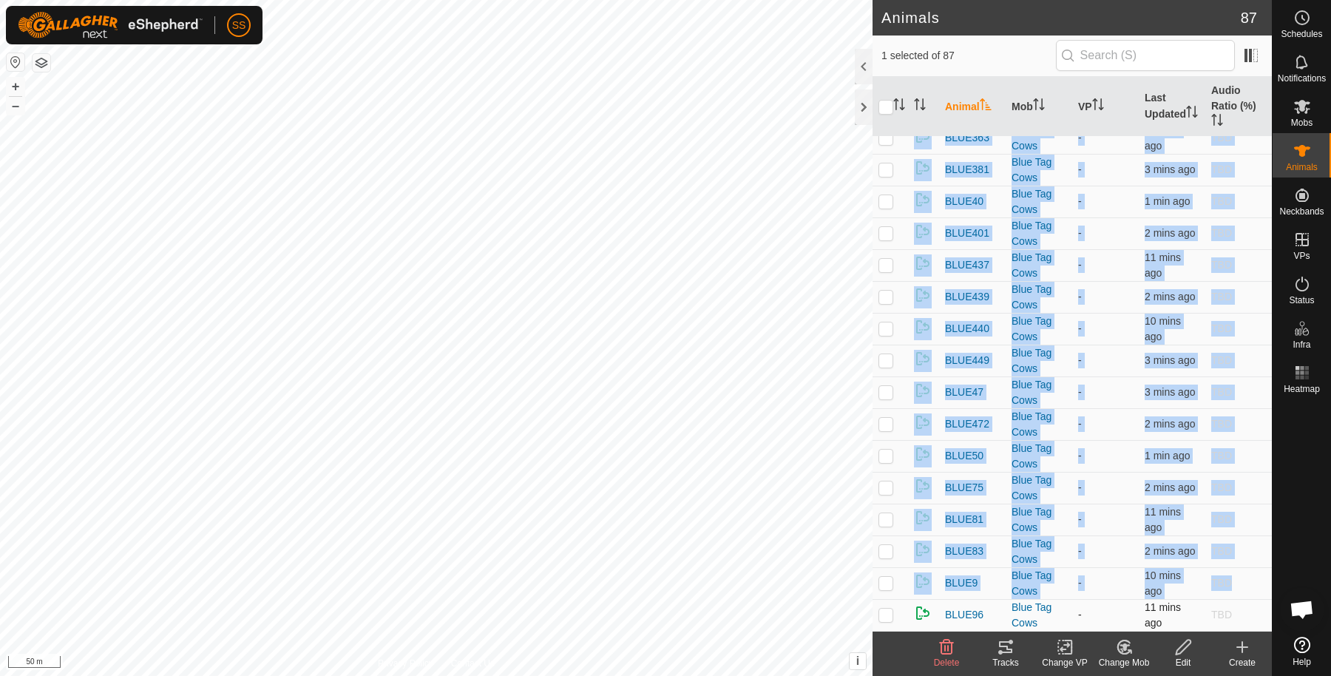
checkbox input "true"
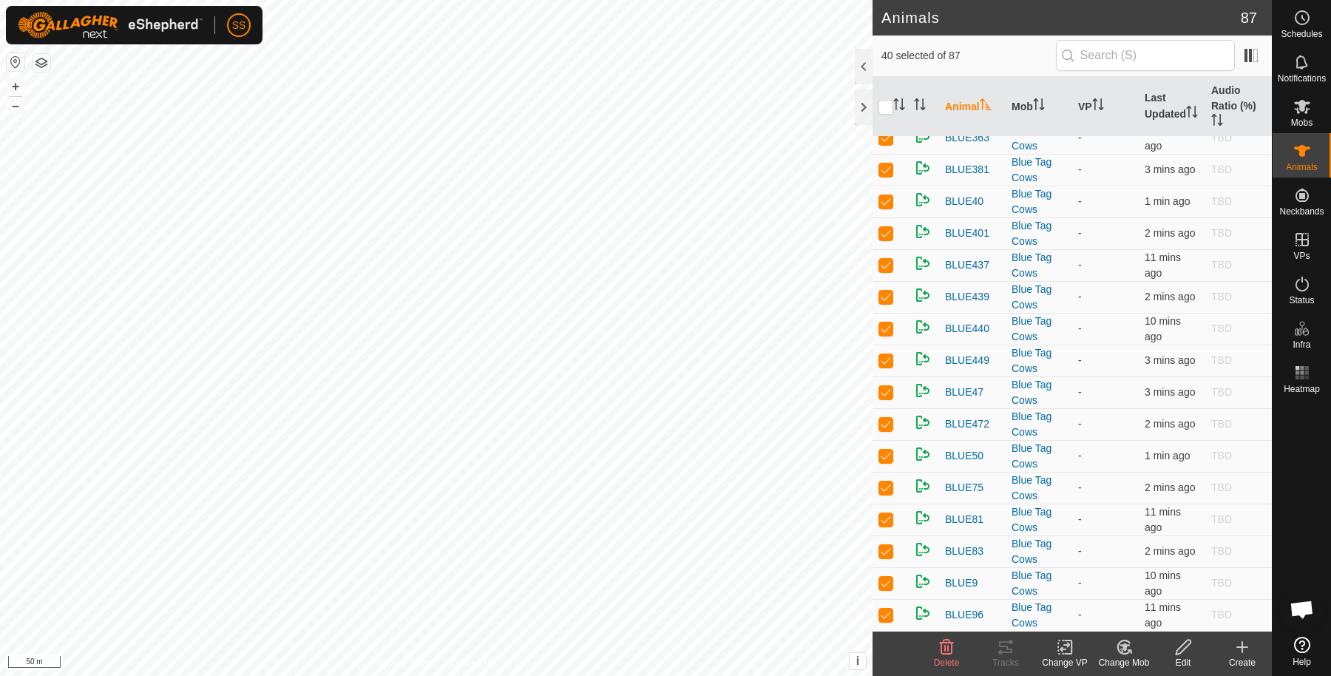
click at [1189, 647] on icon at bounding box center [1183, 647] width 18 height 18
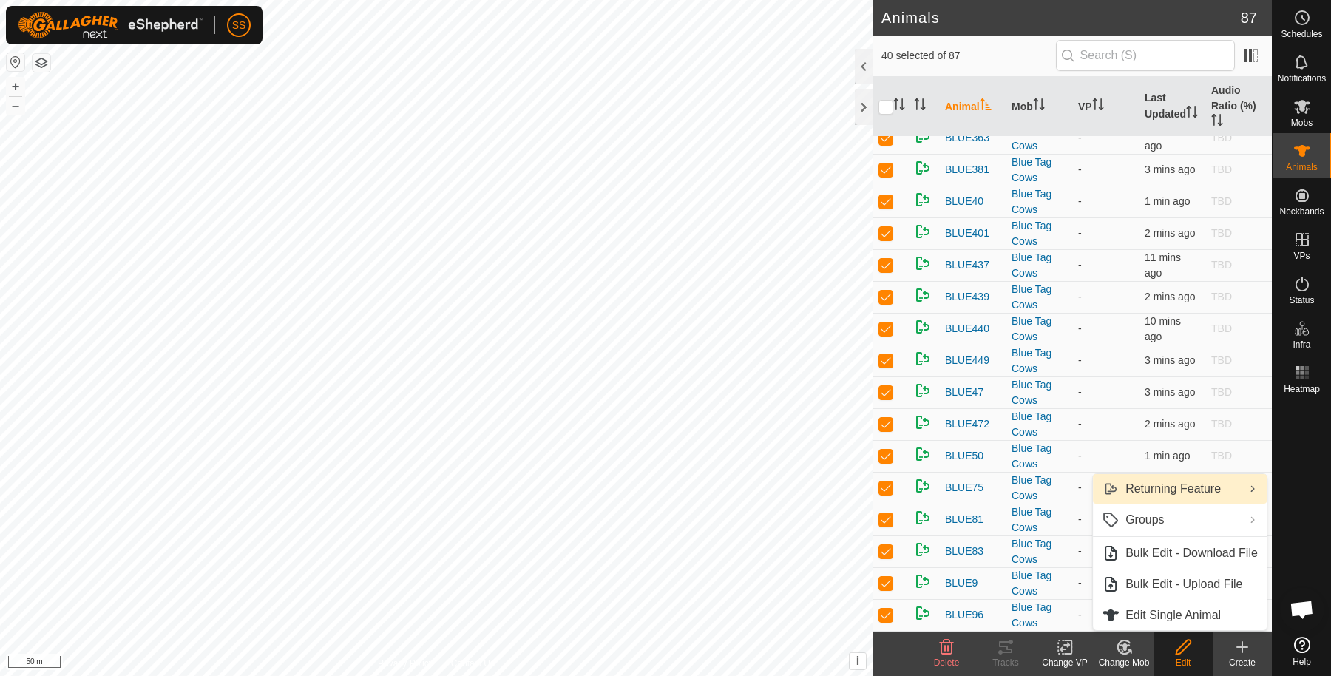
click at [1153, 490] on link "Returning Feature" at bounding box center [1180, 489] width 174 height 30
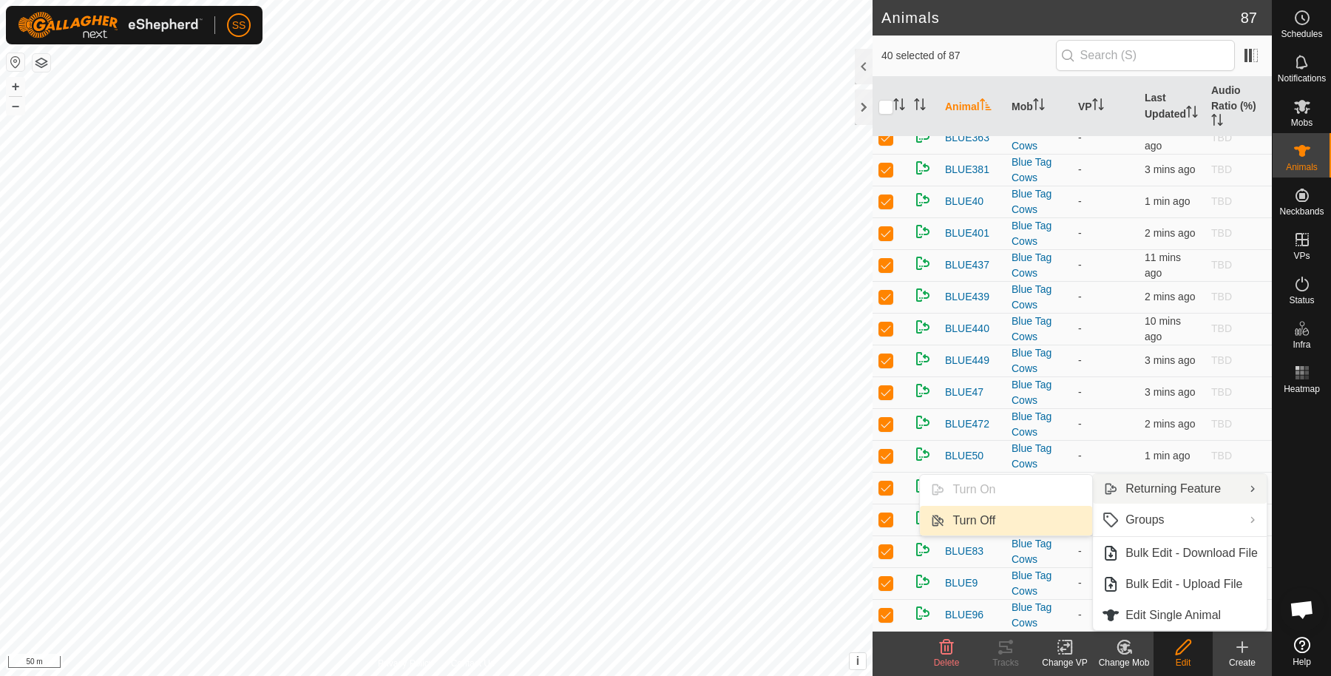
click at [1055, 521] on link "Turn Off" at bounding box center [1006, 521] width 172 height 30
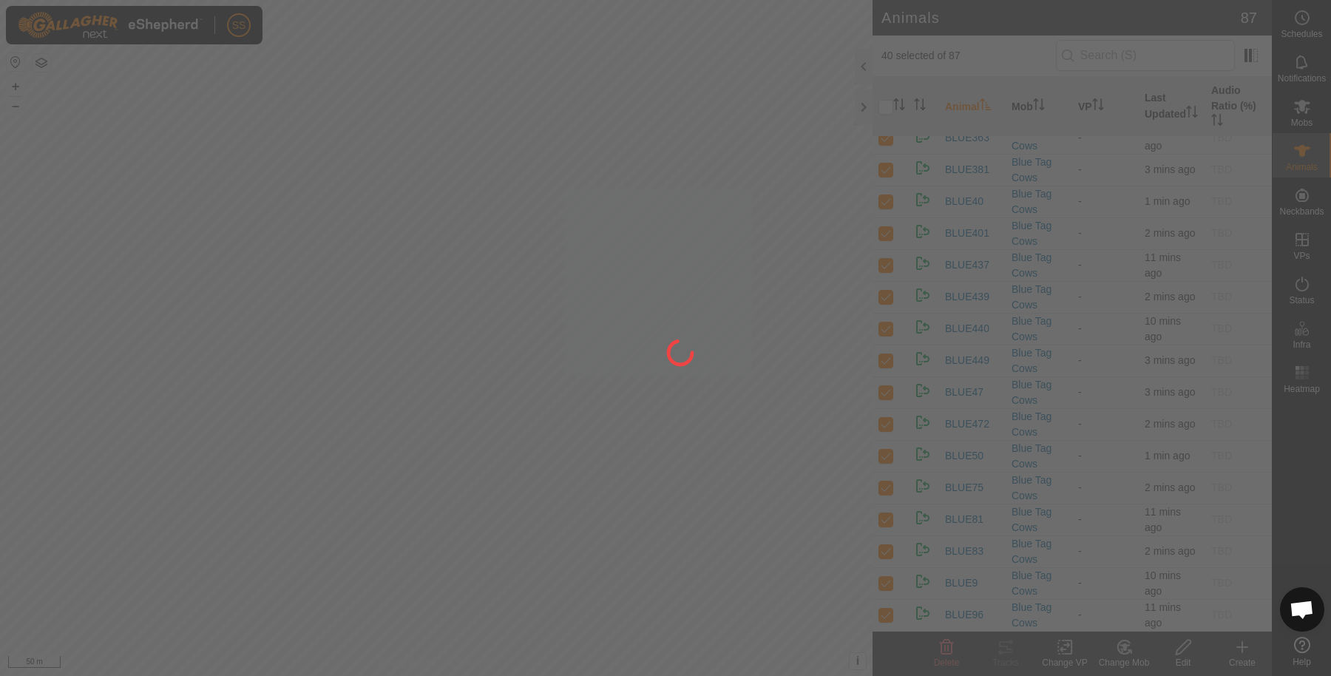
checkbox input "false"
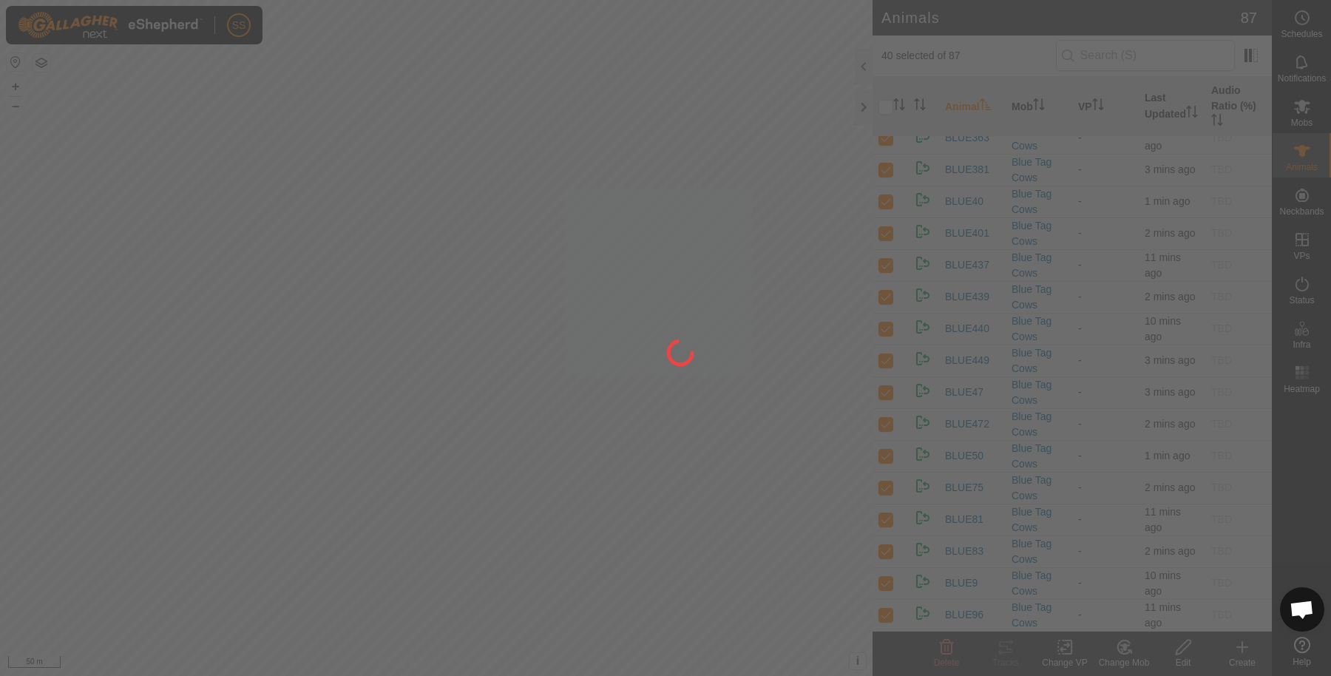
checkbox input "false"
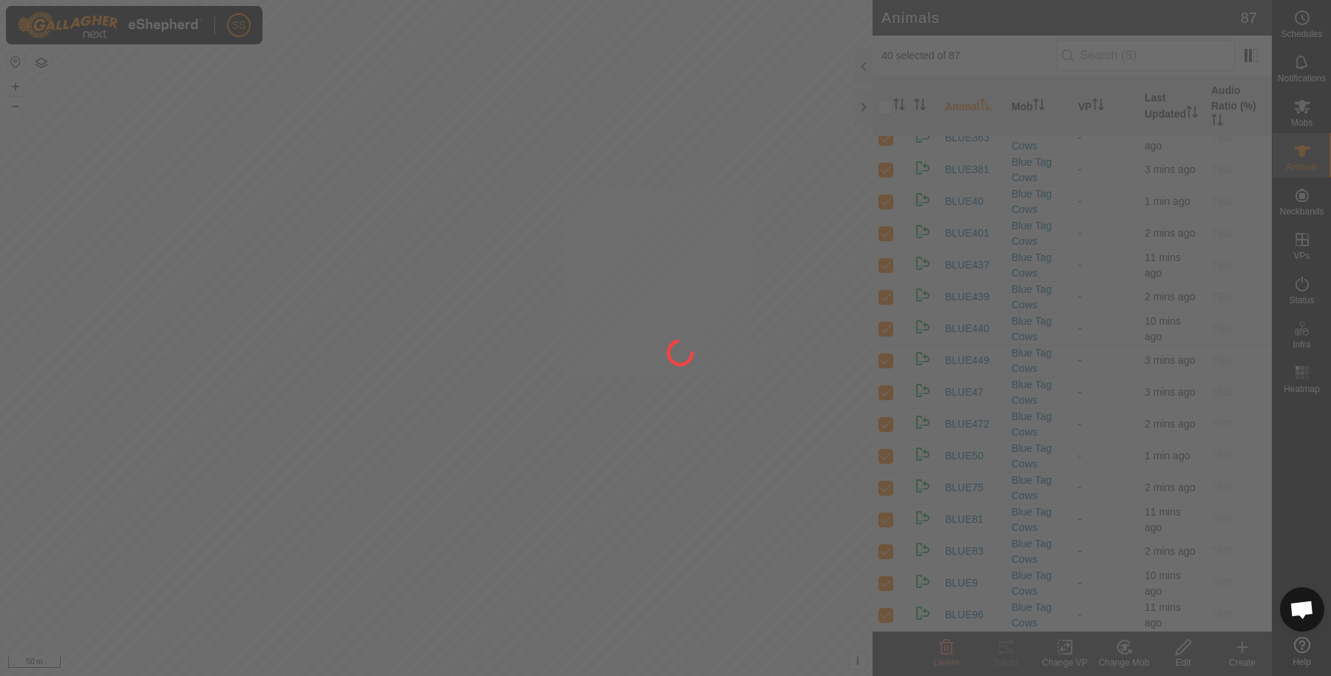
checkbox input "false"
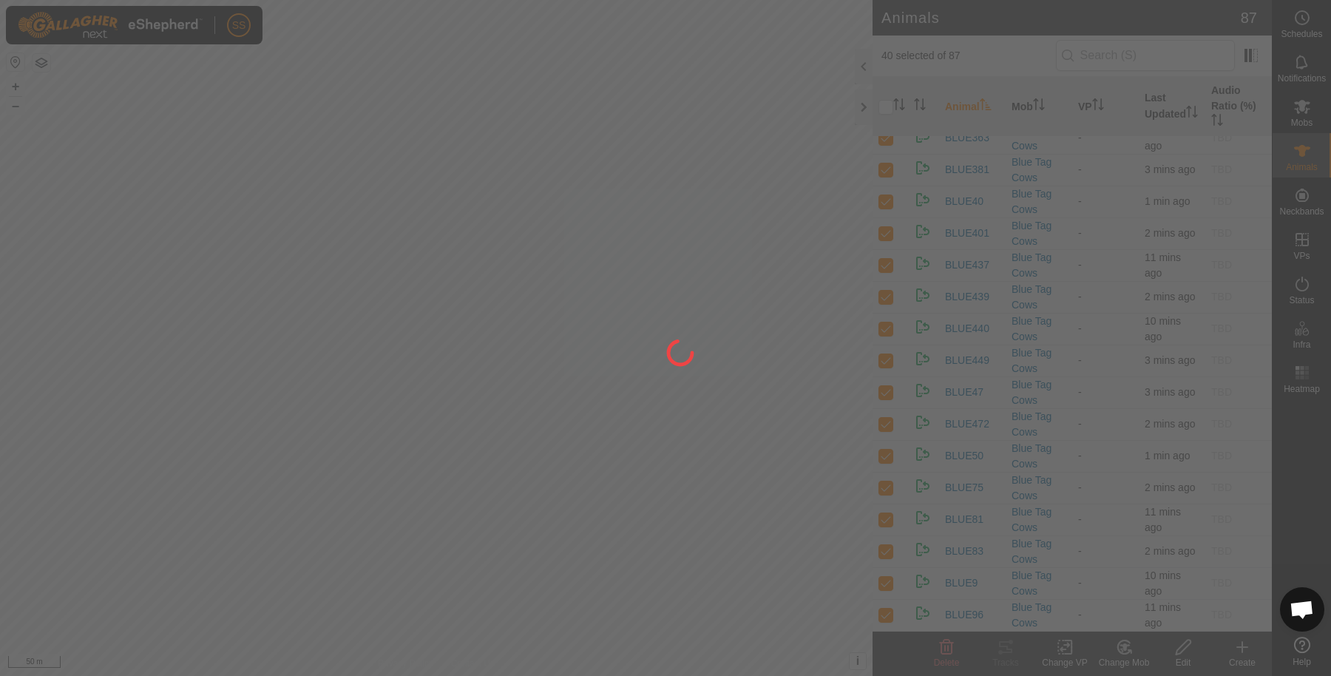
checkbox input "false"
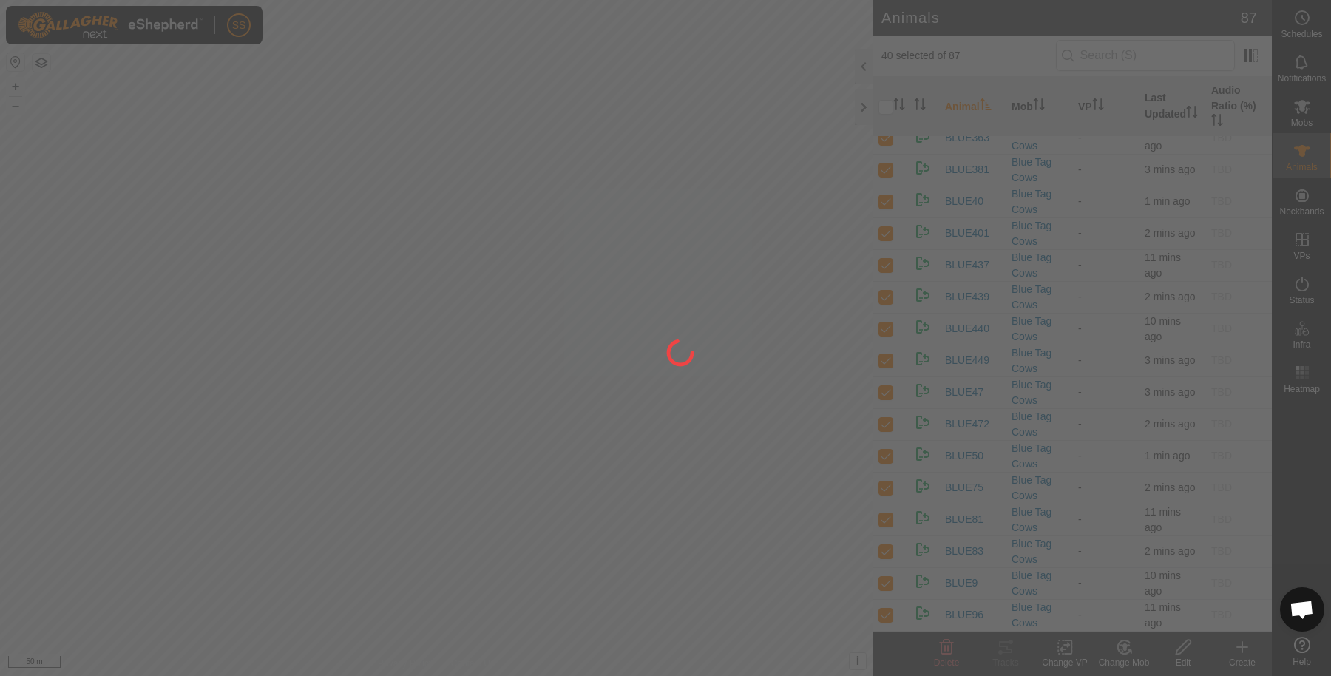
checkbox input "false"
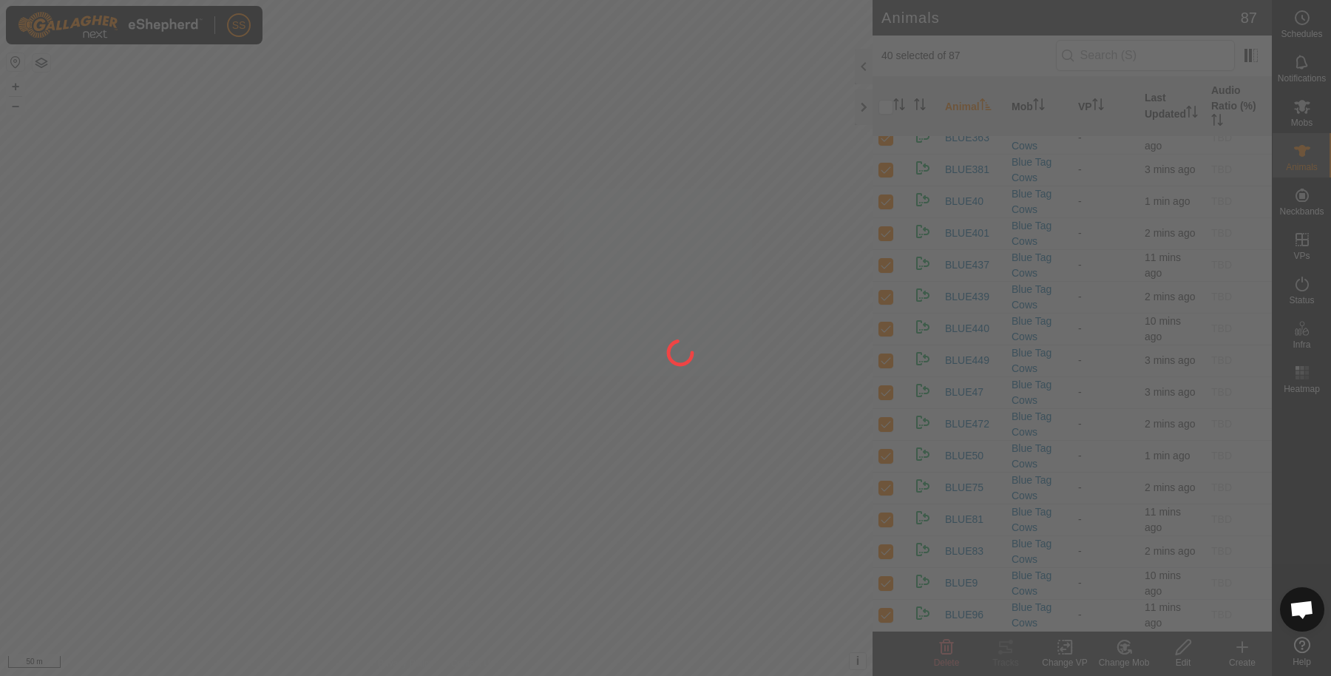
checkbox input "false"
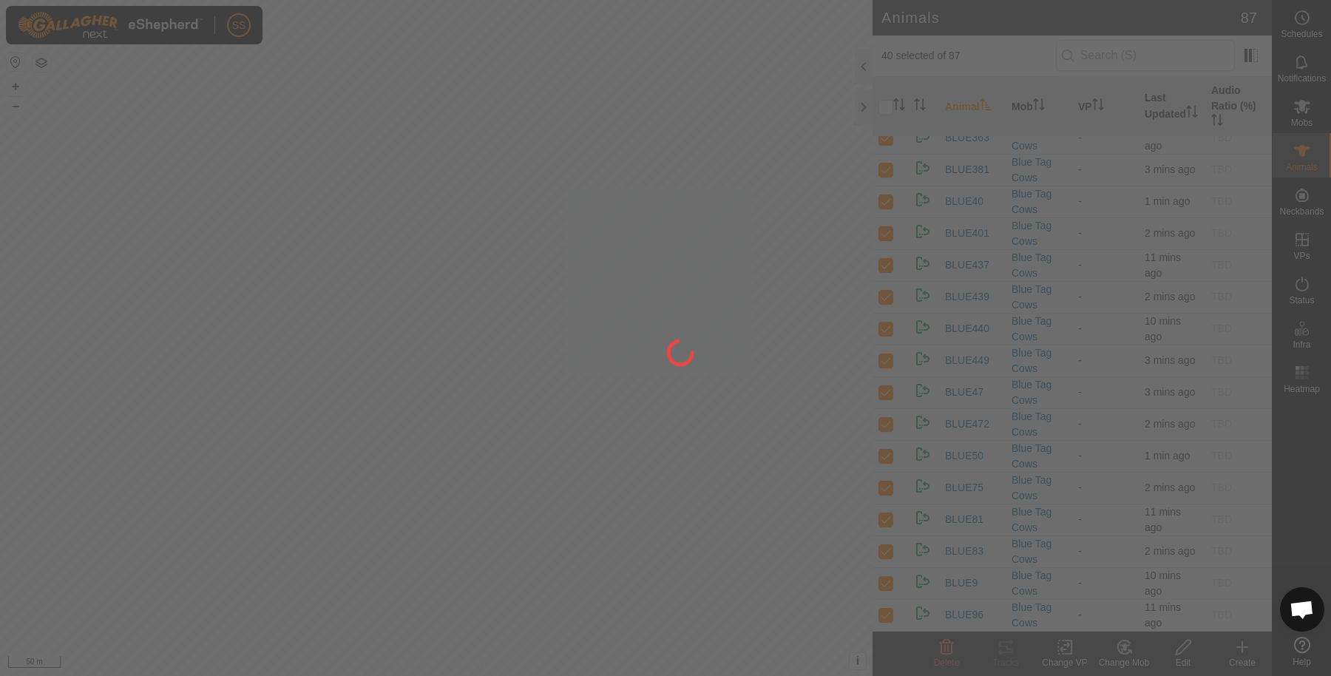
checkbox input "false"
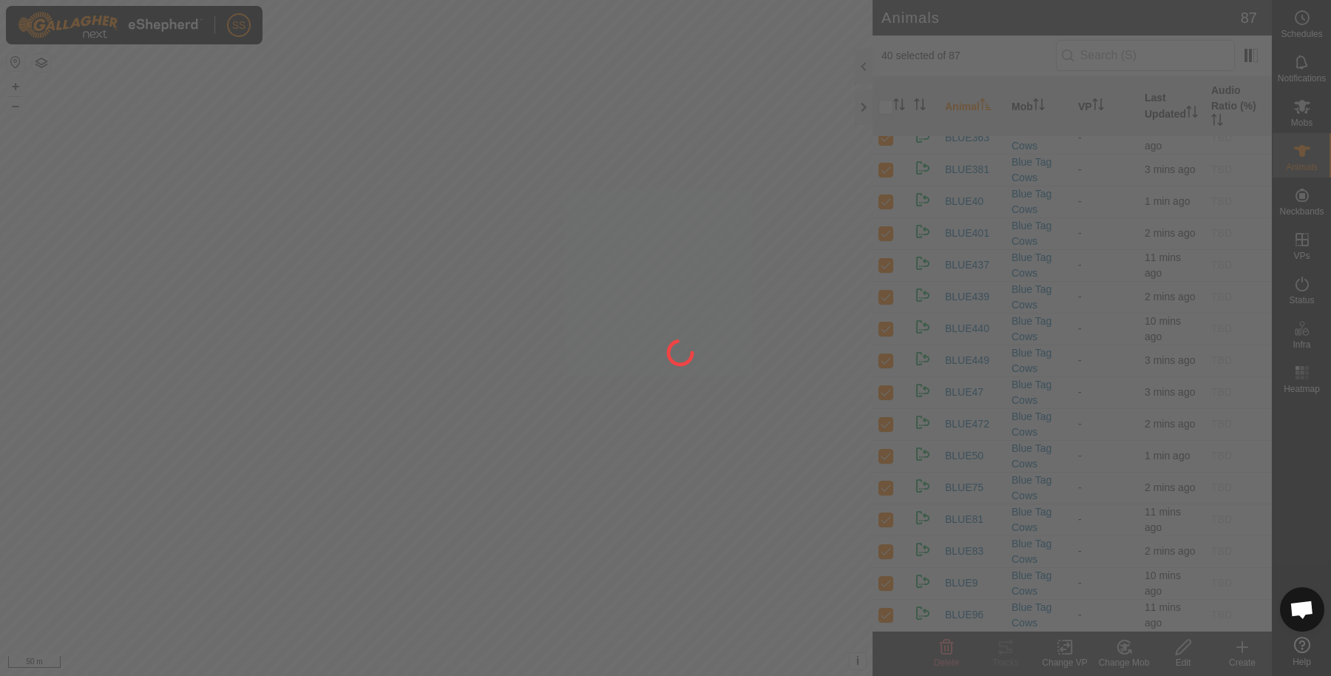
checkbox input "false"
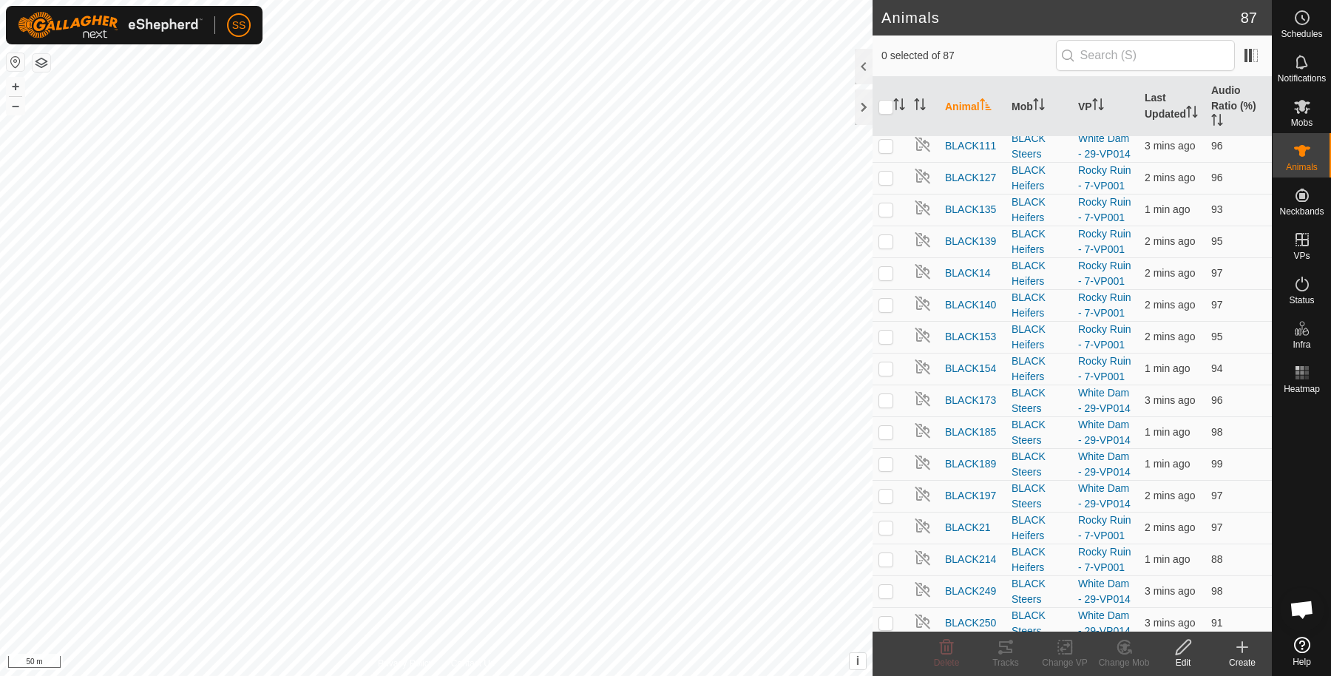
scroll to position [0, 0]
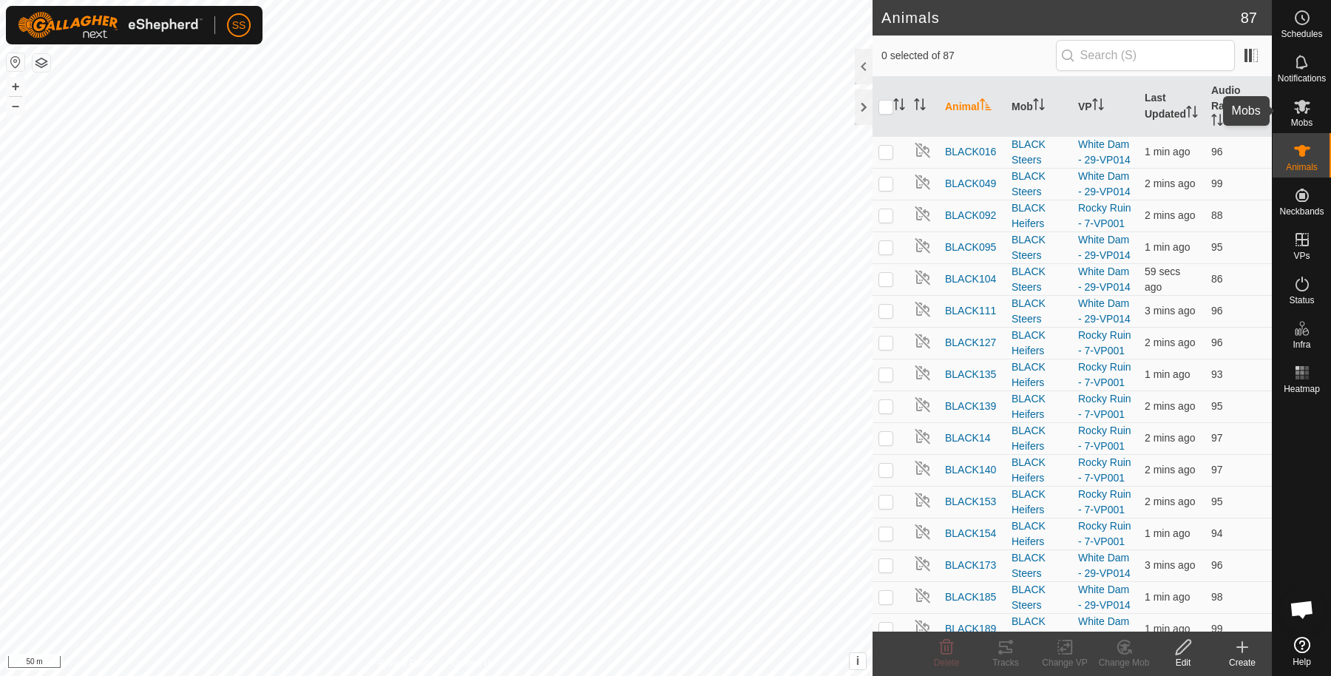
click at [1308, 113] on icon at bounding box center [1302, 107] width 18 height 18
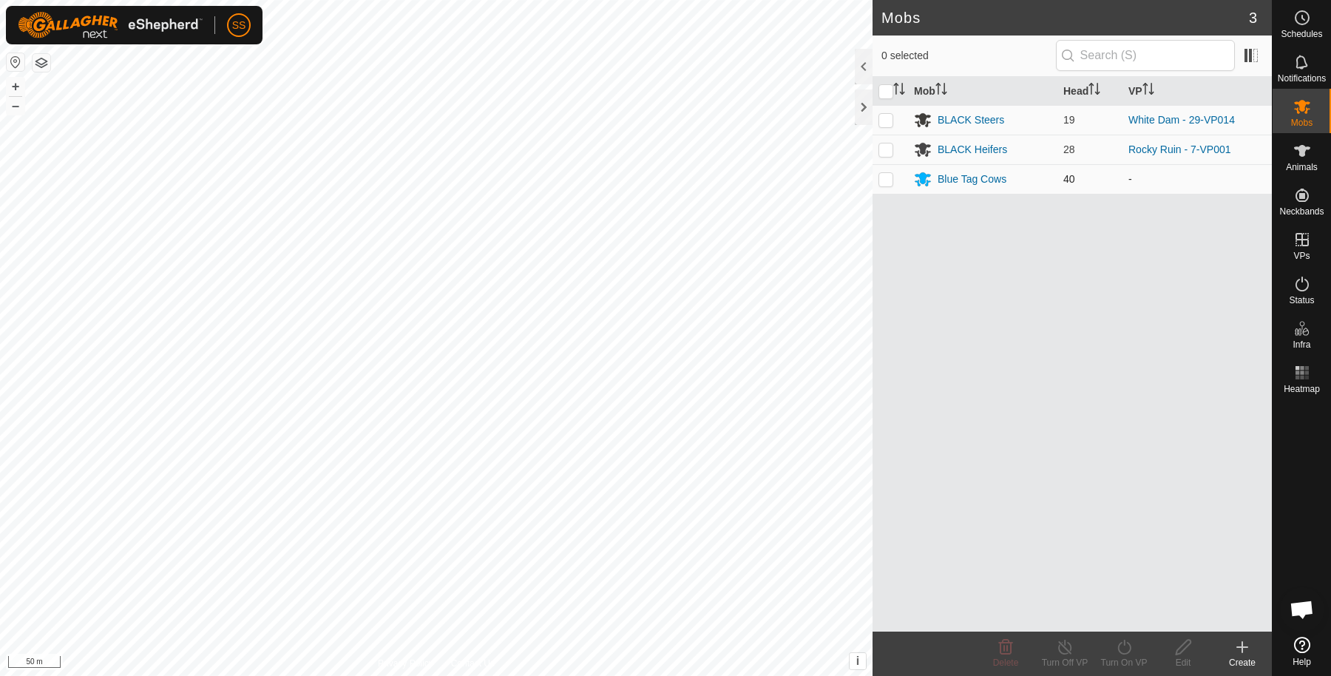
click at [891, 178] on p-checkbox at bounding box center [885, 179] width 15 height 12
checkbox input "true"
click at [1124, 651] on icon at bounding box center [1124, 647] width 18 height 18
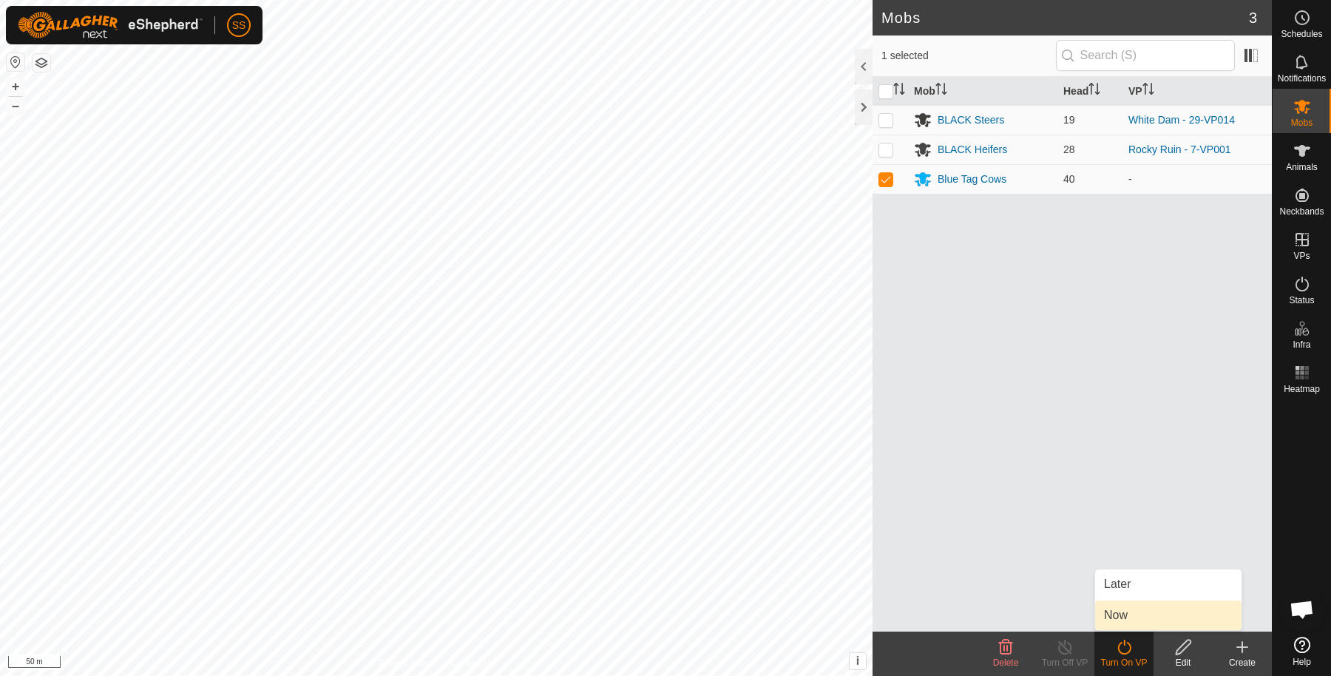
click at [1128, 614] on link "Now" at bounding box center [1168, 615] width 146 height 30
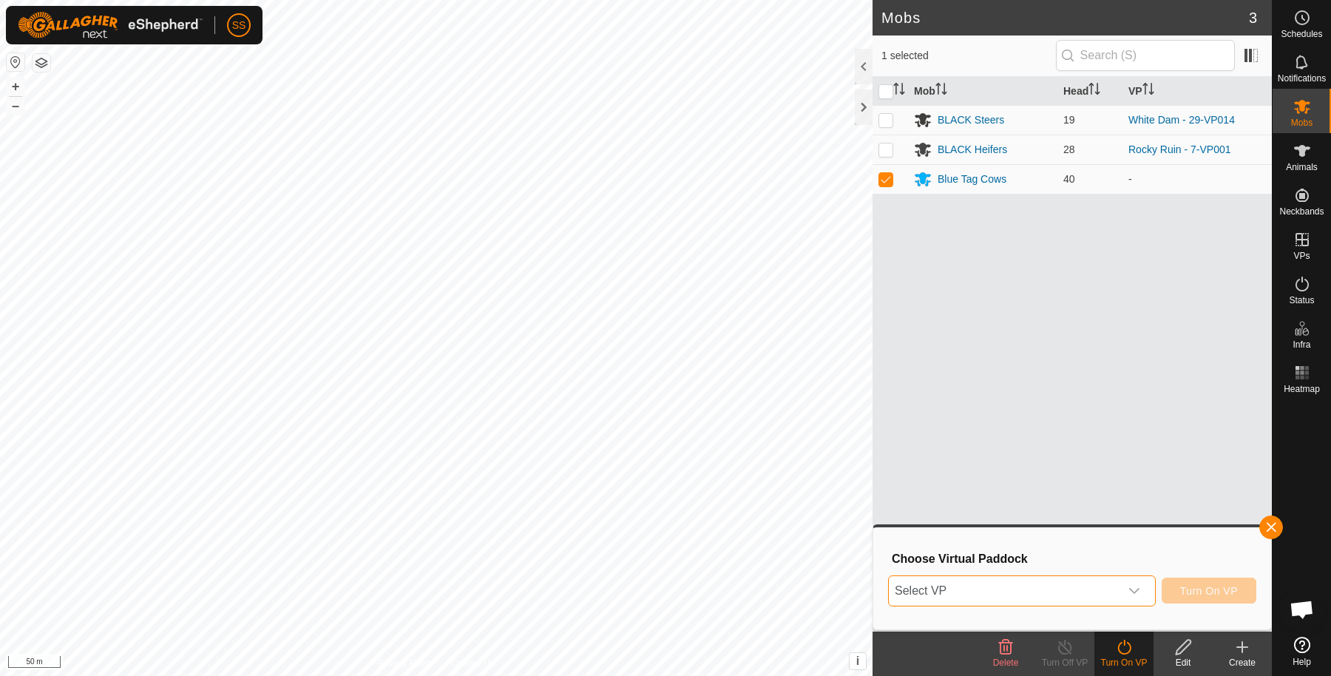
click at [1029, 588] on span "Select VP" at bounding box center [1004, 591] width 231 height 30
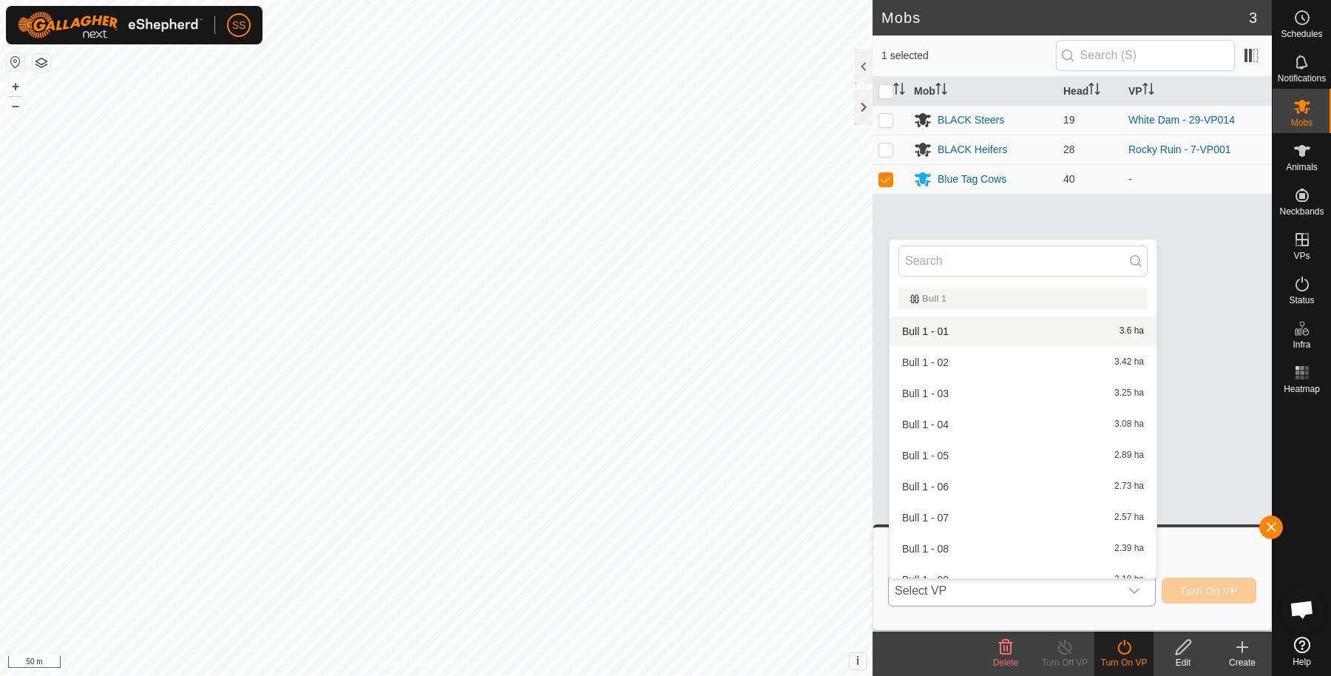
click at [961, 325] on li "Bull 1 - 01 3.6 ha" at bounding box center [1022, 331] width 267 height 30
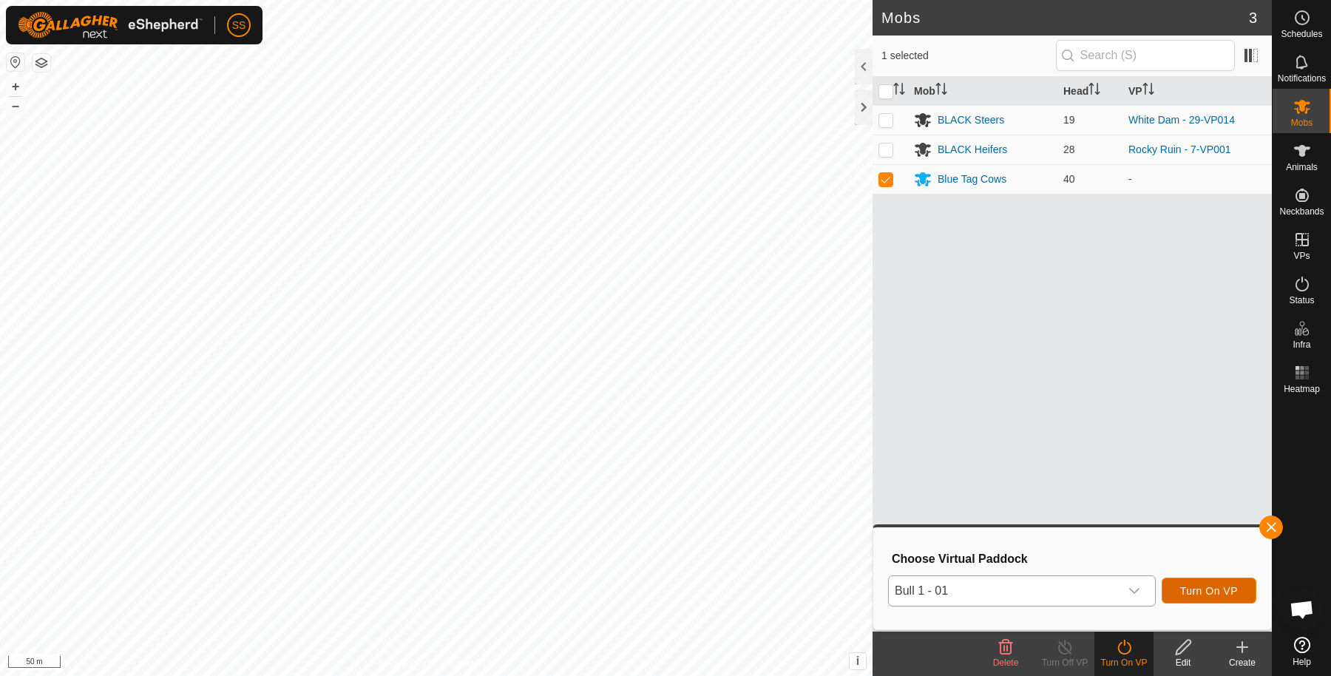
click at [1183, 592] on span "Turn On VP" at bounding box center [1209, 591] width 58 height 12
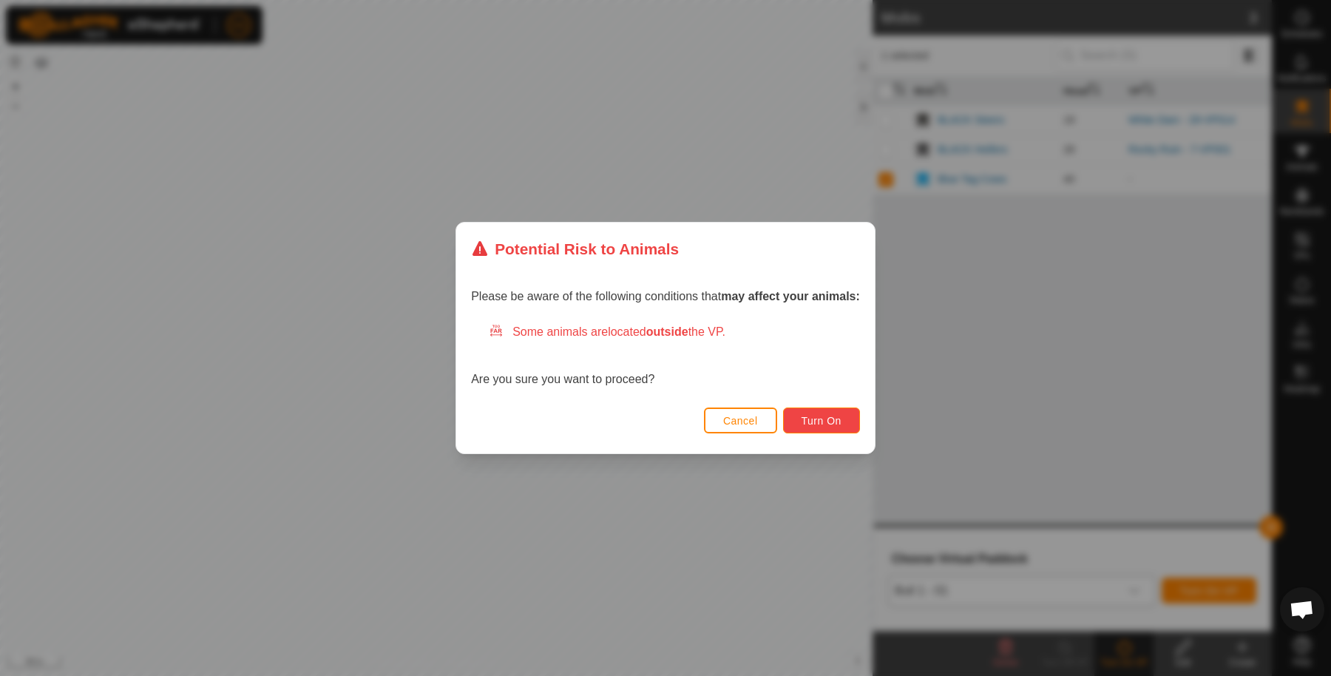
click at [838, 432] on button "Turn On" at bounding box center [821, 420] width 77 height 26
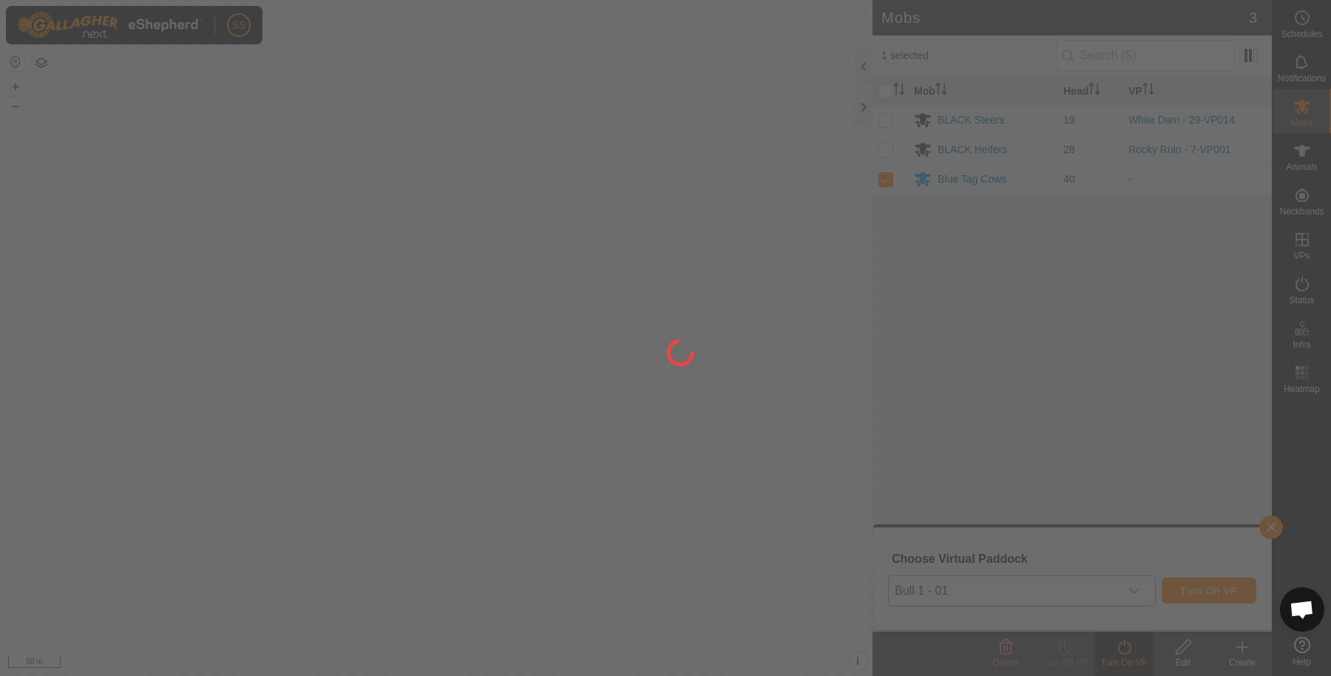
click at [838, 432] on div at bounding box center [665, 338] width 1331 height 676
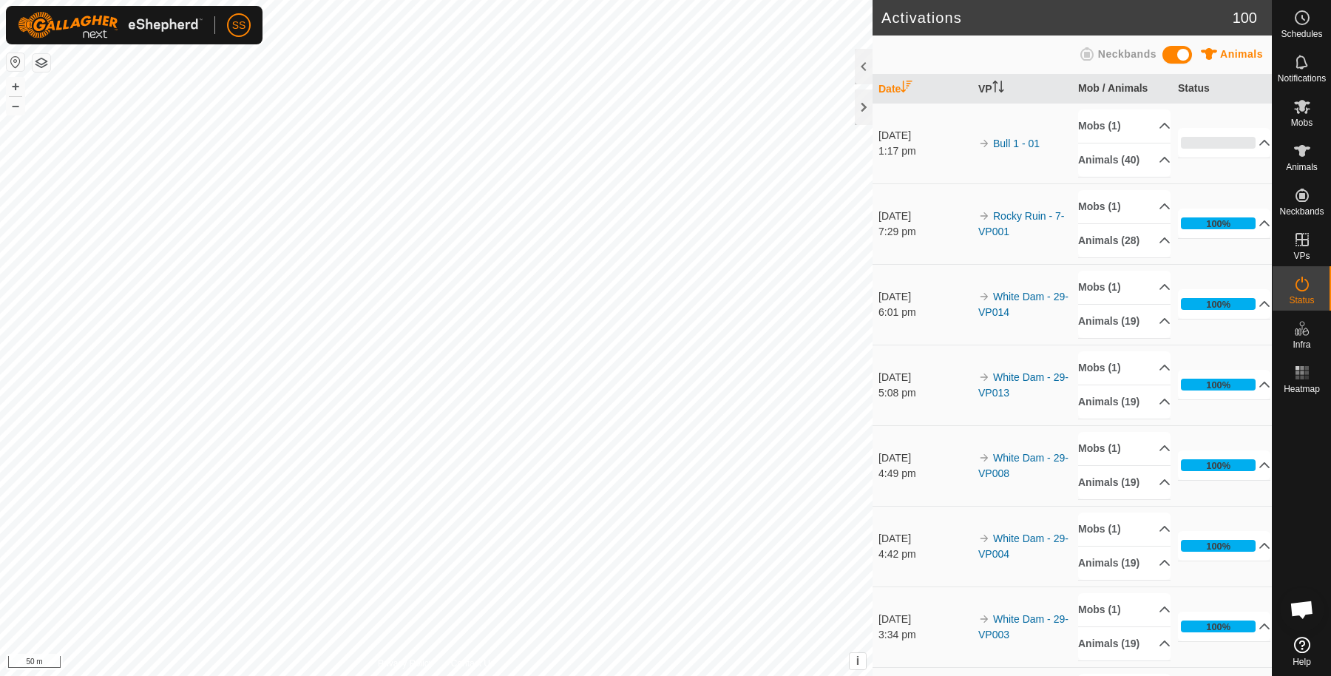
click at [44, 63] on button "button" at bounding box center [42, 63] width 18 height 18
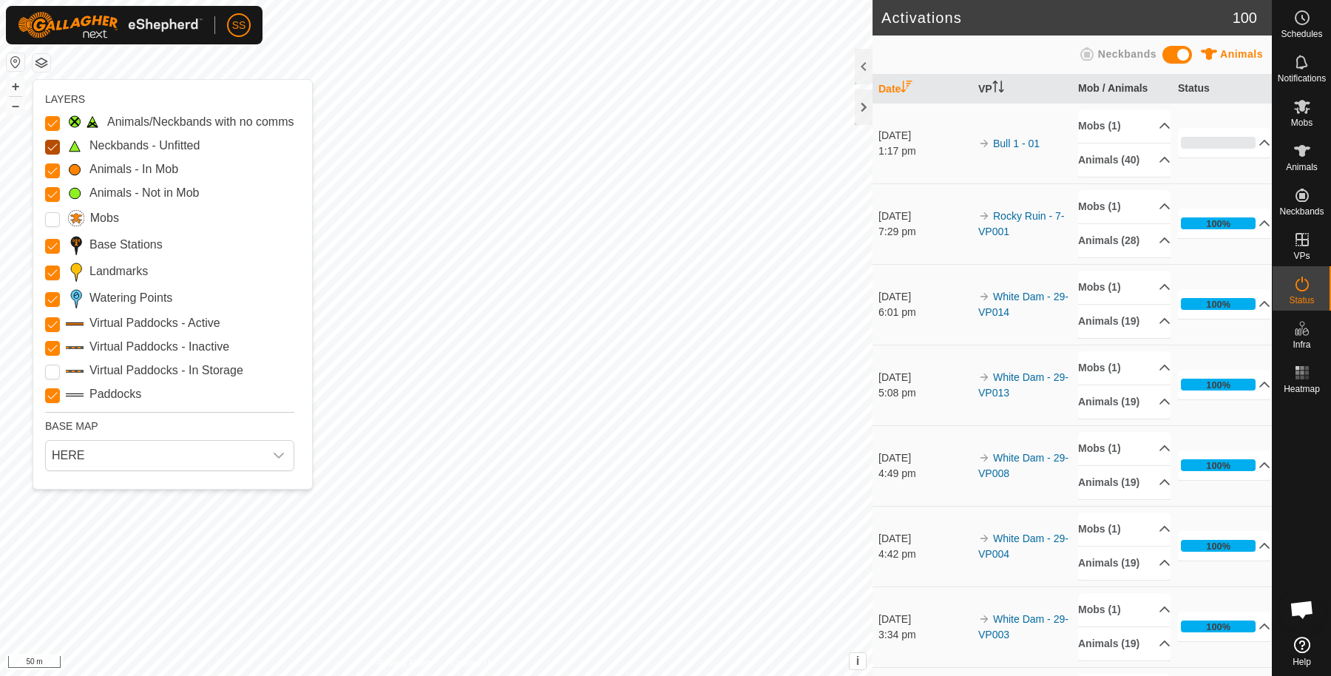
click at [54, 141] on Unfitted "Neckbands - Unfitted" at bounding box center [52, 147] width 15 height 15
click at [52, 121] on Issue "Animals/Neckbands with no comms" at bounding box center [52, 123] width 15 height 15
click at [44, 62] on button "button" at bounding box center [42, 63] width 18 height 18
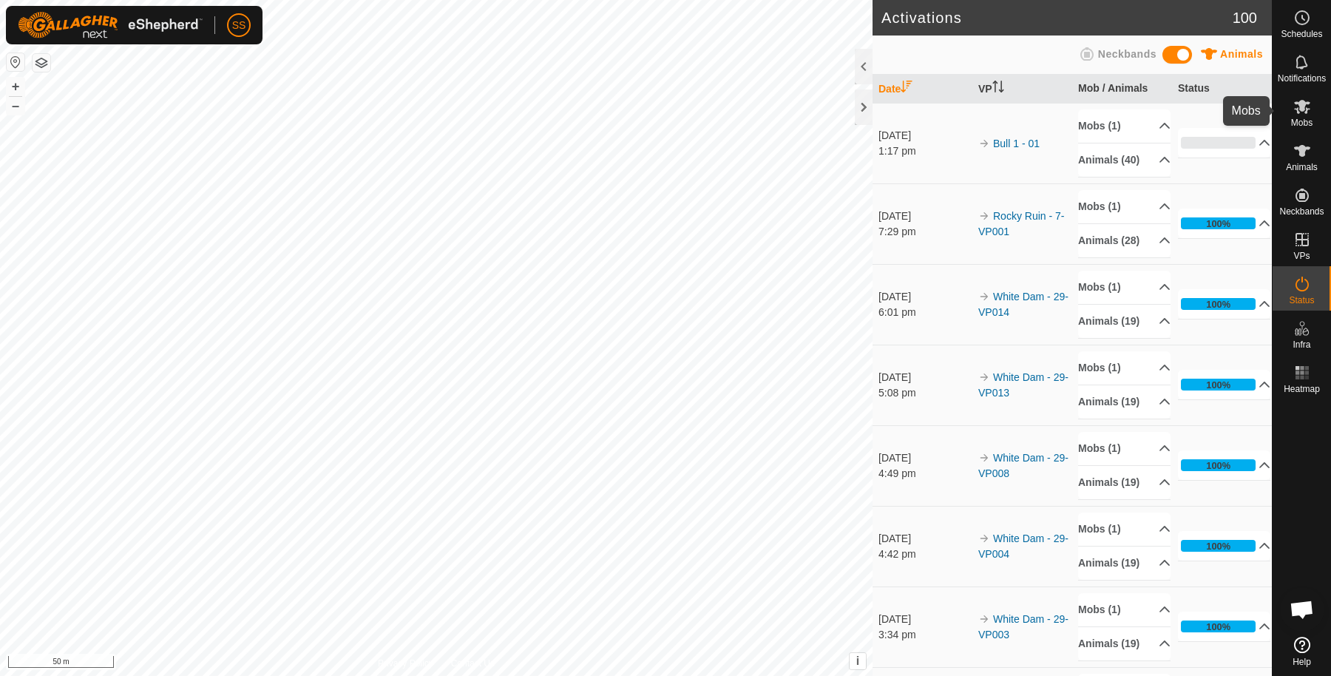
click at [1302, 104] on icon at bounding box center [1302, 107] width 16 height 14
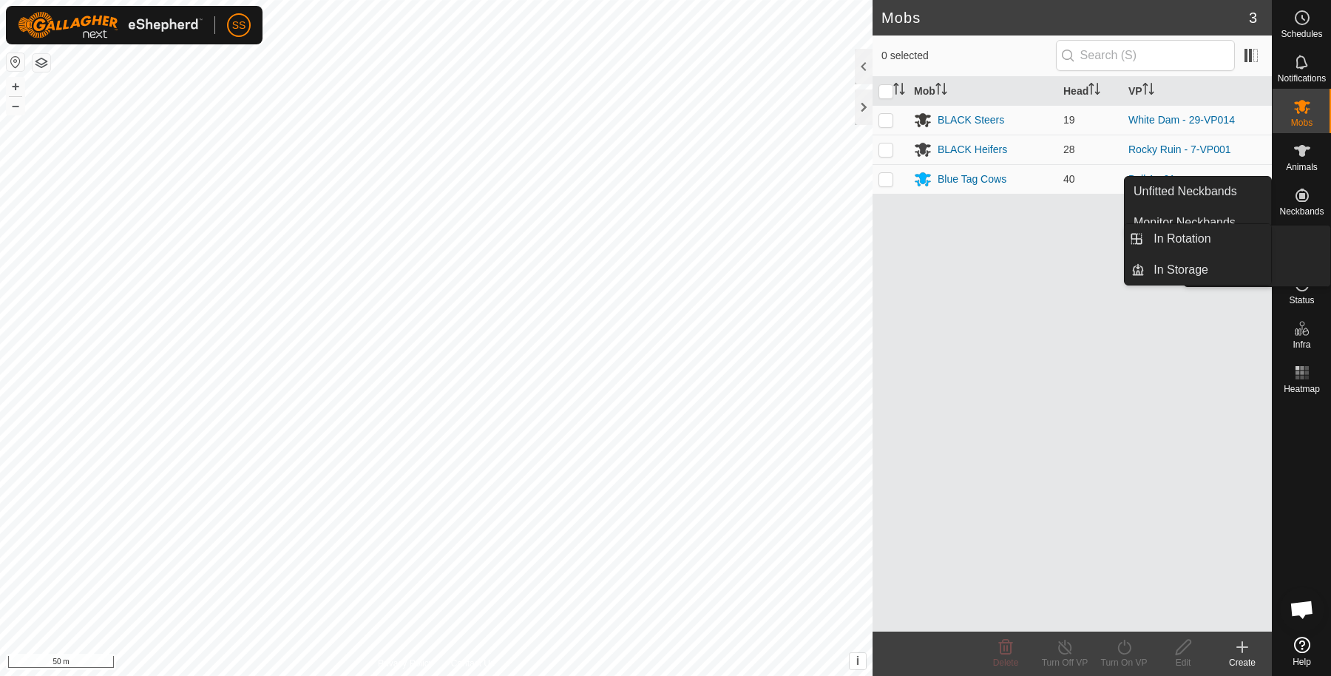
click at [1304, 249] on es-virtualpaddocks-svg-icon at bounding box center [1301, 240] width 27 height 24
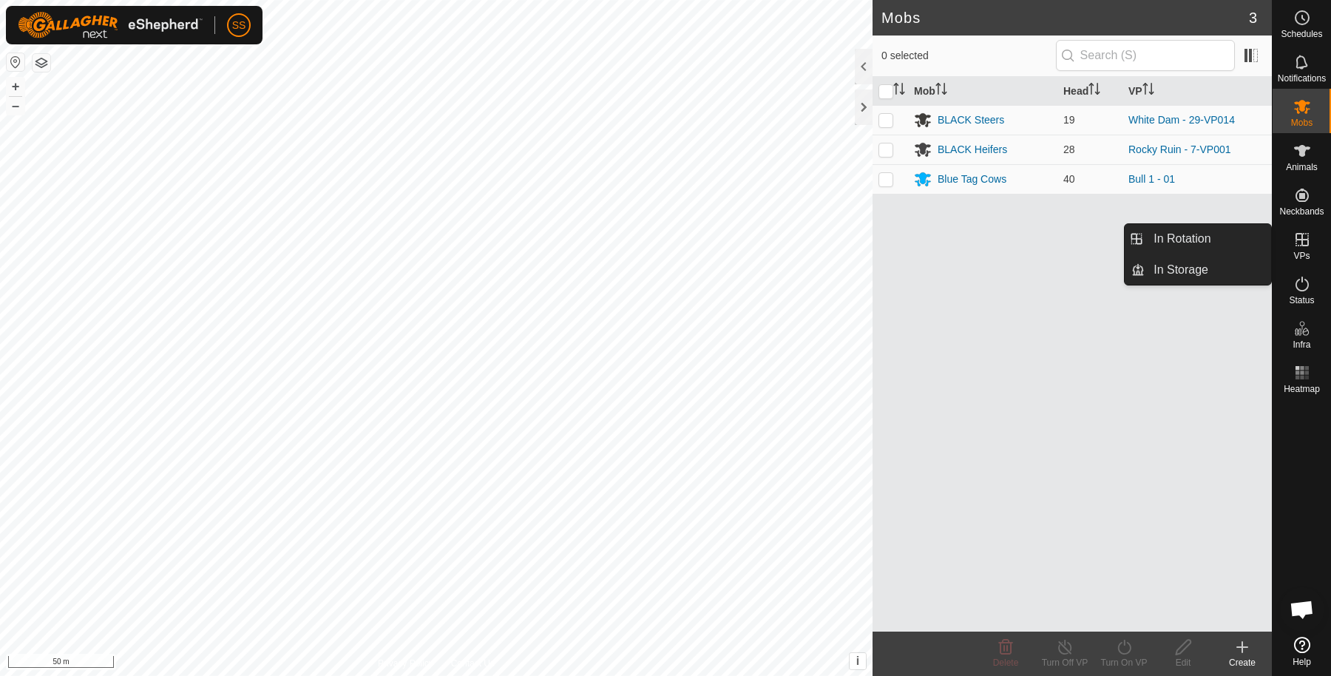
click at [1240, 236] on link "In Rotation" at bounding box center [1207, 239] width 126 height 30
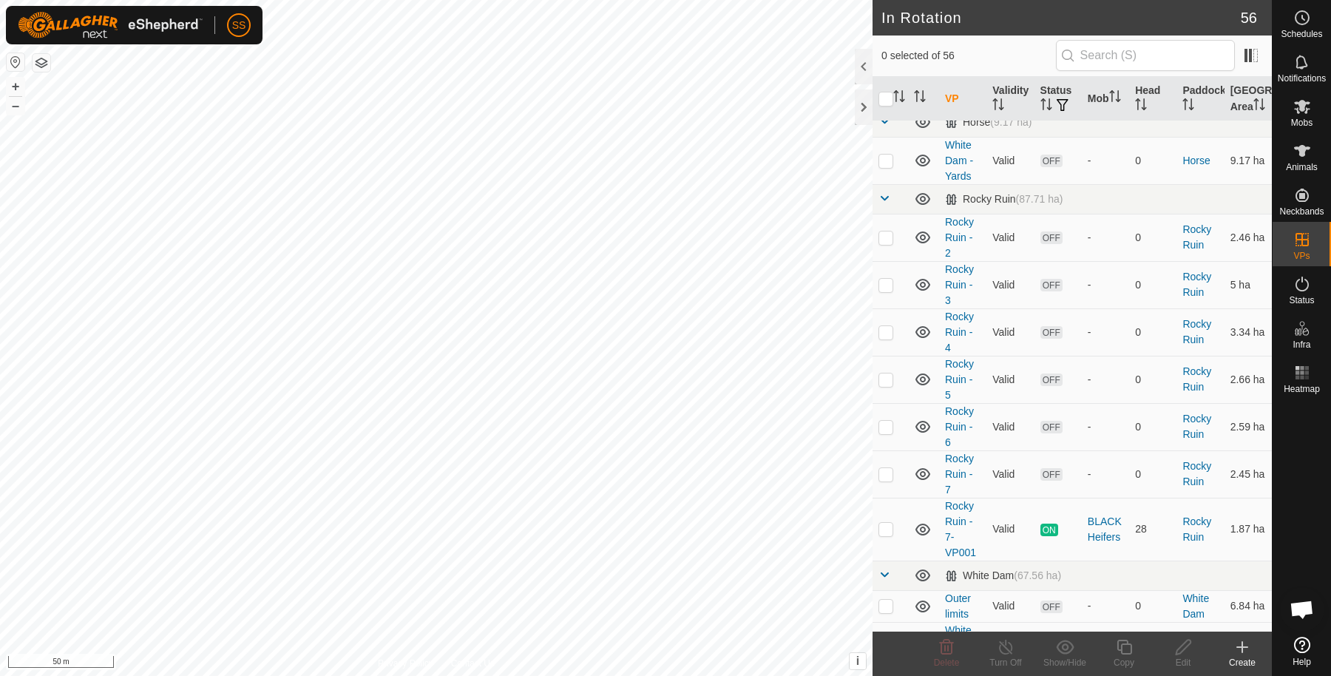
scroll to position [441, 0]
click at [886, 534] on p-checkbox at bounding box center [885, 528] width 15 height 12
checkbox input "true"
click at [1119, 651] on icon at bounding box center [1124, 647] width 18 height 18
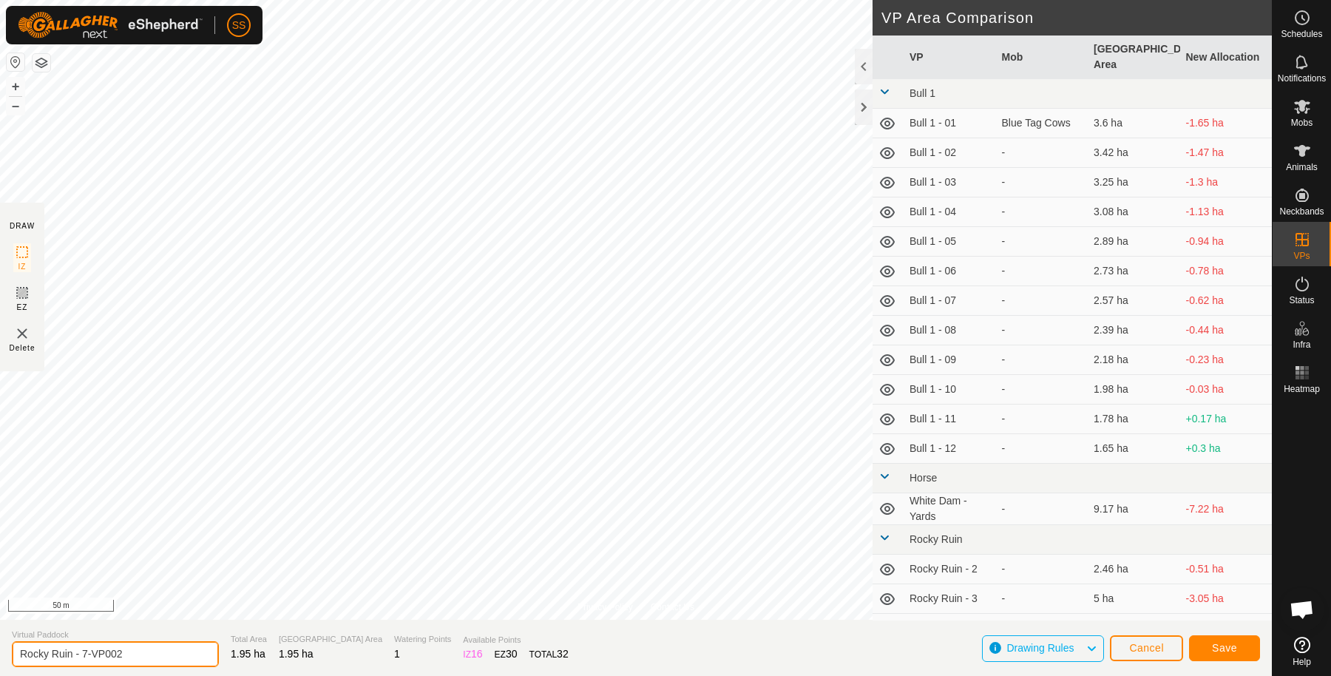
click at [159, 656] on input "Rocky Ruin - 7-VP002" at bounding box center [115, 654] width 207 height 26
type input "Rocky Ruin - 8"
click at [1225, 653] on span "Save" at bounding box center [1224, 648] width 25 height 12
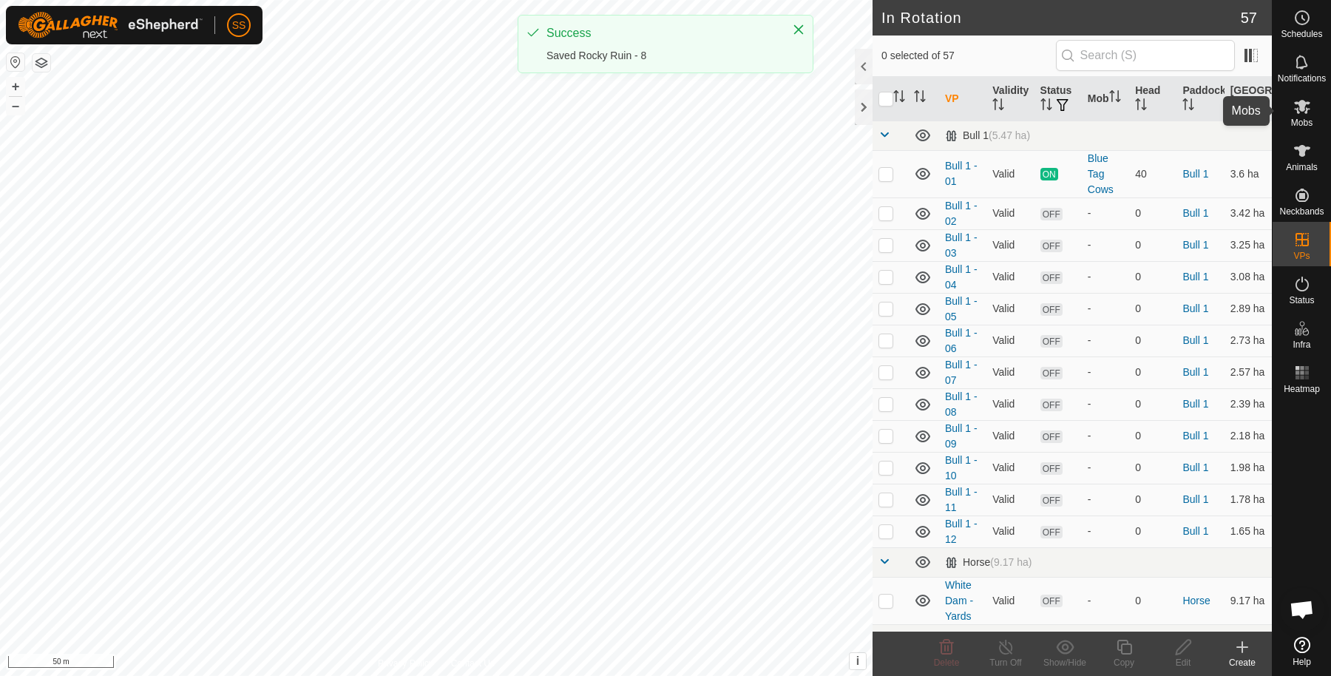
click at [1305, 108] on icon at bounding box center [1302, 107] width 16 height 14
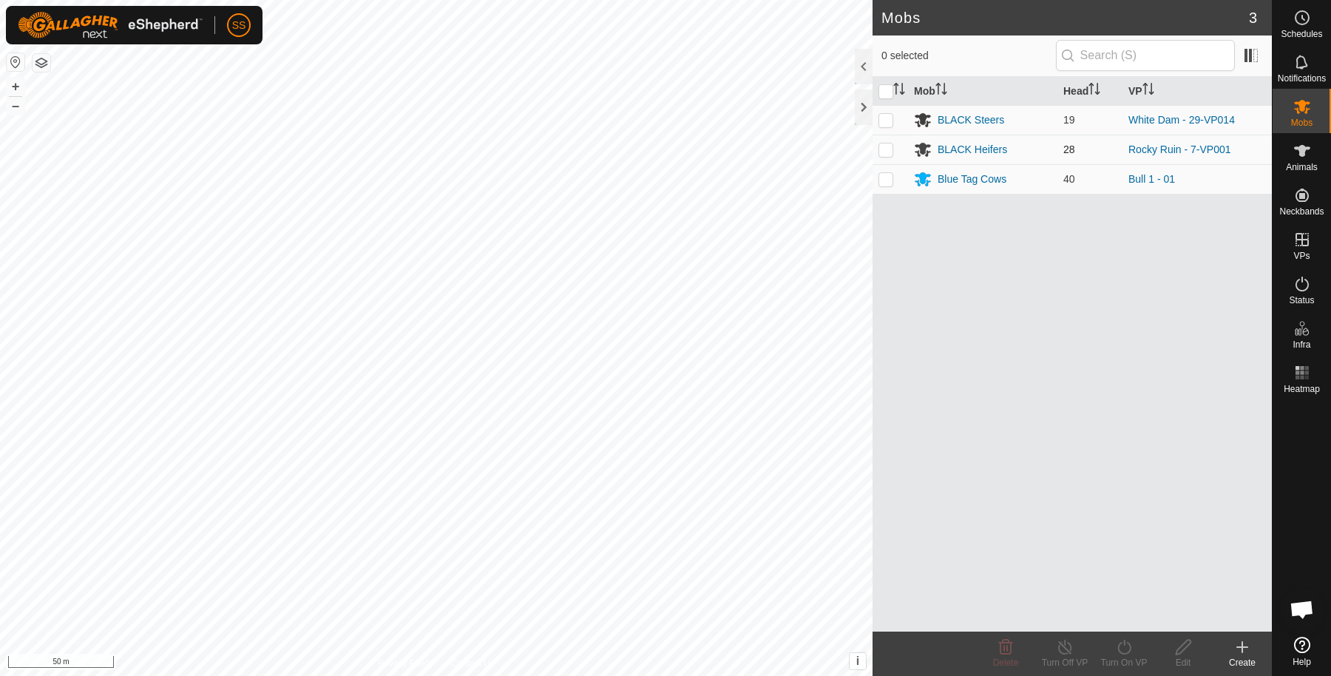
click at [888, 145] on p-checkbox at bounding box center [885, 149] width 15 height 12
checkbox input "true"
click at [1122, 651] on icon at bounding box center [1124, 647] width 18 height 18
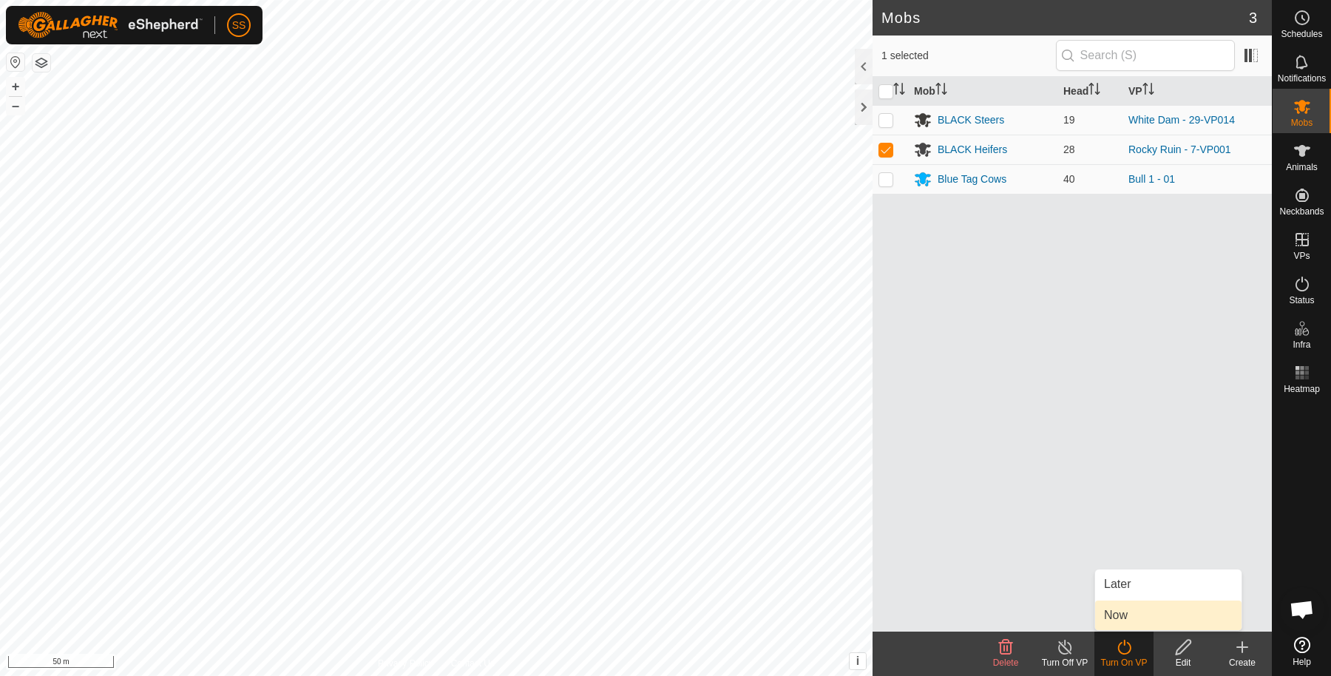
click at [1107, 615] on link "Now" at bounding box center [1168, 615] width 146 height 30
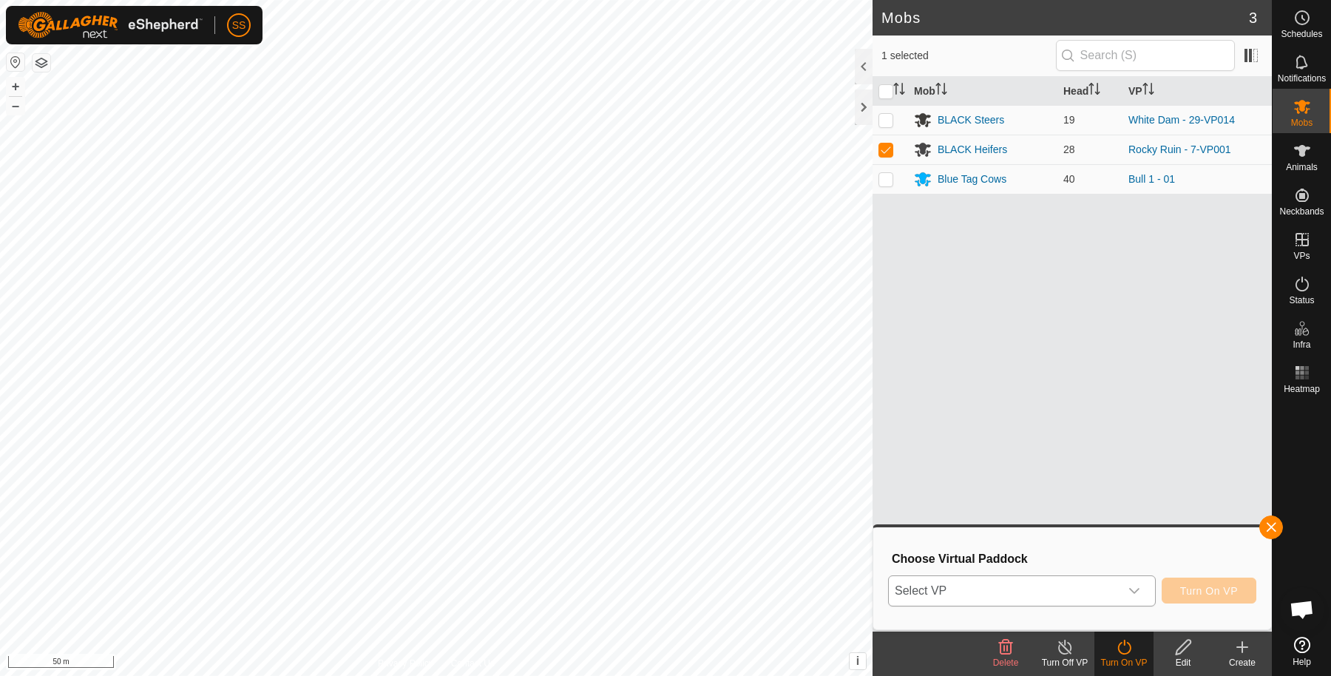
click at [1074, 599] on span "Select VP" at bounding box center [1004, 591] width 231 height 30
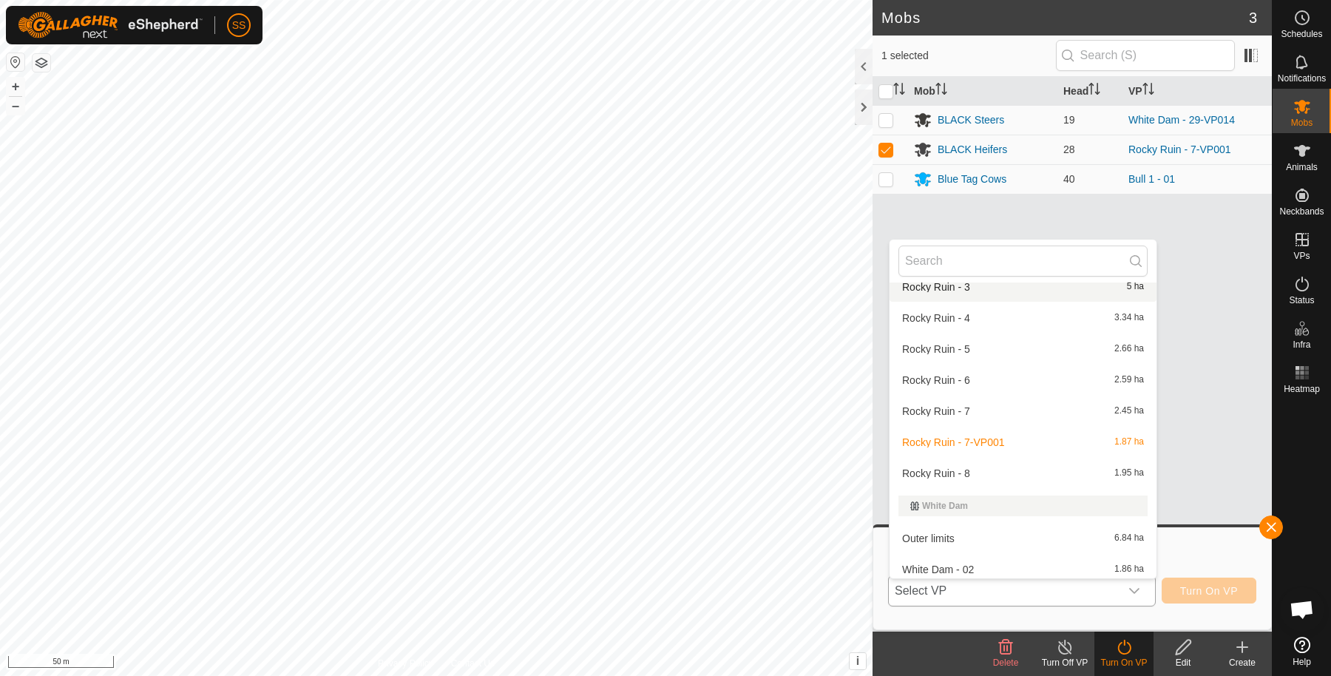
scroll to position [548, 0]
click at [996, 469] on li "Rocky Ruin - 8 1.95 ha" at bounding box center [1022, 473] width 267 height 30
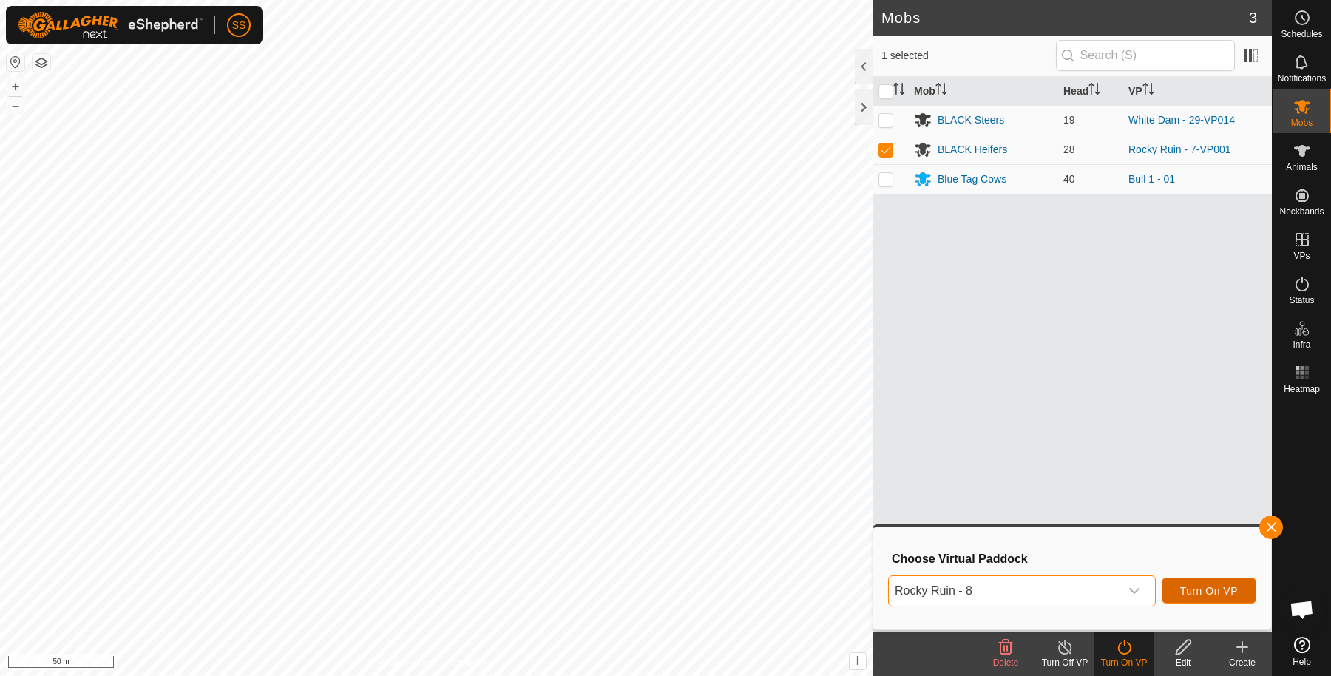
click at [1190, 592] on span "Turn On VP" at bounding box center [1209, 591] width 58 height 12
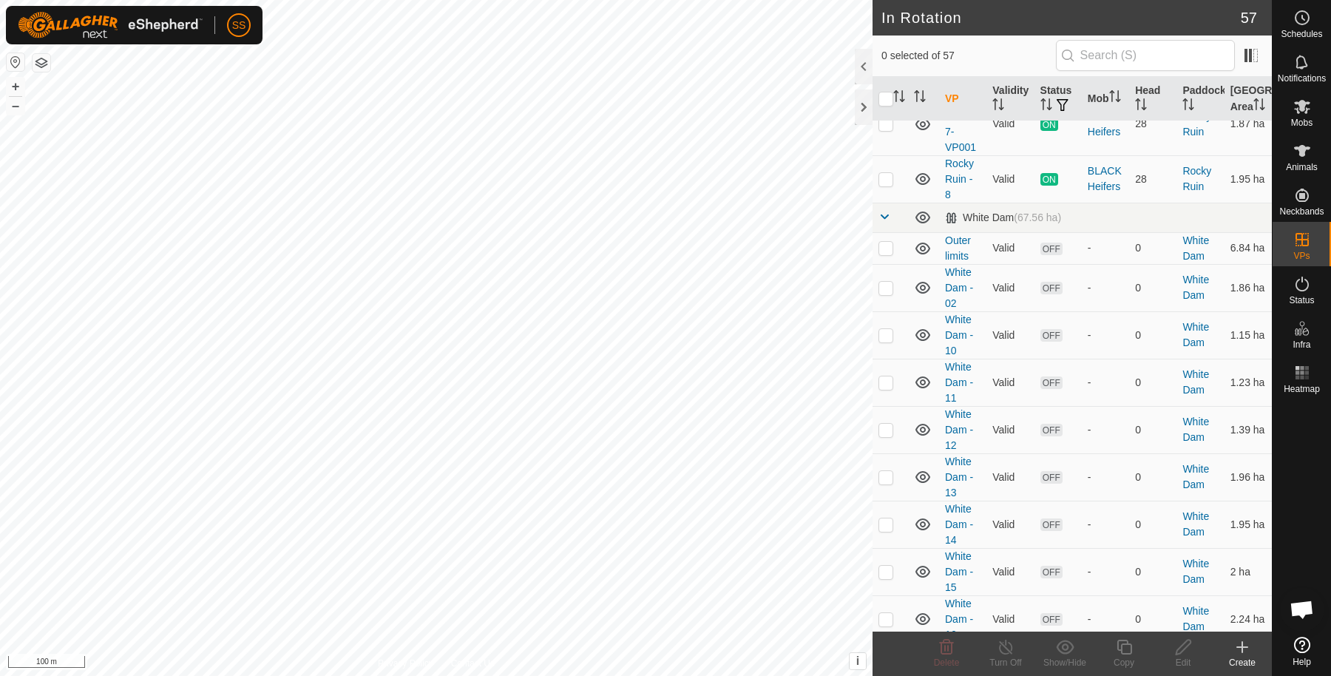
scroll to position [847, 0]
click at [1305, 151] on icon at bounding box center [1302, 151] width 18 height 18
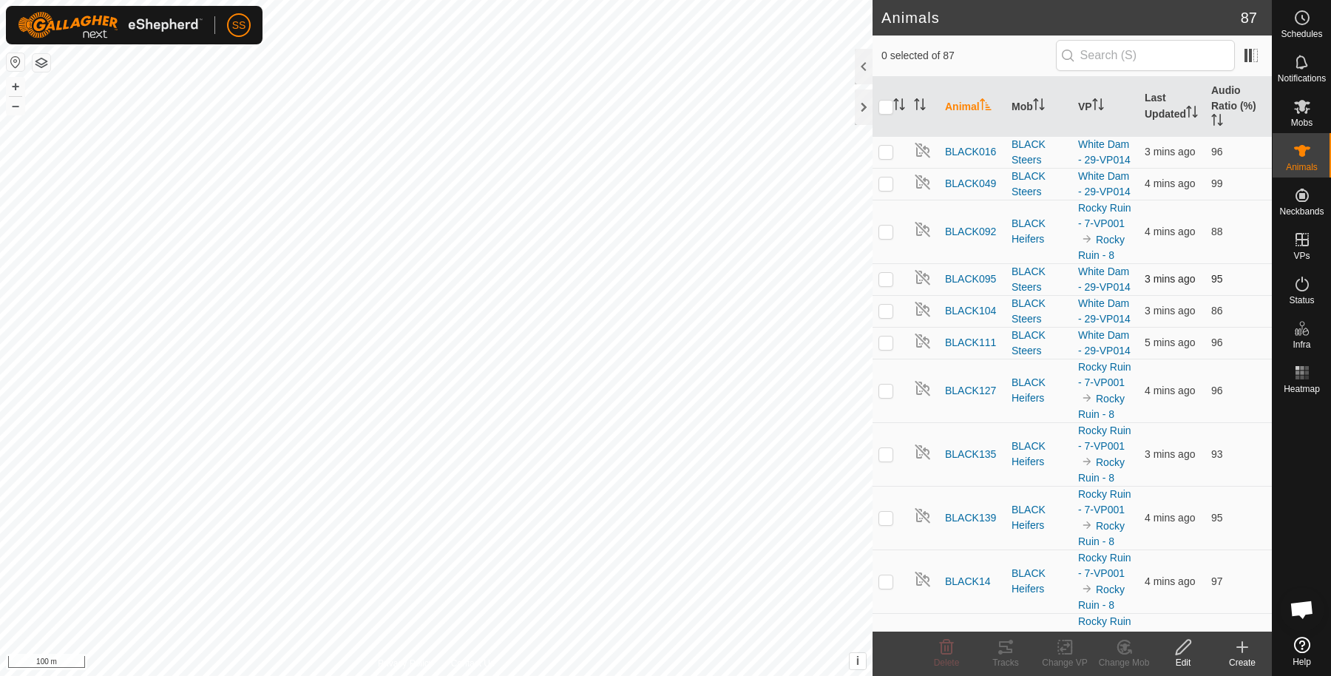
click at [1213, 295] on td "95" at bounding box center [1238, 279] width 67 height 32
click at [1239, 237] on link "In Rotation" at bounding box center [1207, 239] width 126 height 30
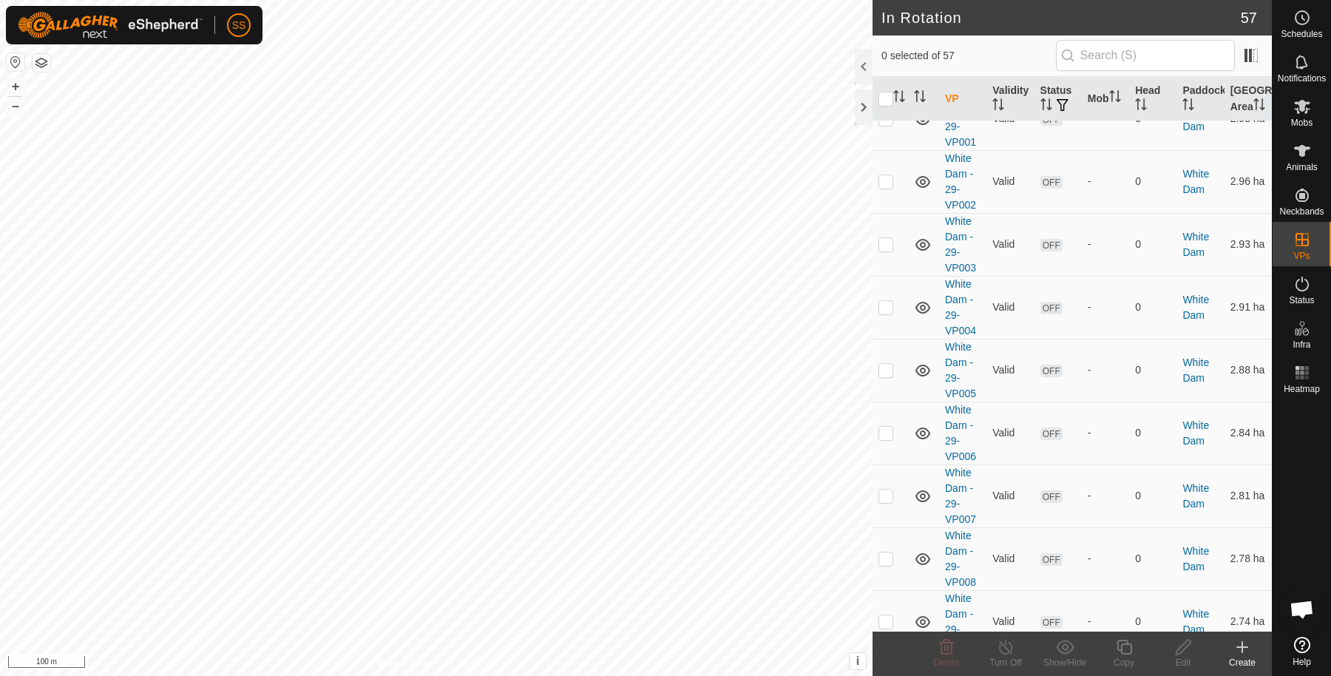
scroll to position [2351, 0]
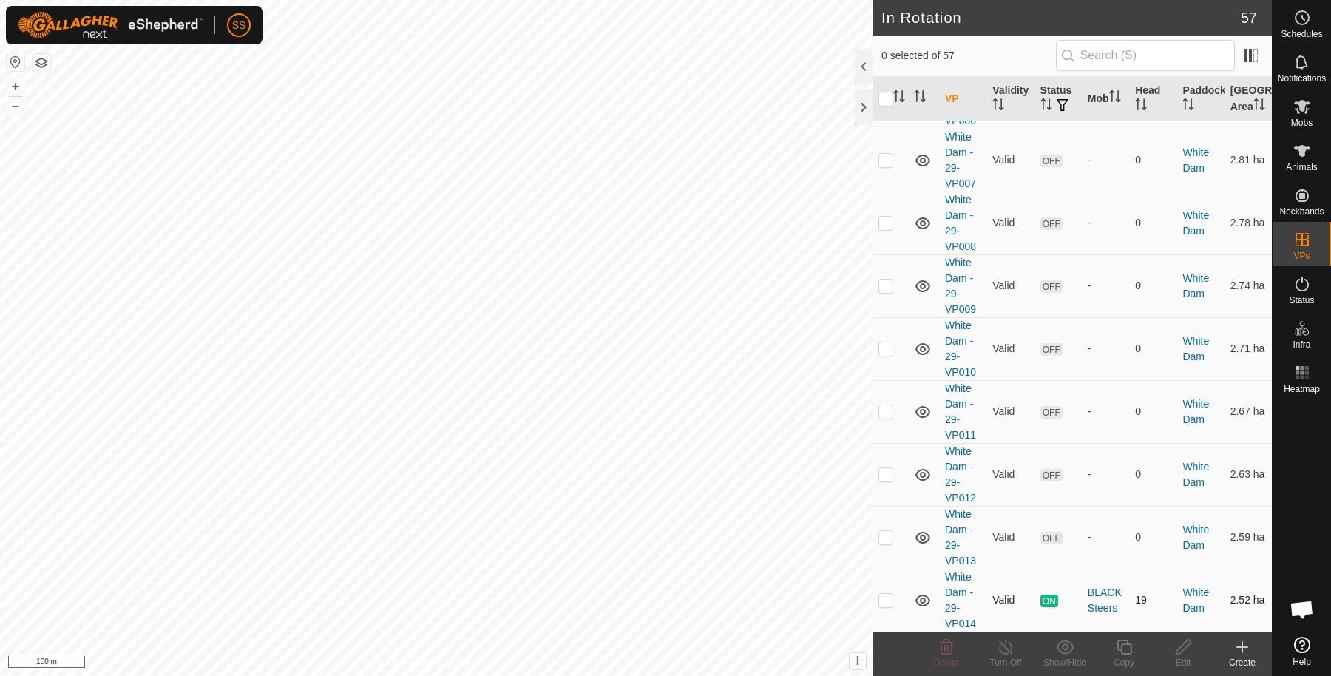
click at [889, 595] on p-checkbox at bounding box center [885, 600] width 15 height 12
checkbox input "true"
click at [1123, 651] on icon at bounding box center [1124, 647] width 18 height 18
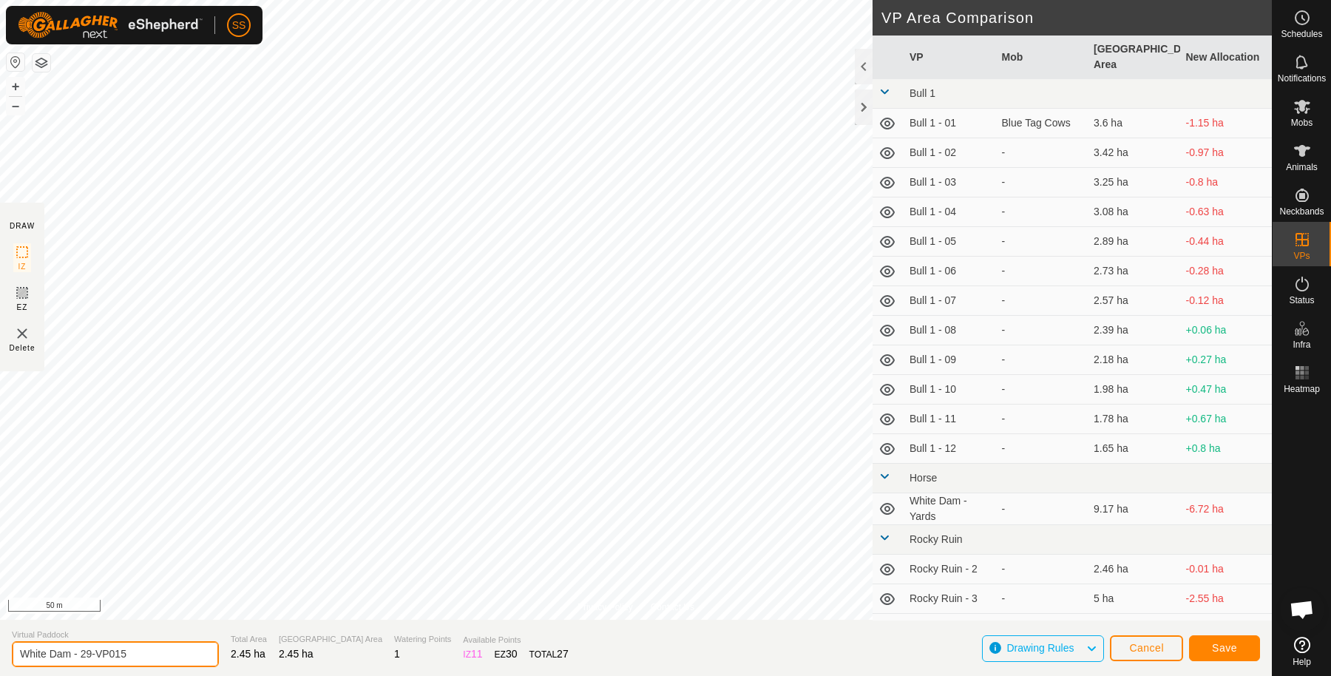
click at [151, 651] on input "White Dam - 29-VP015" at bounding box center [115, 654] width 207 height 26
type input "White Dam - 30"
click at [1195, 640] on button "Save" at bounding box center [1224, 648] width 71 height 26
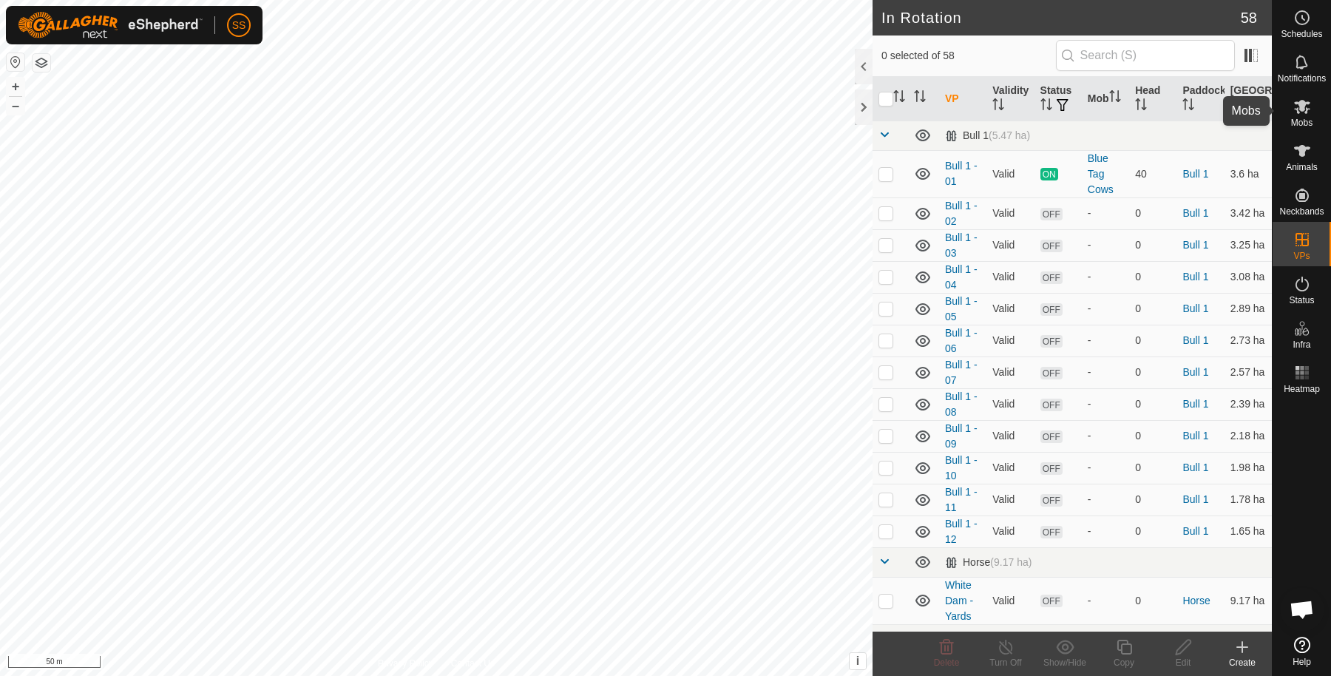
click at [1319, 103] on div "Mobs" at bounding box center [1301, 111] width 58 height 44
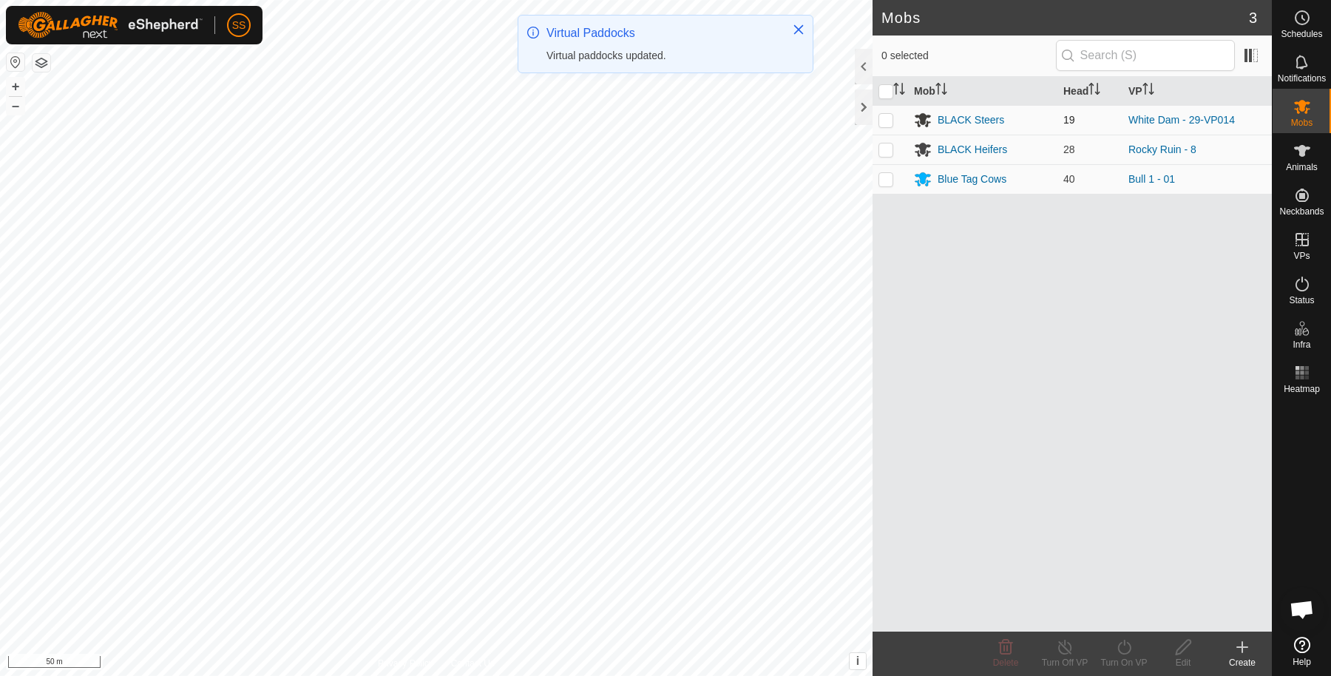
click at [889, 118] on p-checkbox at bounding box center [885, 120] width 15 height 12
checkbox input "true"
click at [1124, 644] on icon at bounding box center [1123, 646] width 13 height 15
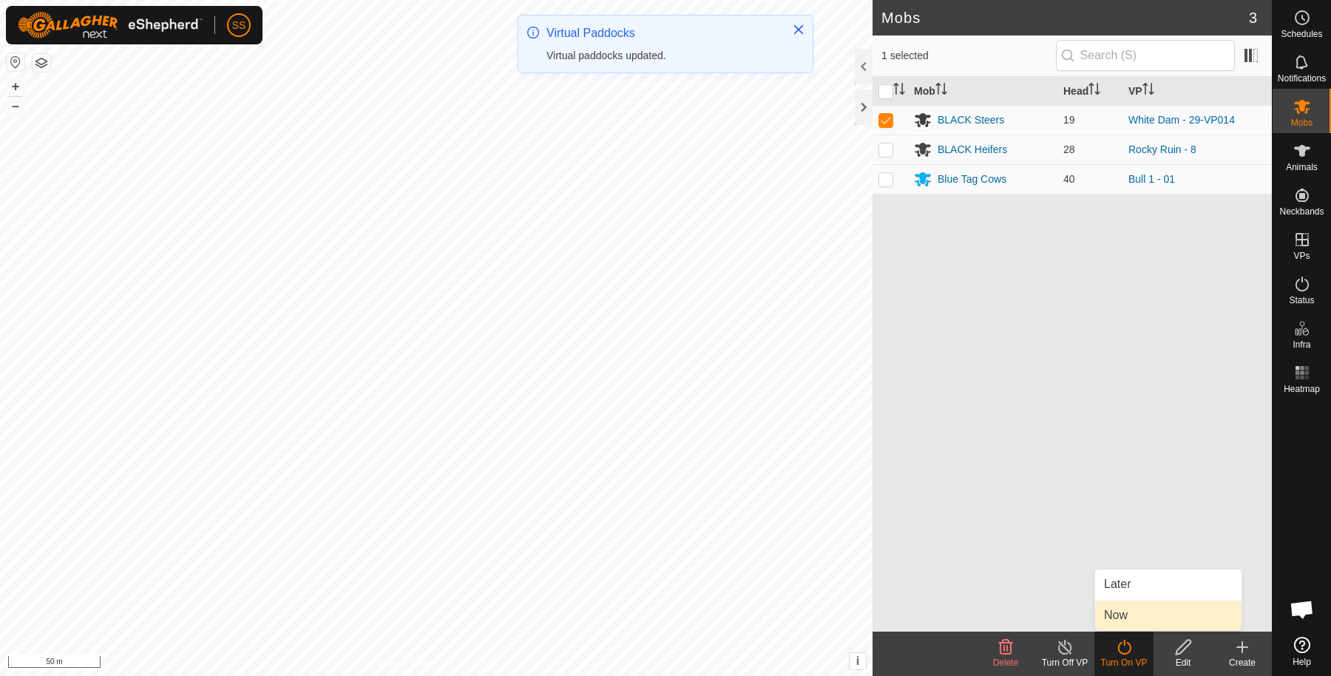
click at [1120, 617] on link "Now" at bounding box center [1168, 615] width 146 height 30
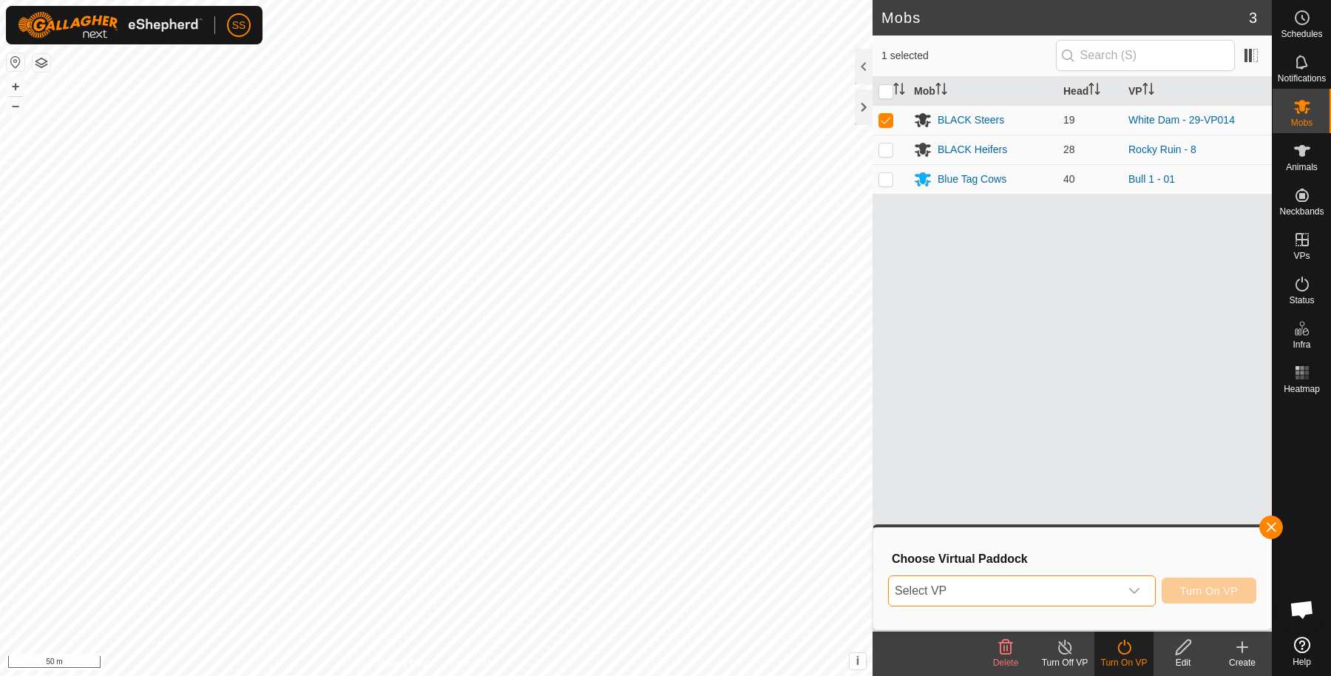
click at [939, 585] on span "Select VP" at bounding box center [1004, 591] width 231 height 30
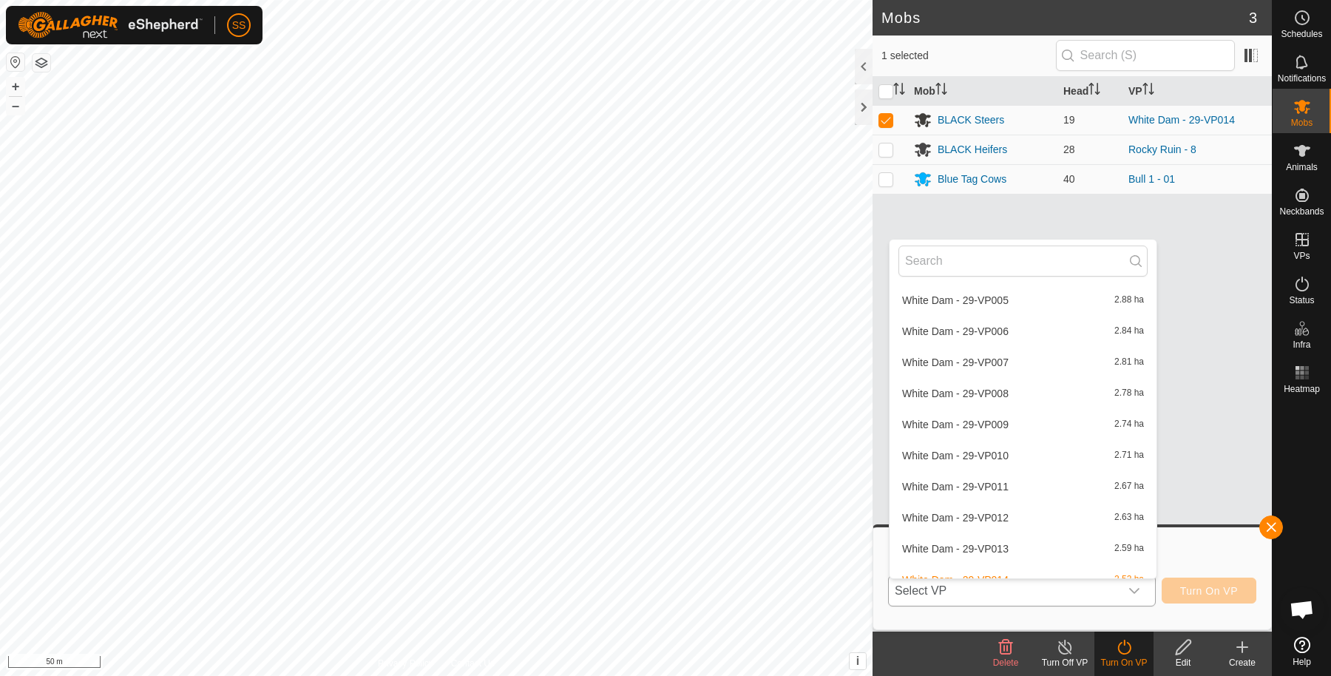
scroll to position [1639, 0]
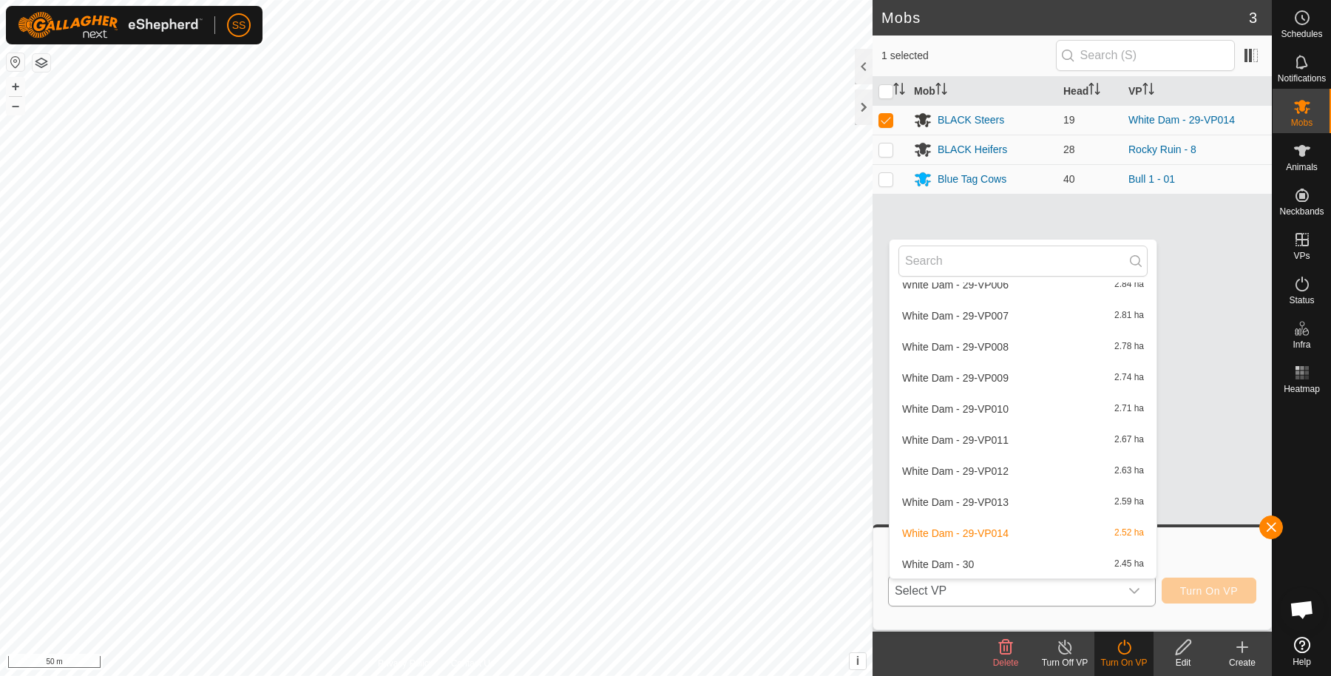
click at [948, 560] on li "White Dam - 30 2.45 ha" at bounding box center [1022, 564] width 267 height 30
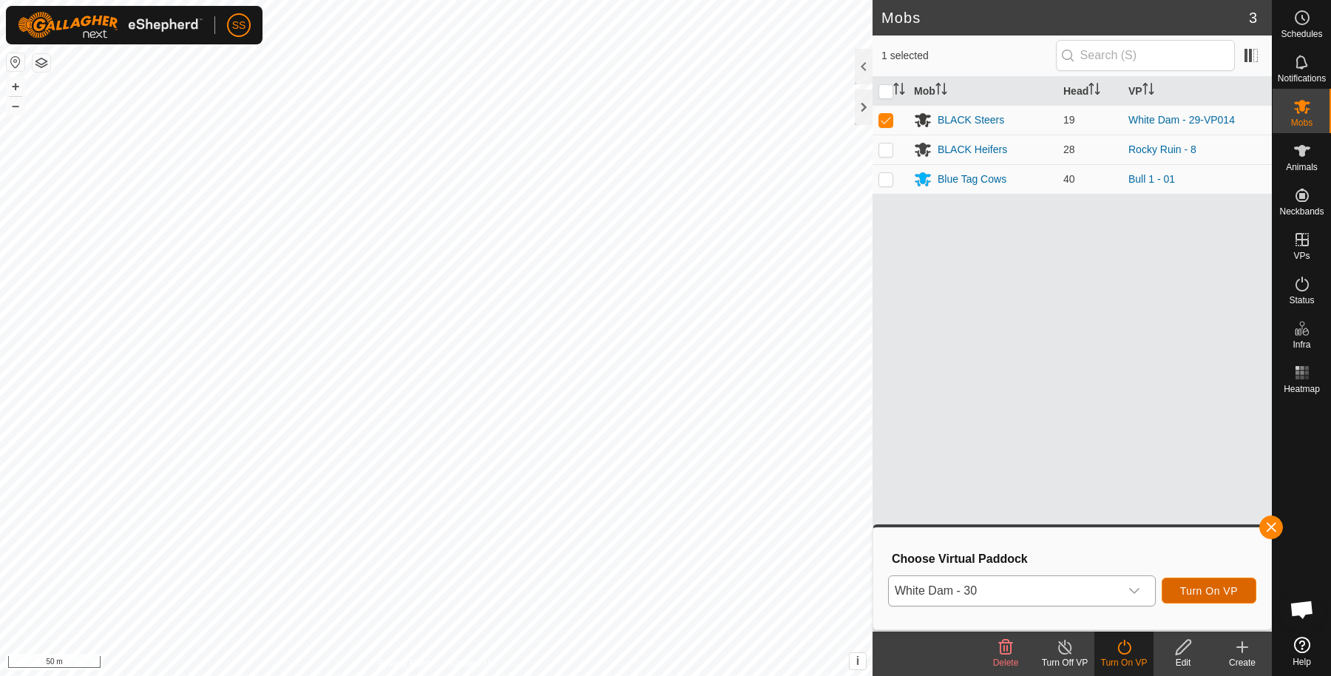
click at [1213, 592] on span "Turn On VP" at bounding box center [1209, 591] width 58 height 12
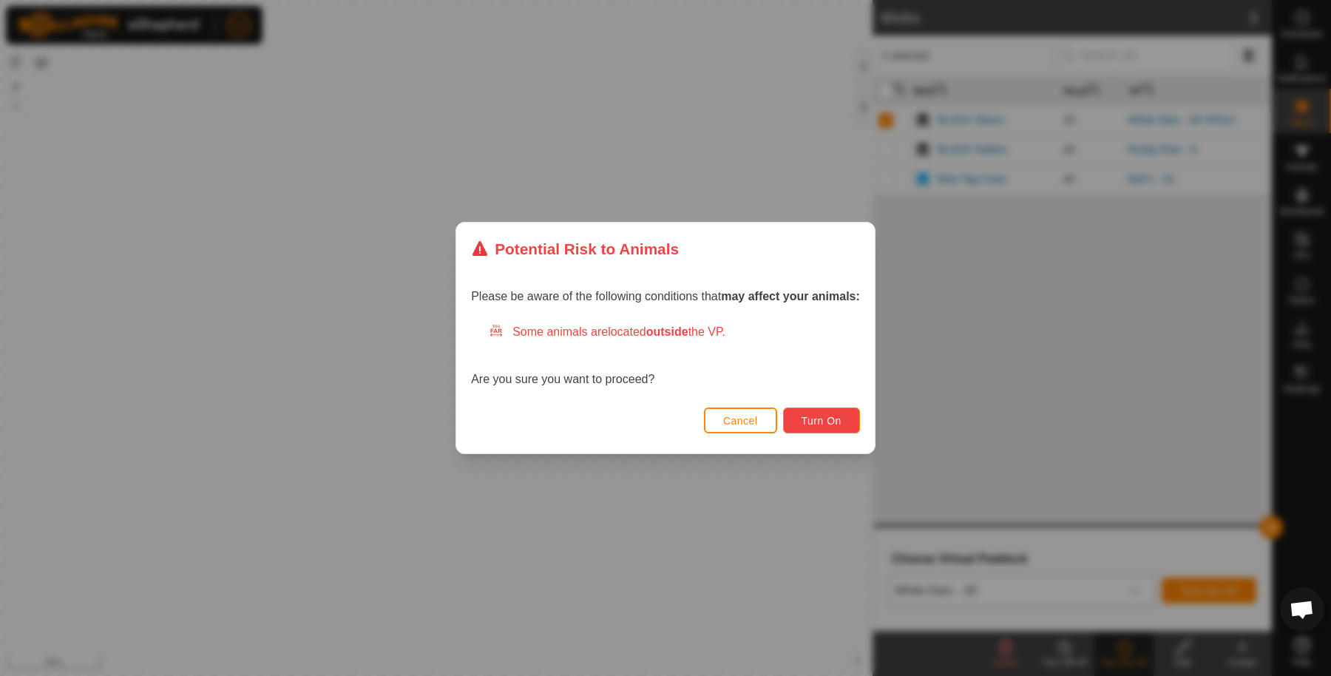
click at [804, 424] on span "Turn On" at bounding box center [821, 421] width 40 height 12
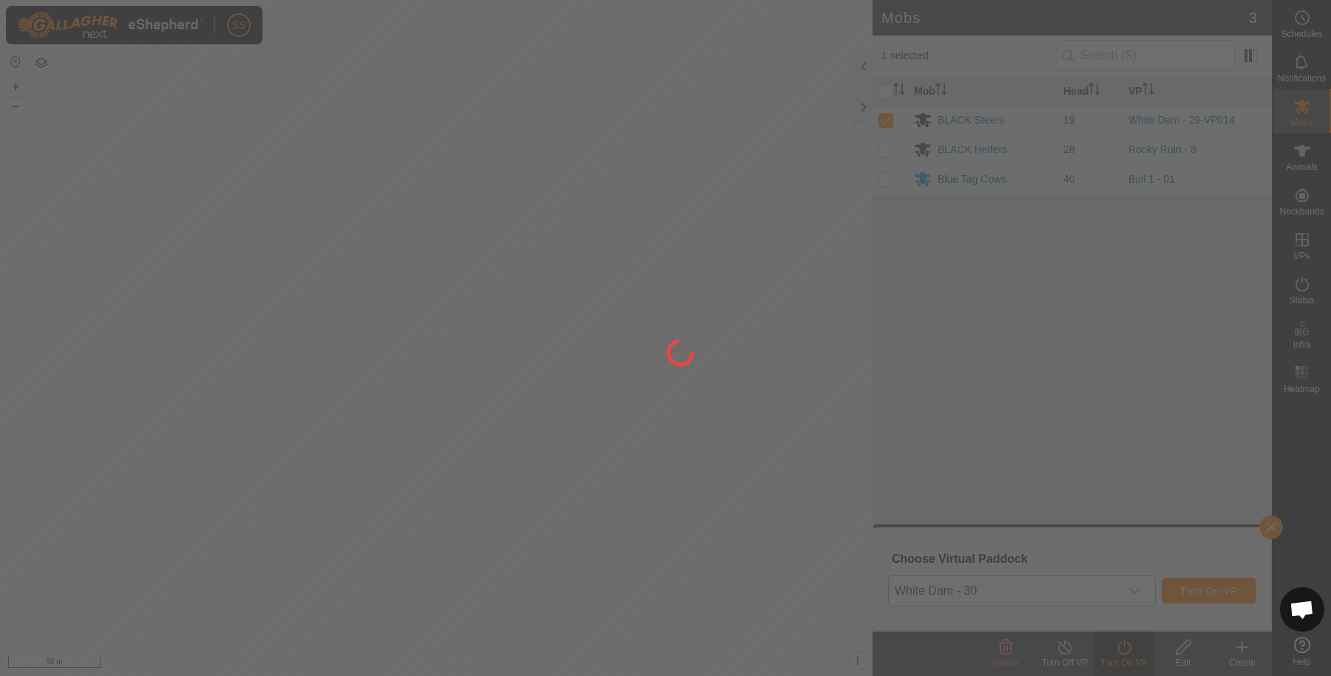
click at [758, 398] on div at bounding box center [665, 338] width 1331 height 676
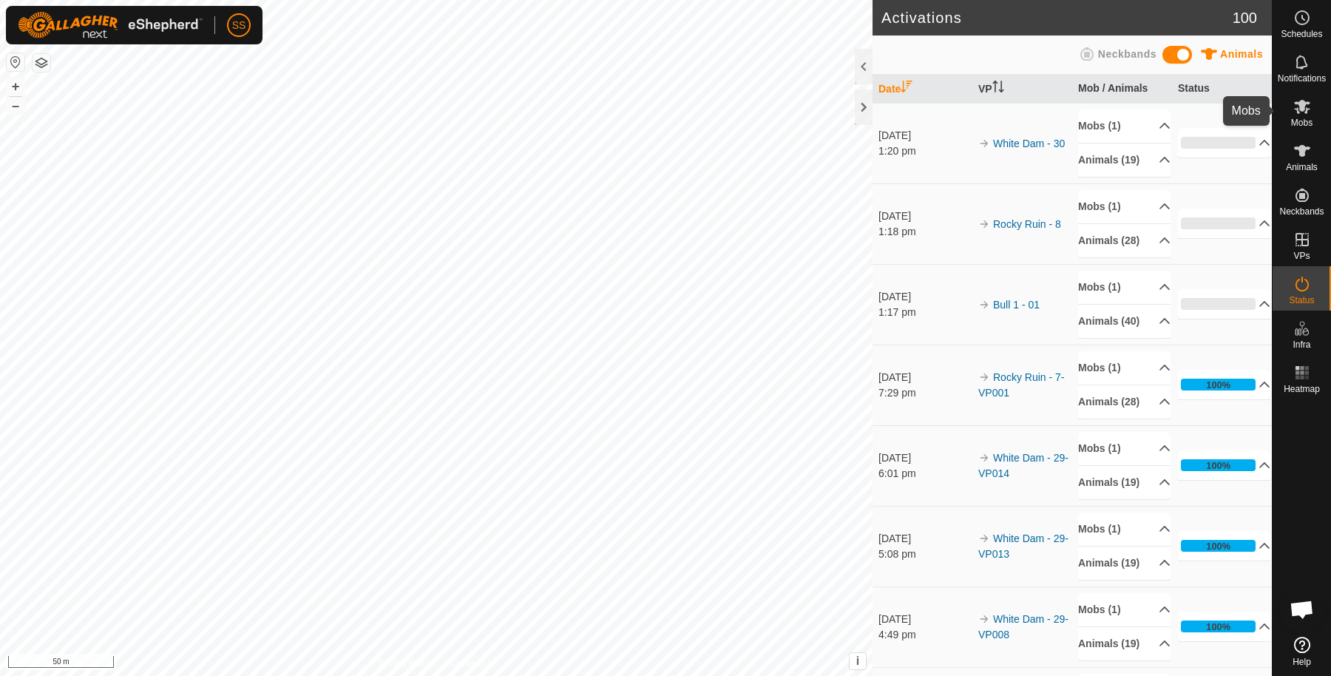
click at [1303, 123] on span "Mobs" at bounding box center [1301, 122] width 21 height 9
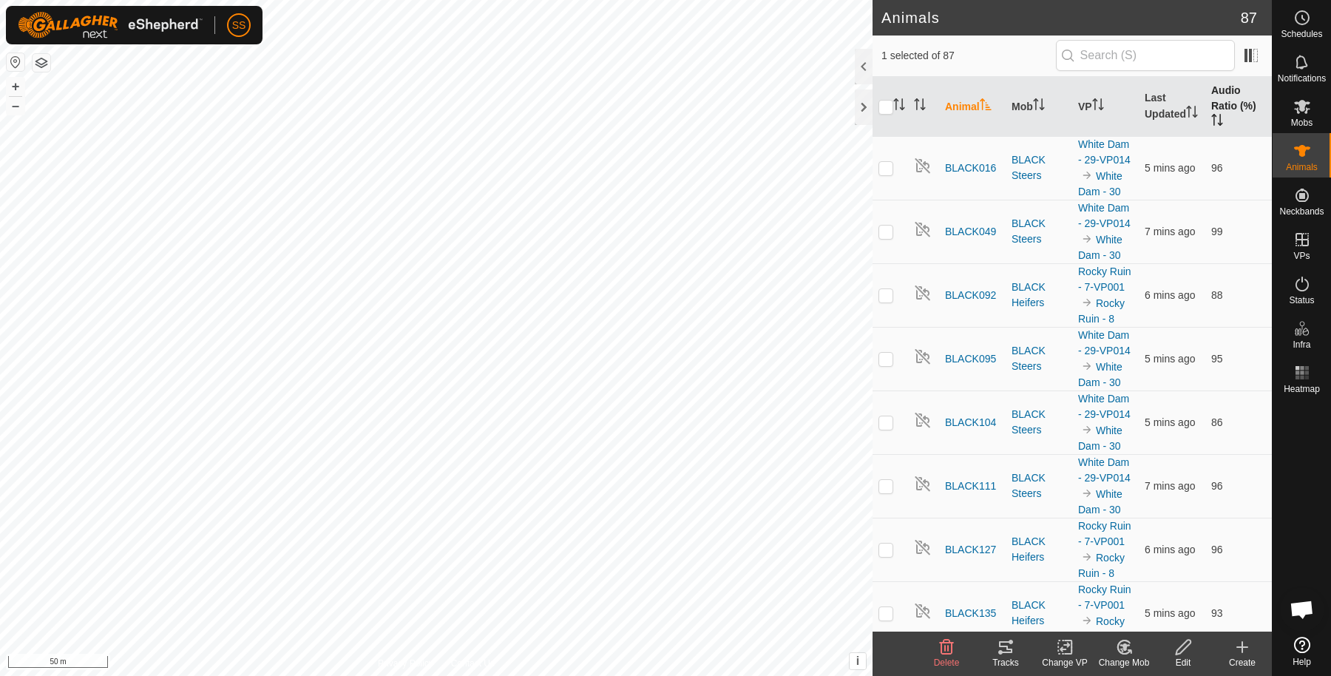
click at [1205, 106] on th "Audio Ratio (%)" at bounding box center [1238, 107] width 67 height 60
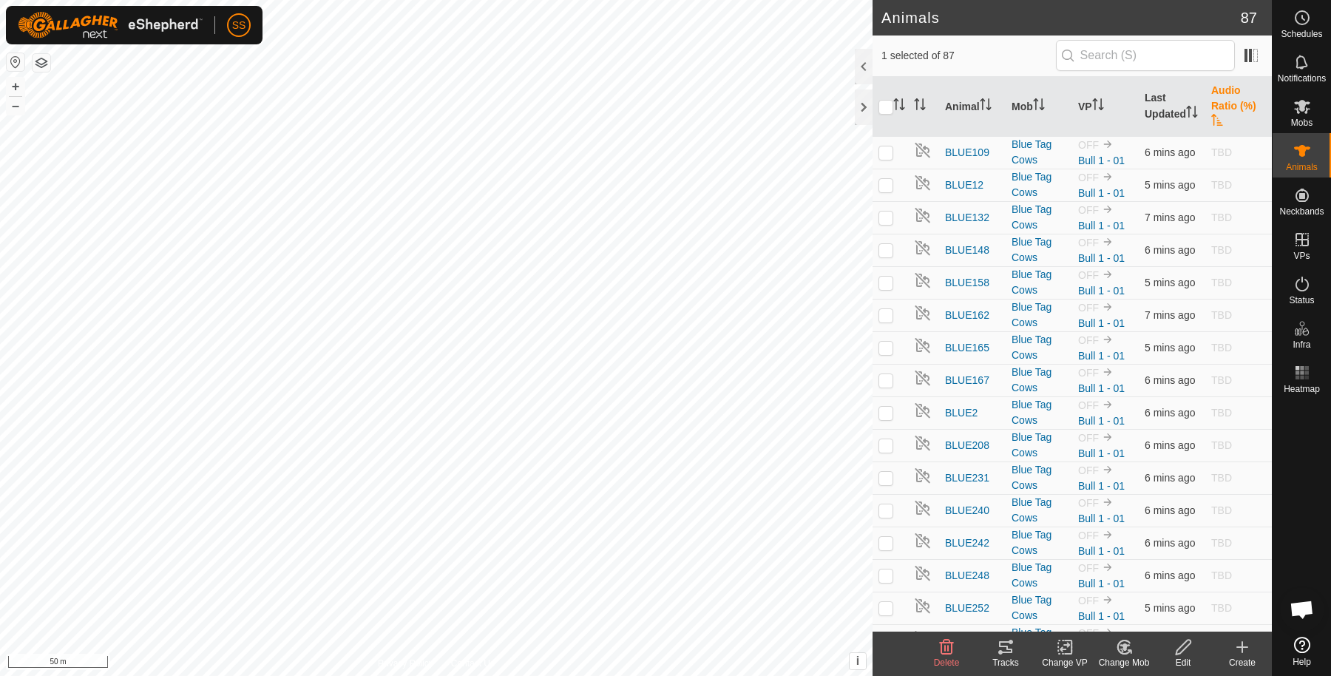
click at [1209, 92] on th "Audio Ratio (%)" at bounding box center [1238, 107] width 67 height 60
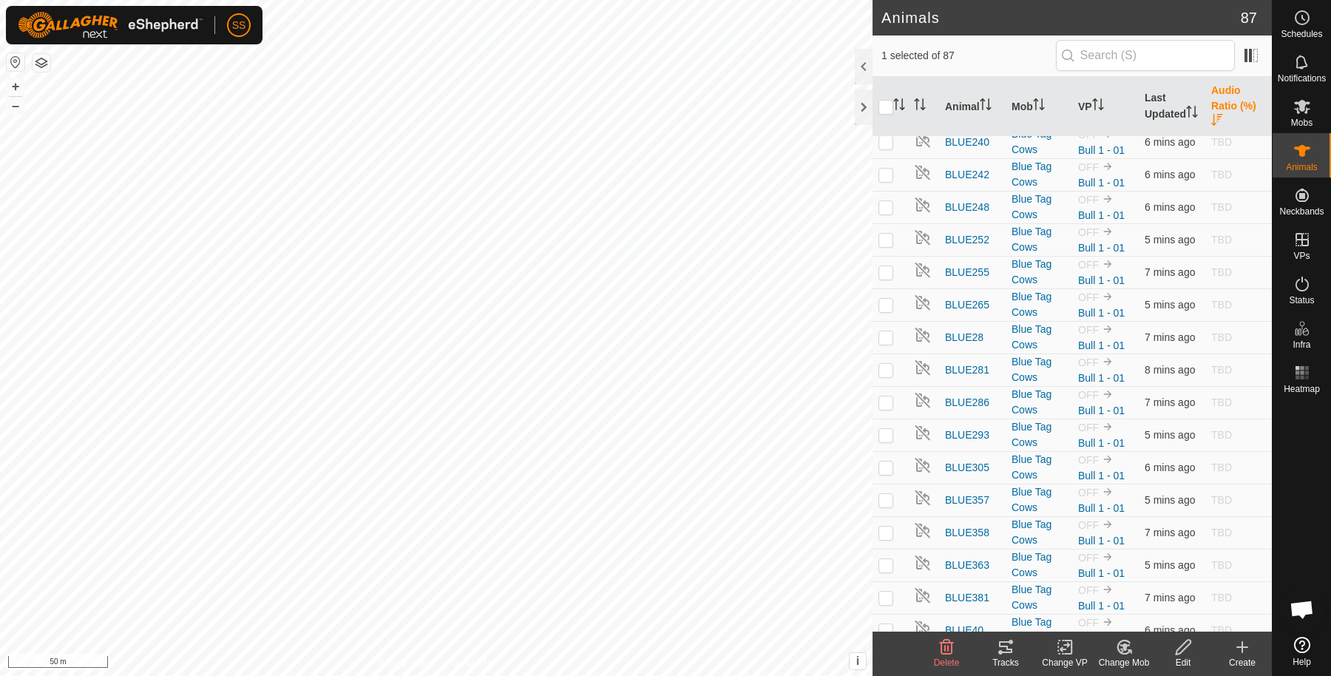
scroll to position [3358, 0]
click at [1015, 651] on tracks-svg-icon at bounding box center [1005, 647] width 59 height 18
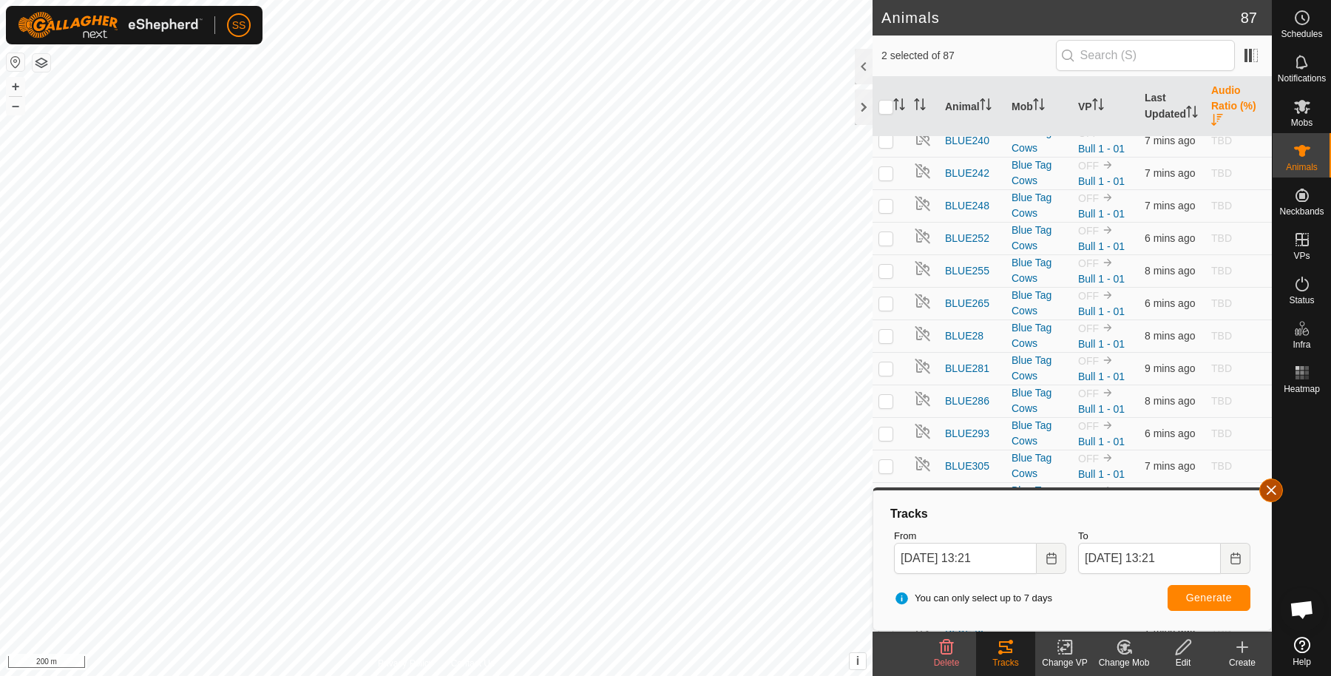
click at [1272, 492] on button "button" at bounding box center [1271, 490] width 24 height 24
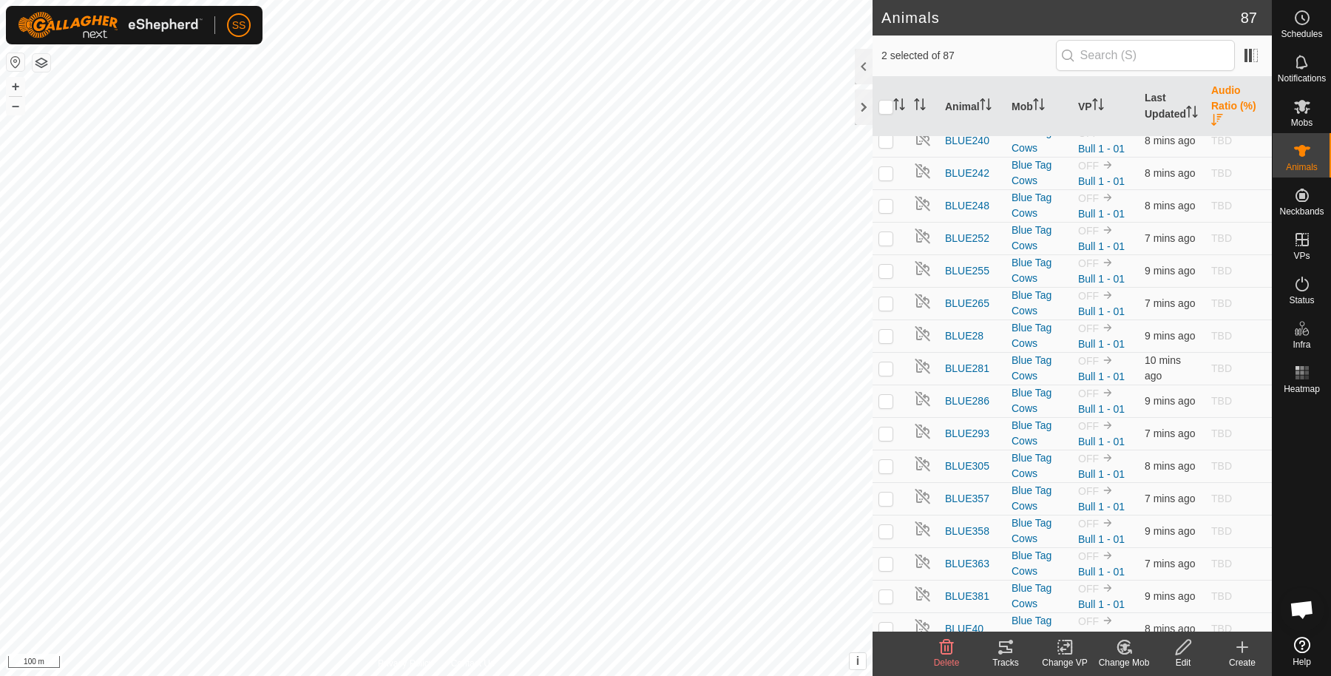
checkbox input "false"
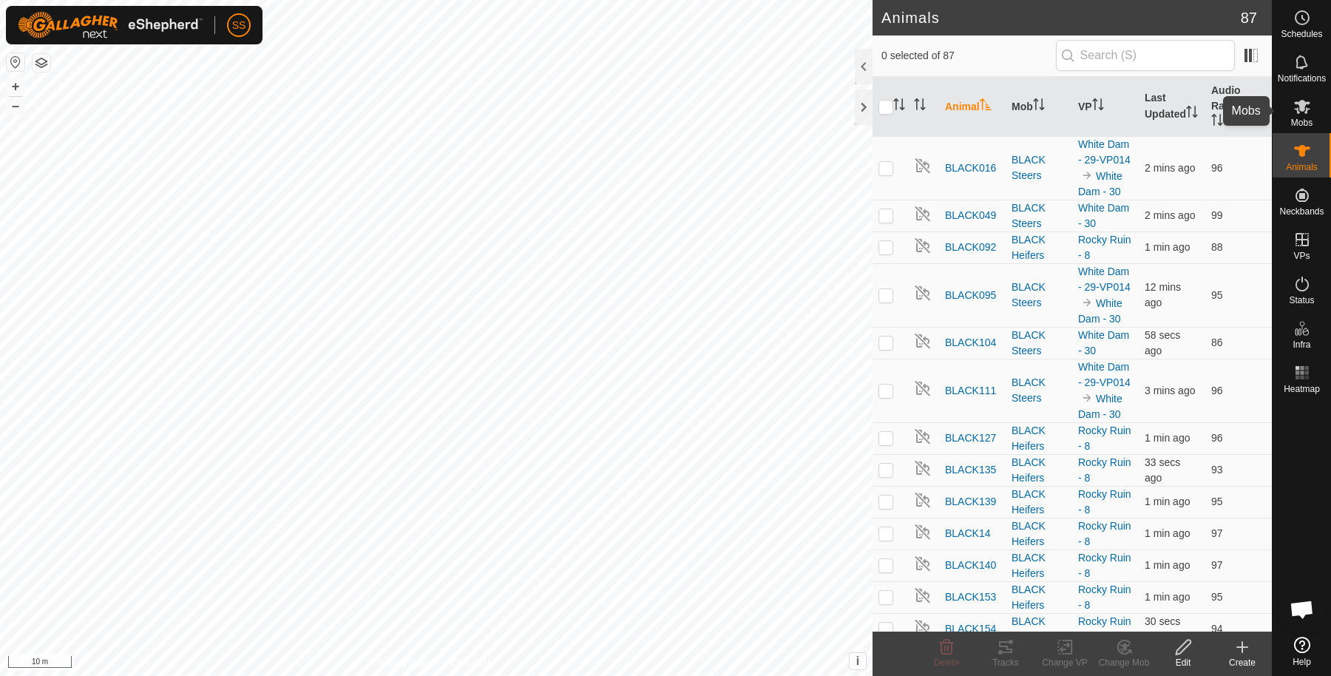
click at [1312, 100] on es-mob-svg-icon at bounding box center [1301, 107] width 27 height 24
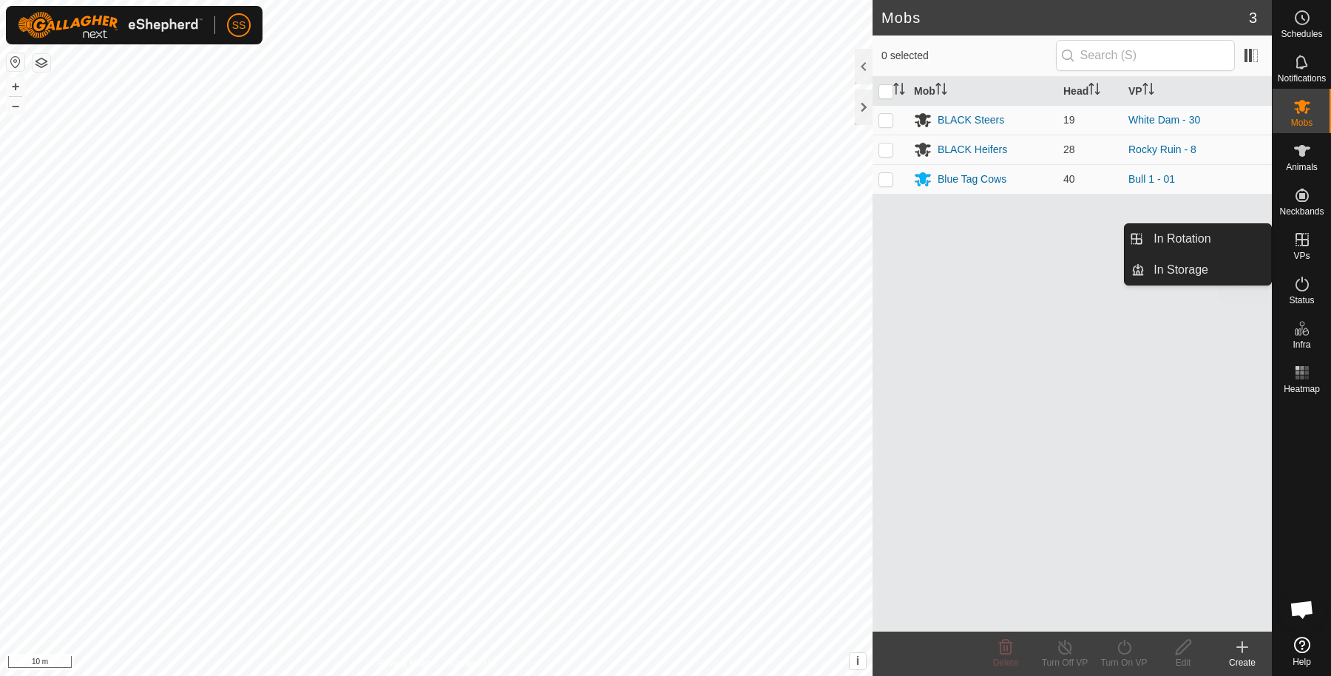
click at [1303, 287] on icon at bounding box center [1302, 284] width 18 height 18
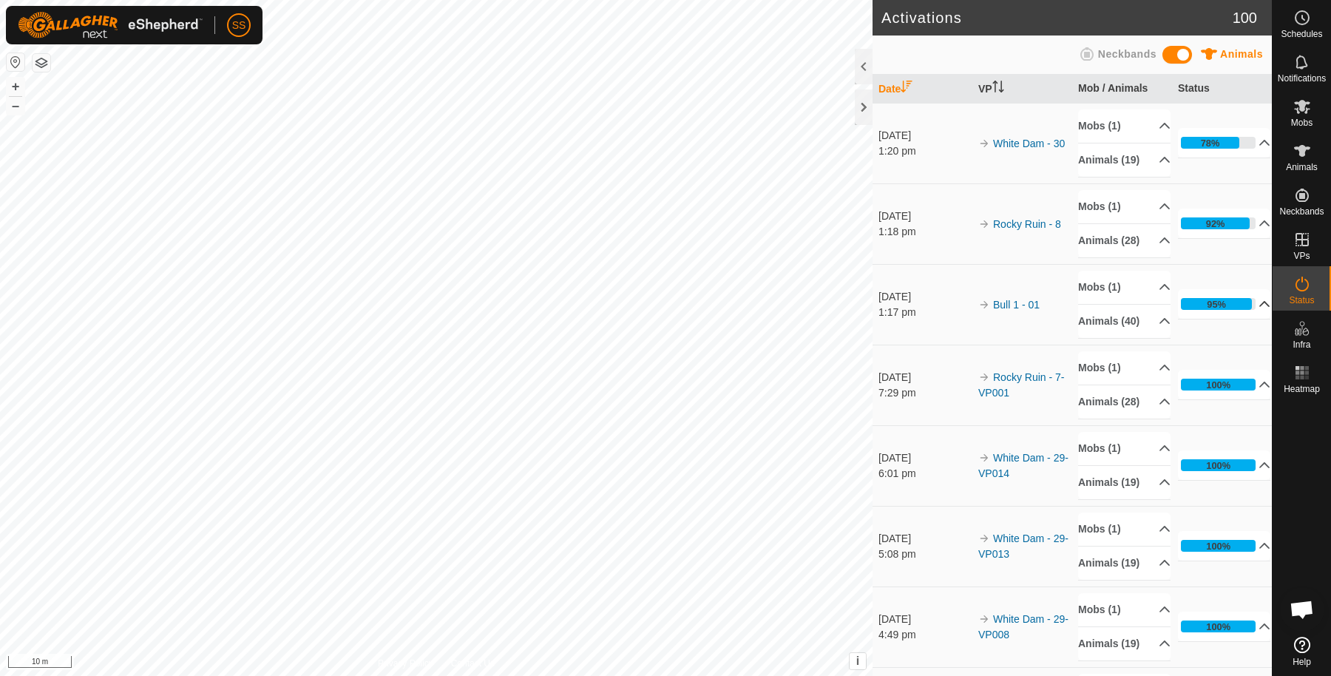
click at [1240, 319] on p-accordion-header "95%" at bounding box center [1224, 304] width 92 height 30
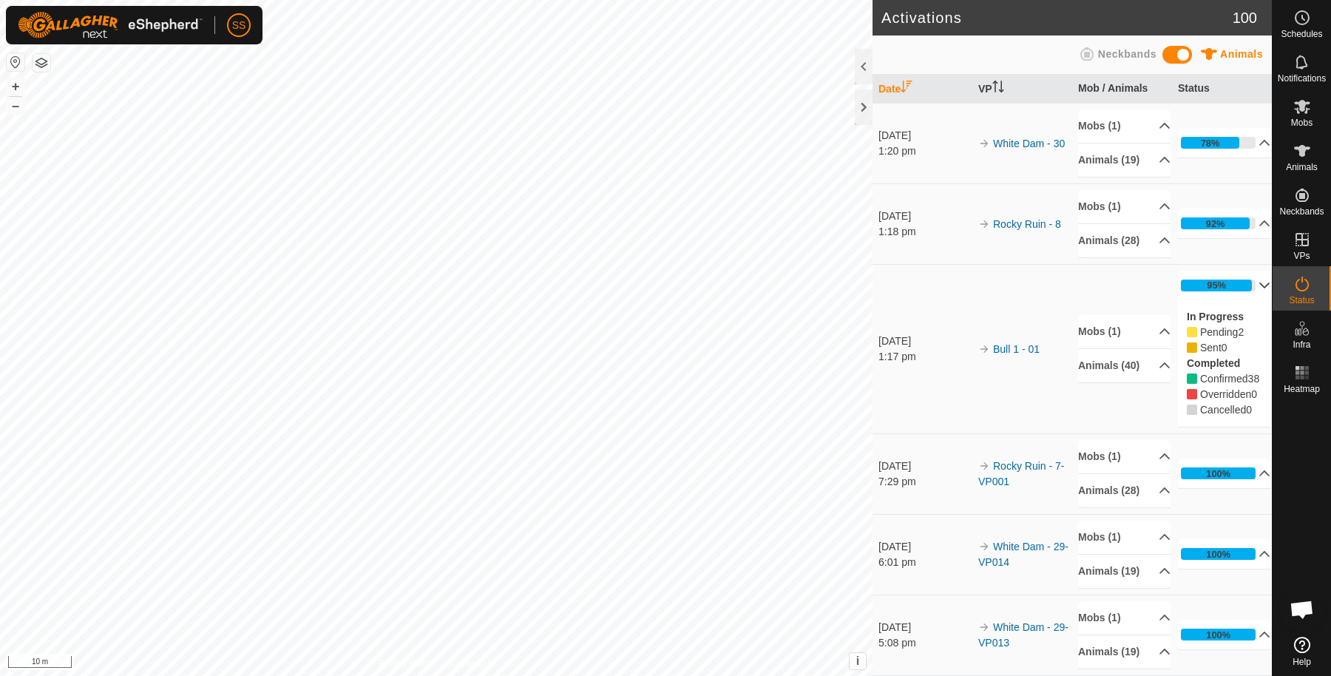
click at [1238, 300] on p-accordion-header "95%" at bounding box center [1224, 286] width 92 height 30
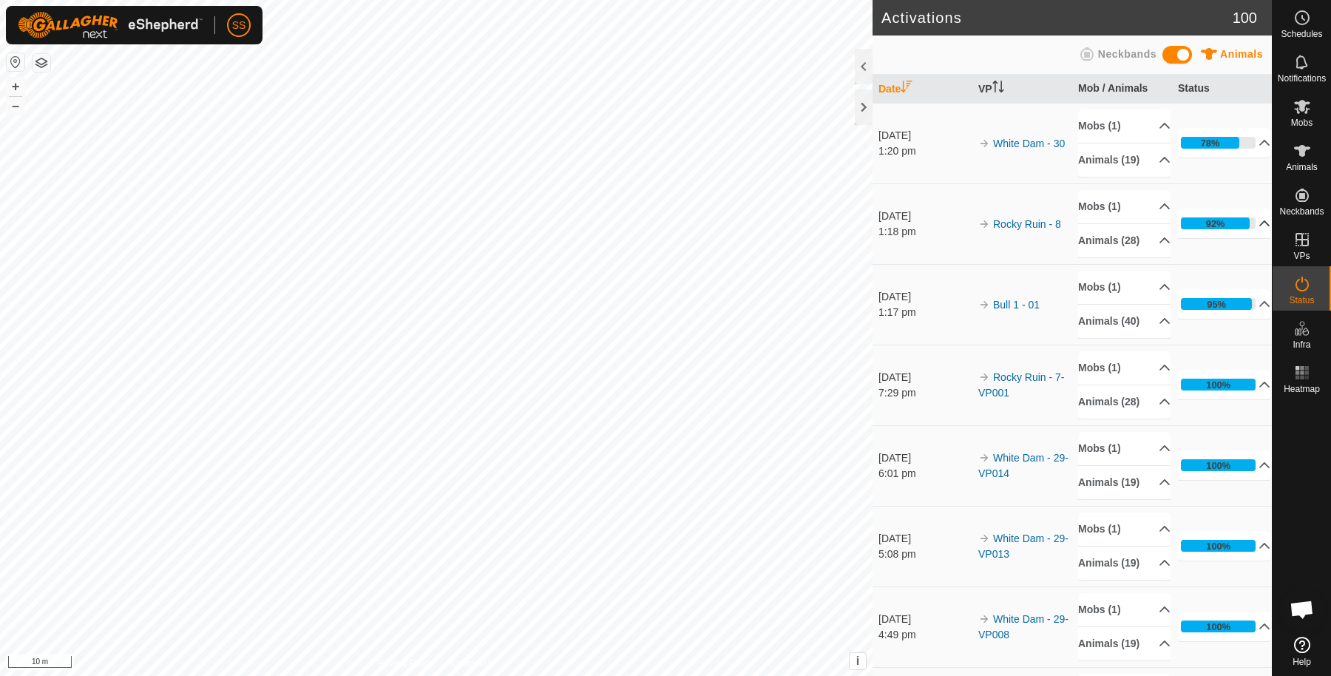
click at [1248, 238] on p-accordion-header "92%" at bounding box center [1224, 223] width 92 height 30
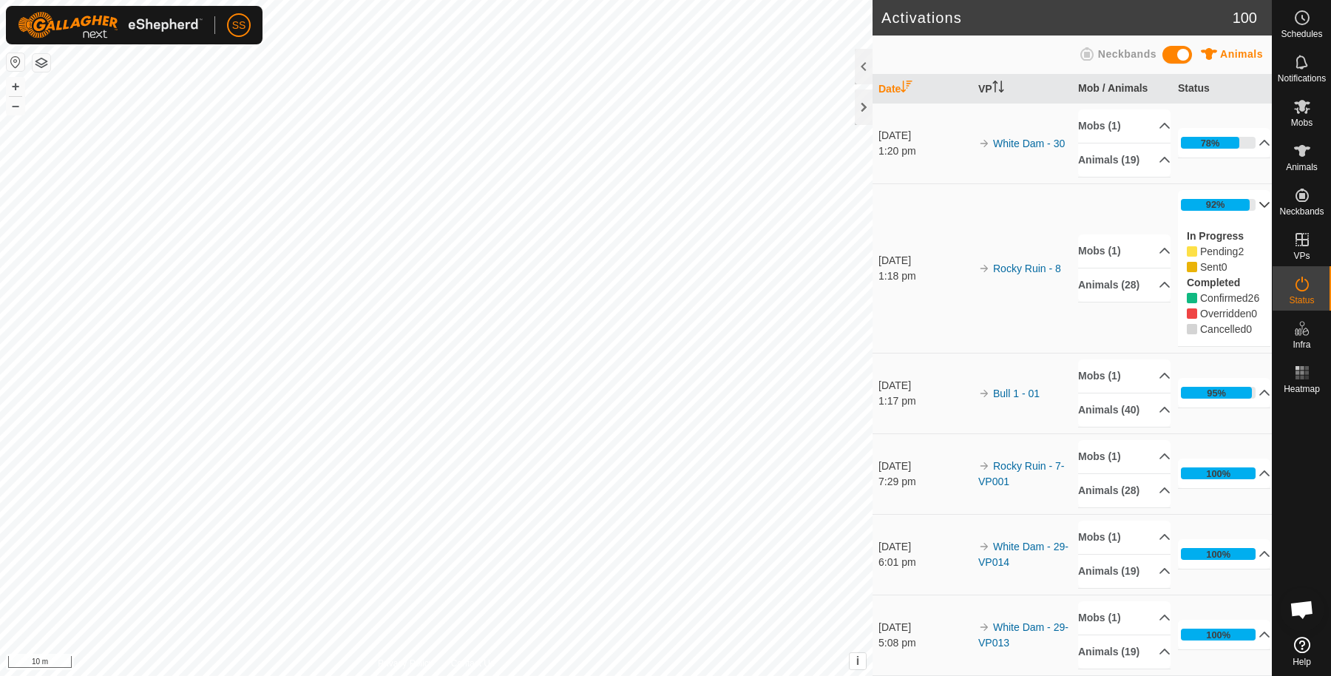
click at [1244, 220] on p-accordion-header "92%" at bounding box center [1224, 205] width 92 height 30
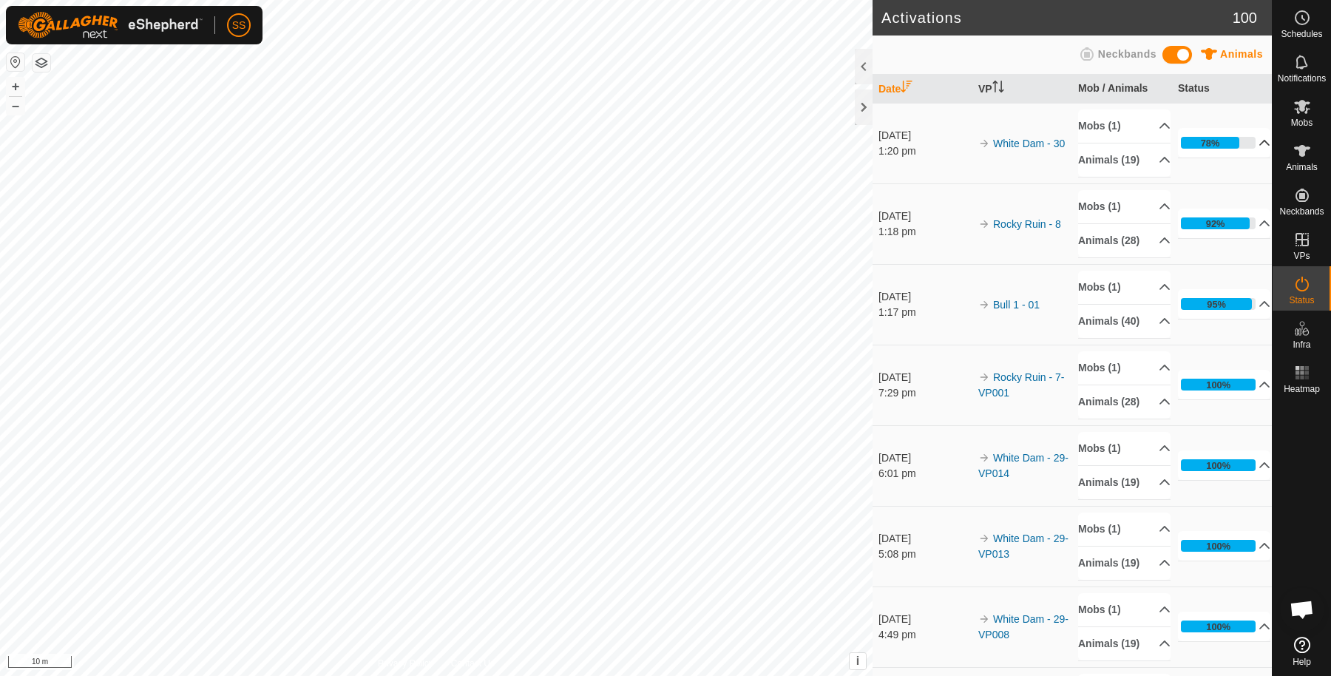
click at [1237, 145] on p-accordion-header "78%" at bounding box center [1224, 143] width 92 height 30
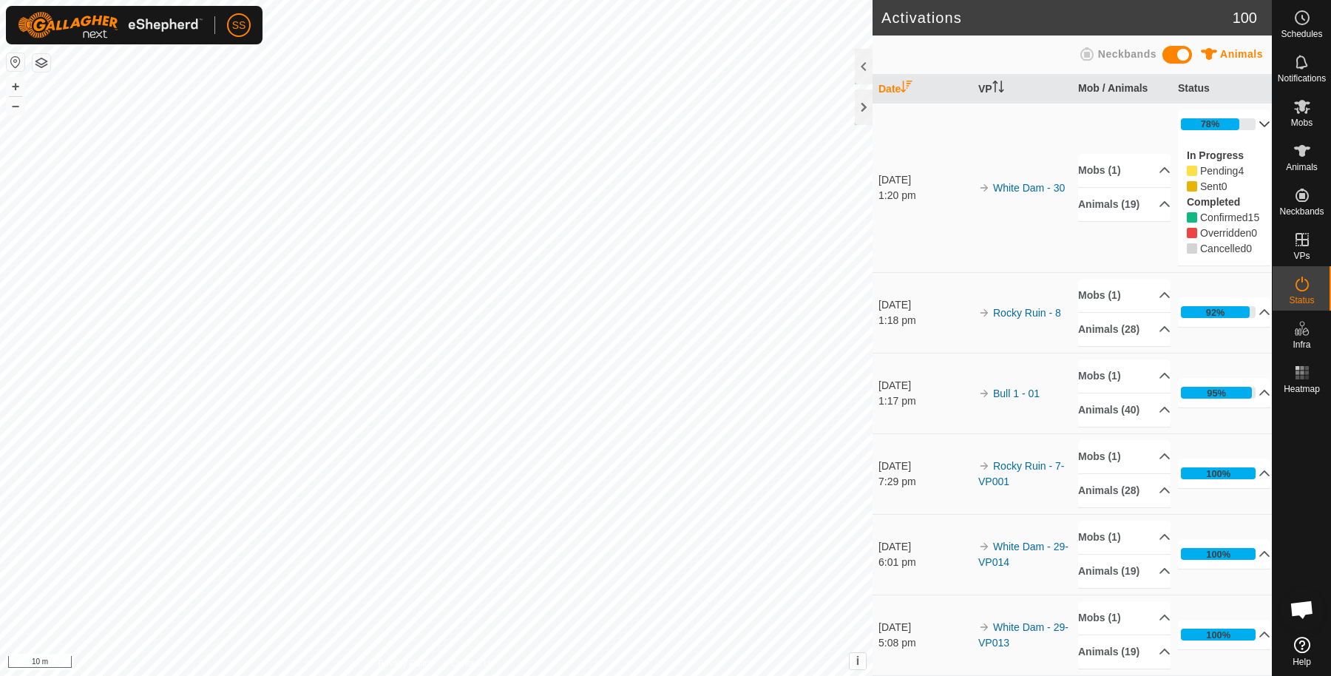
click at [1237, 130] on p-accordion-header "78%" at bounding box center [1224, 124] width 92 height 30
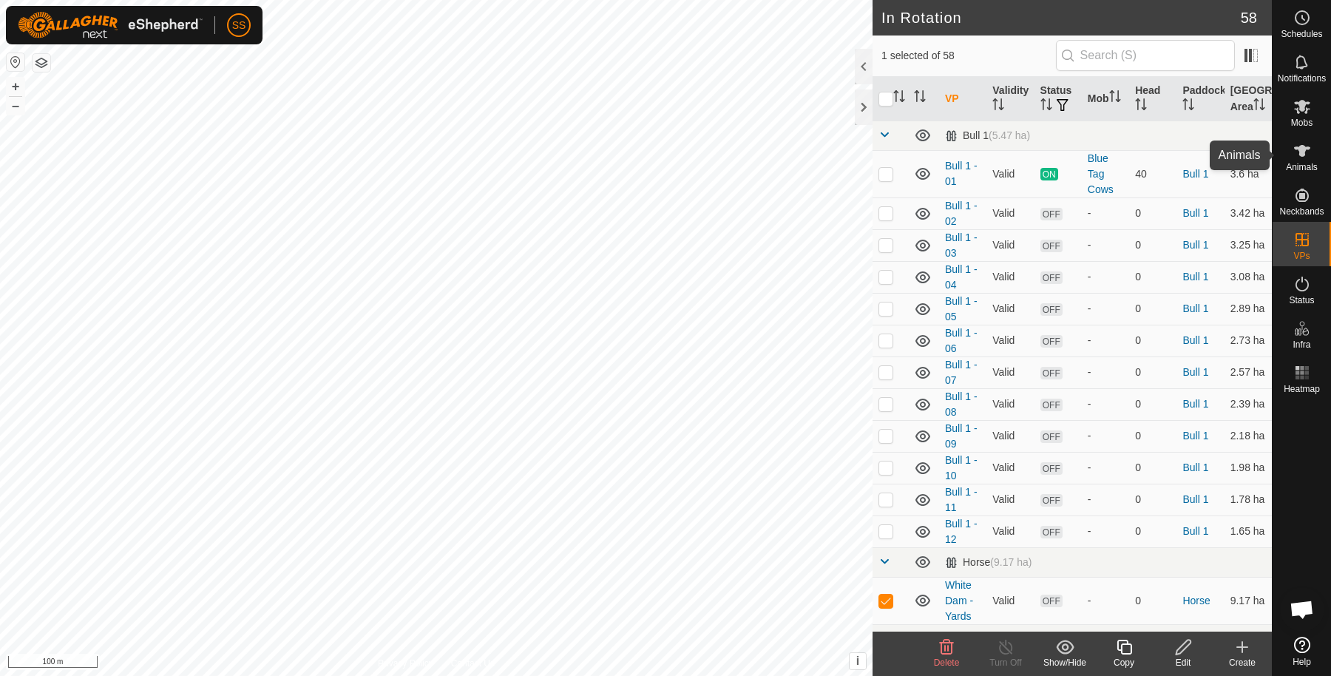
click at [1308, 152] on icon at bounding box center [1302, 151] width 18 height 18
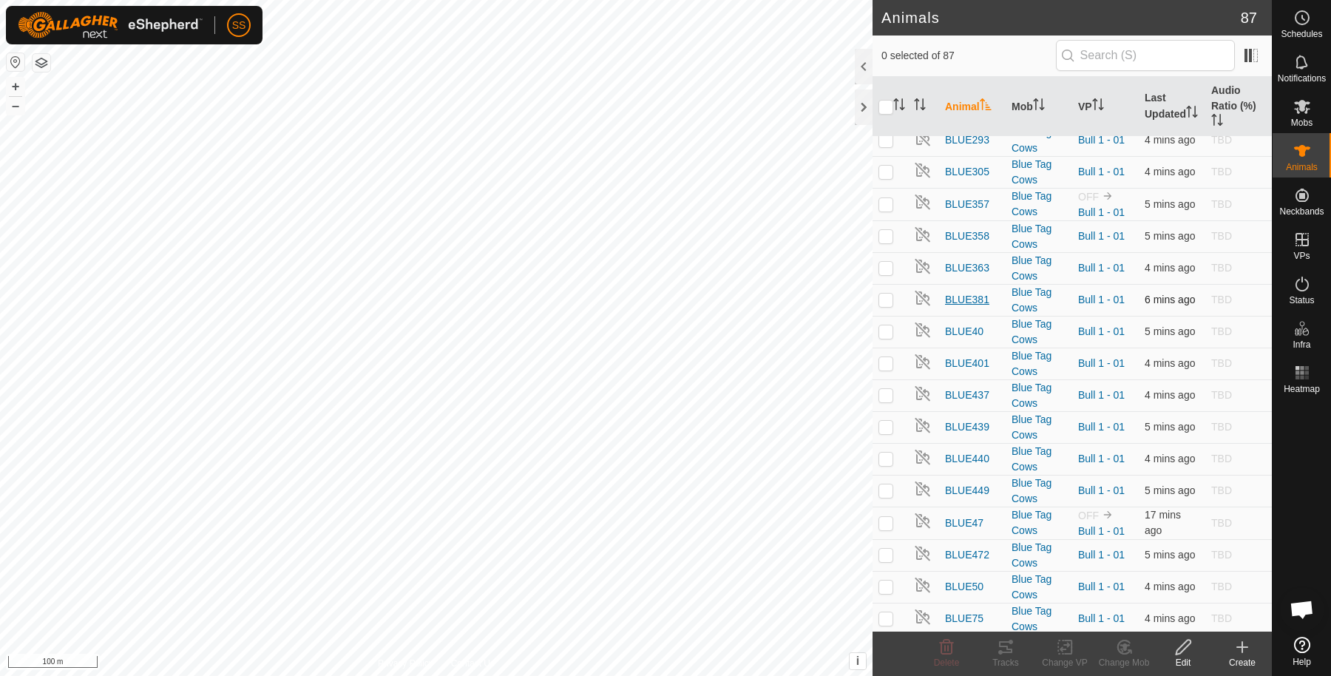
scroll to position [2330, 0]
click at [958, 310] on span "BLUE381" at bounding box center [967, 302] width 44 height 16
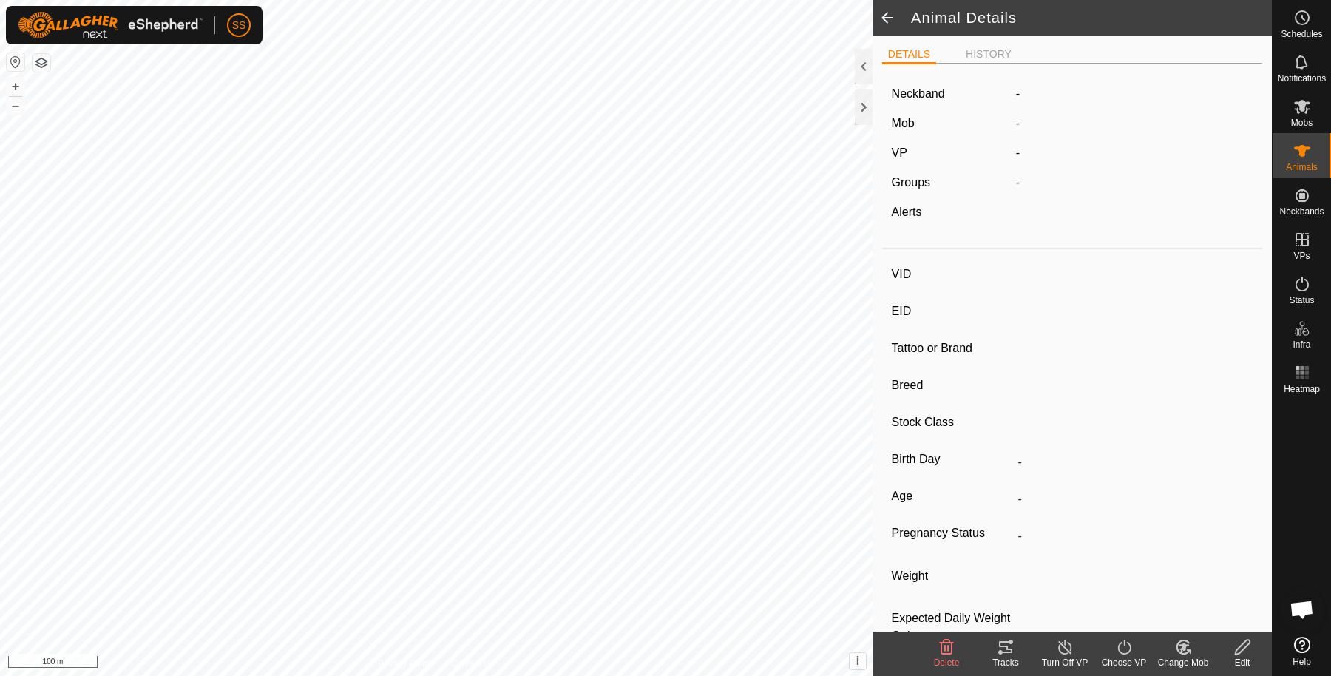
type input "BLUE381"
type input "982123786187504"
type input "-"
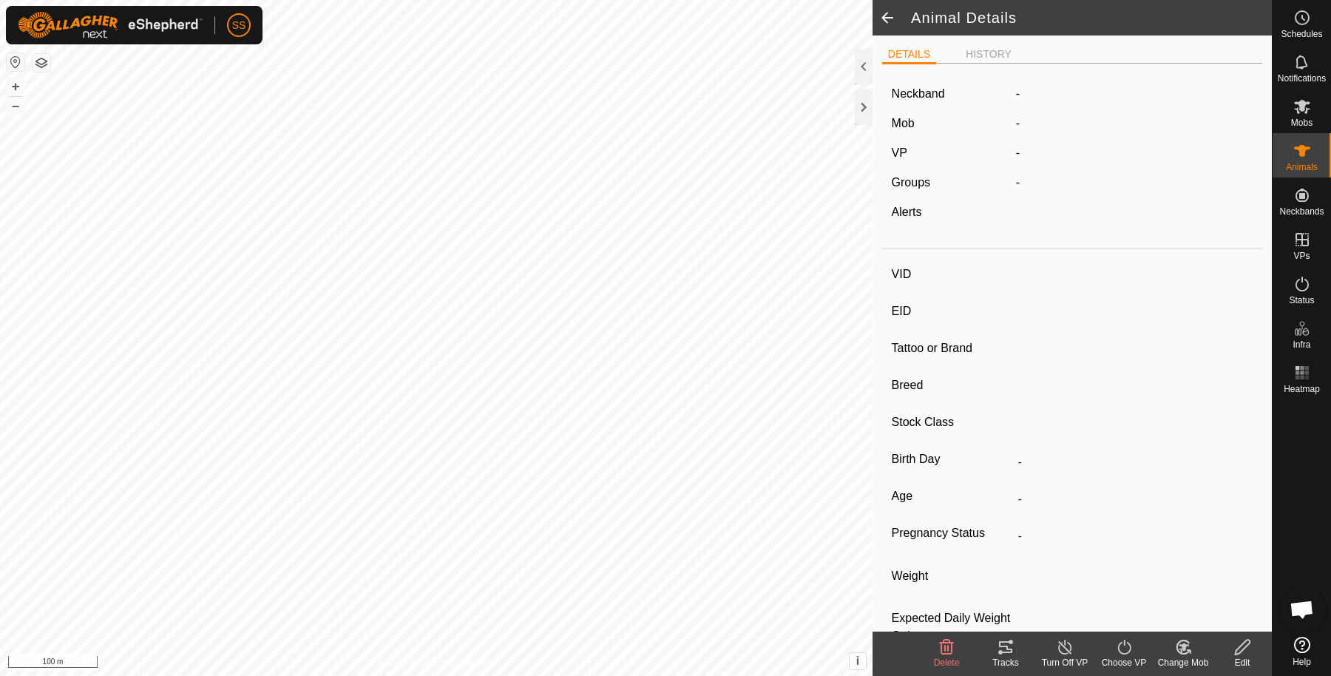
type input "482 kg"
type input "-"
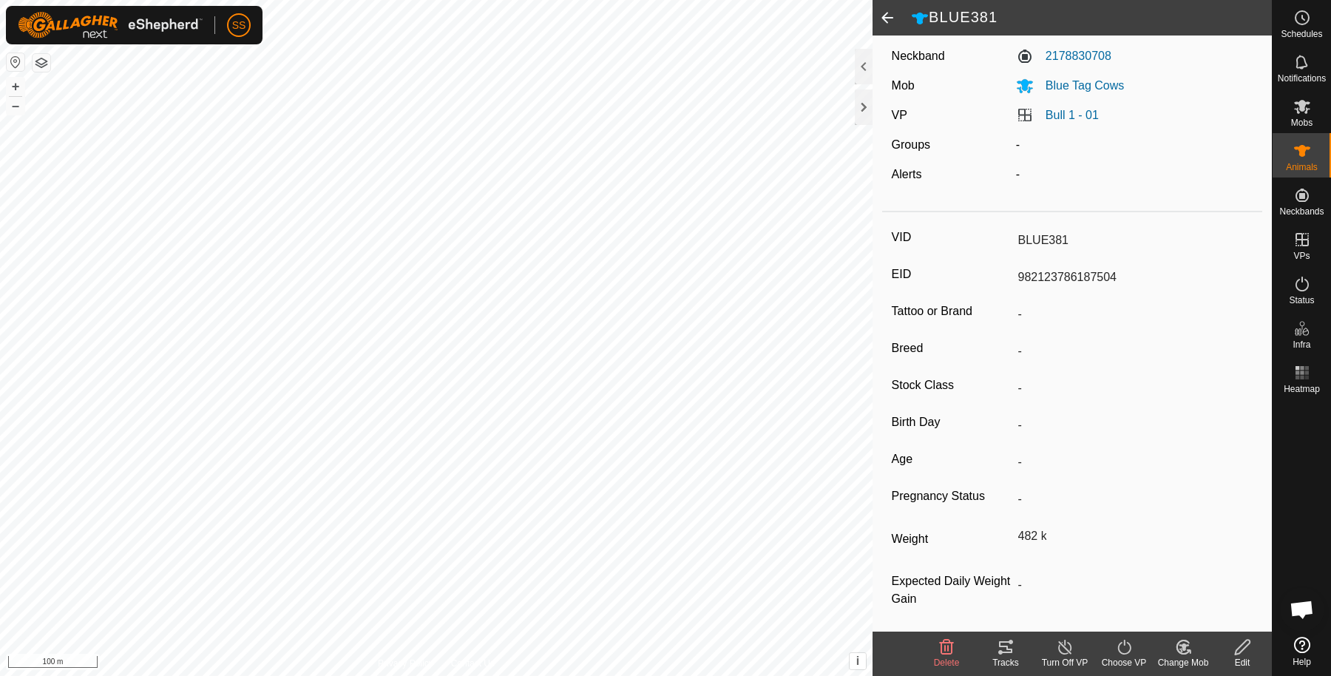
scroll to position [41, 0]
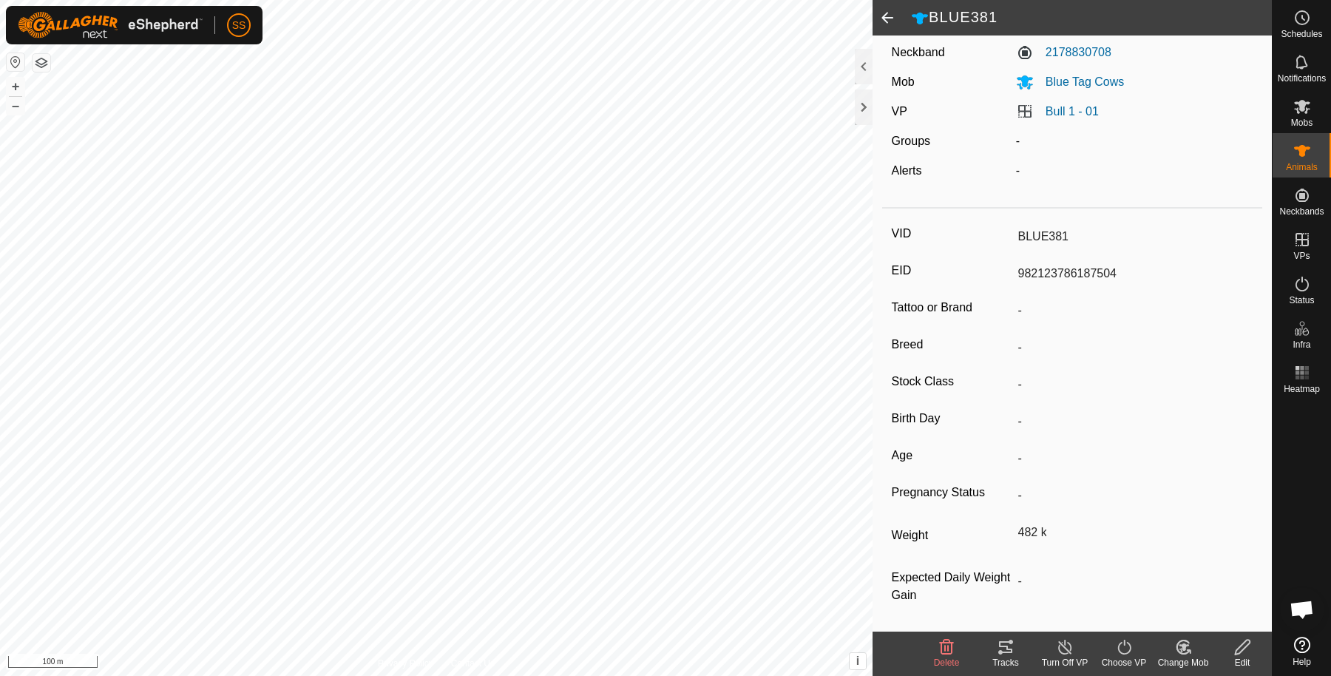
click at [940, 403] on div "VID BLUE381 EID 982123786187504 Tattoo or Brand - Breed - Stock Class - Birth D…" at bounding box center [1072, 422] width 380 height 417
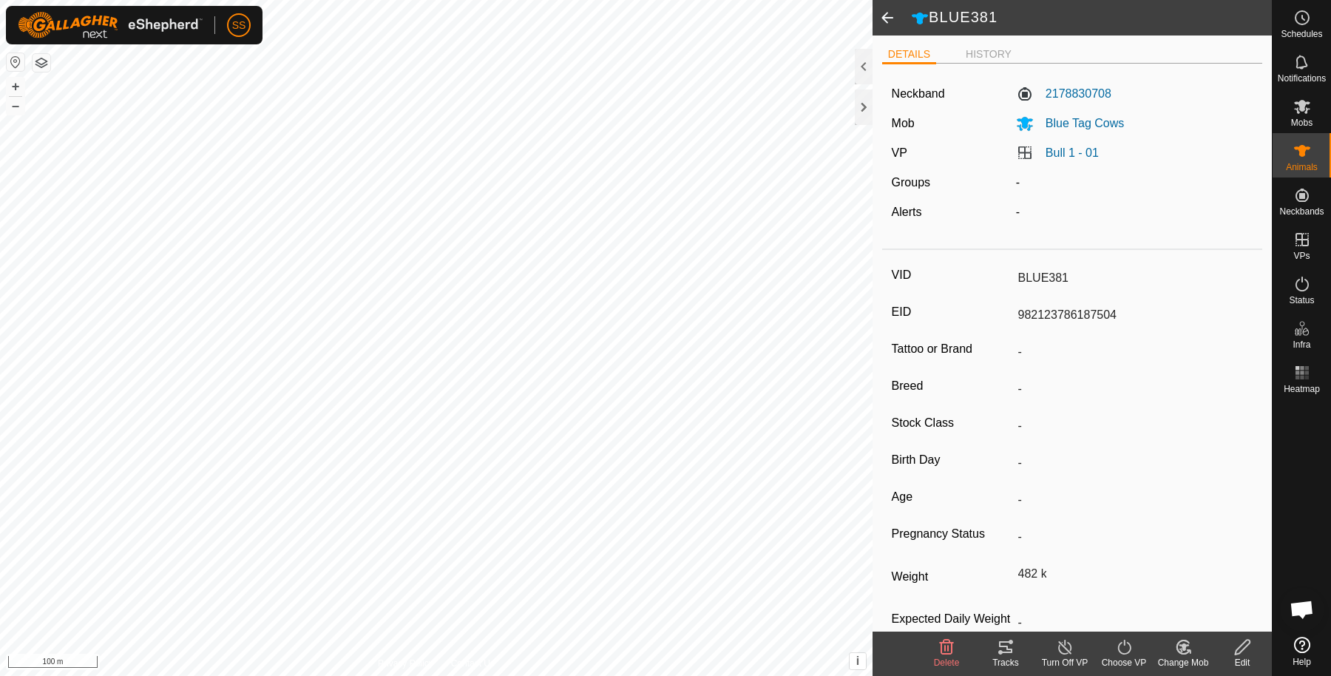
click at [886, 19] on span at bounding box center [887, 17] width 30 height 35
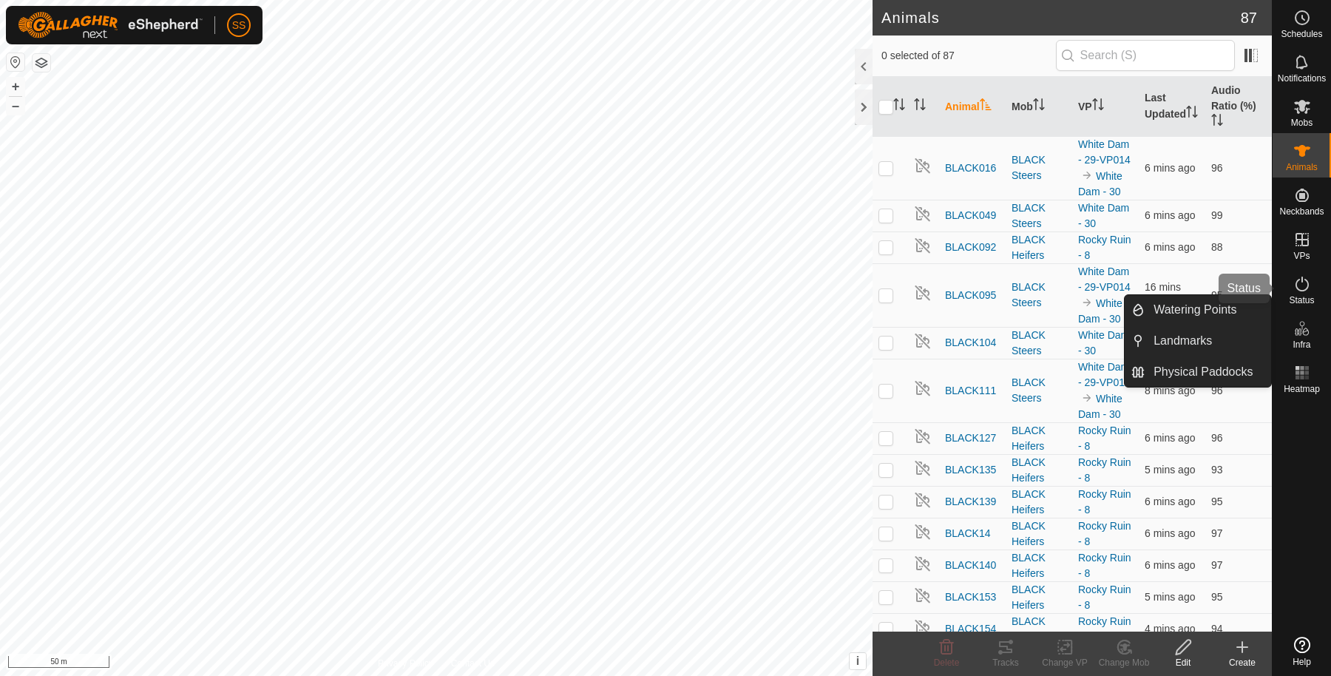
click at [1302, 279] on icon at bounding box center [1301, 283] width 13 height 15
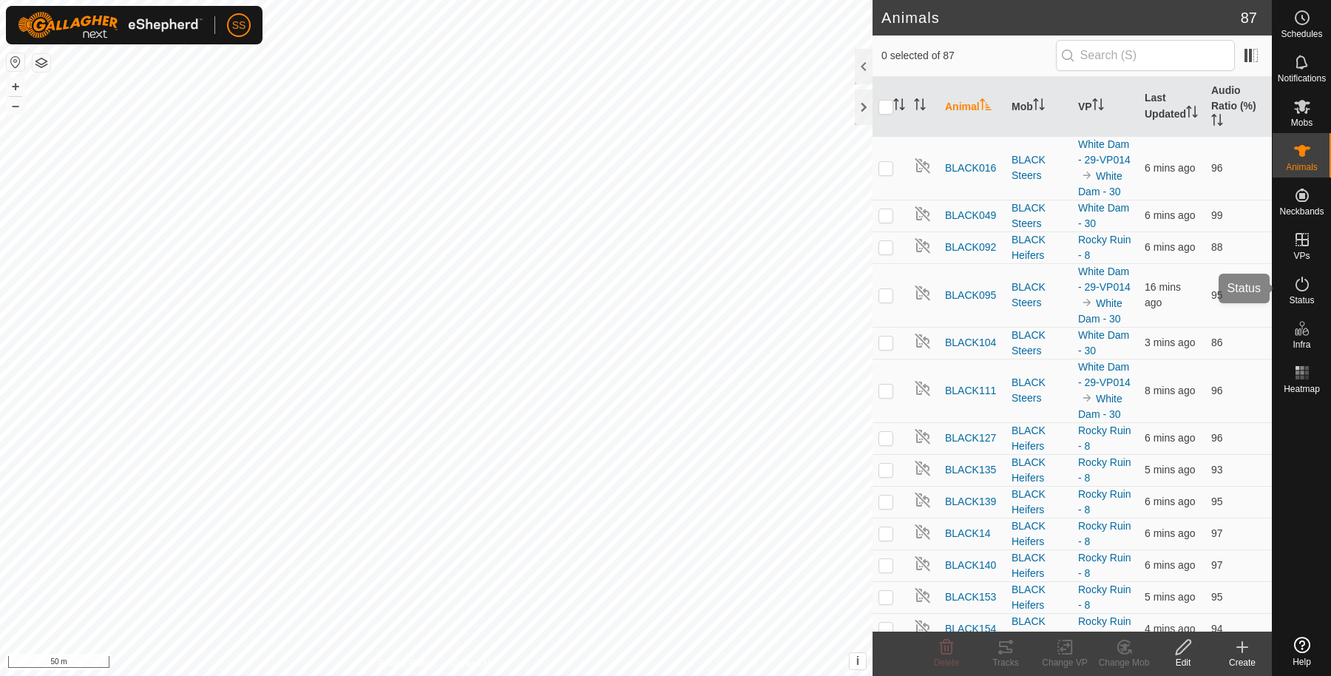
click at [1303, 289] on icon at bounding box center [1301, 283] width 13 height 15
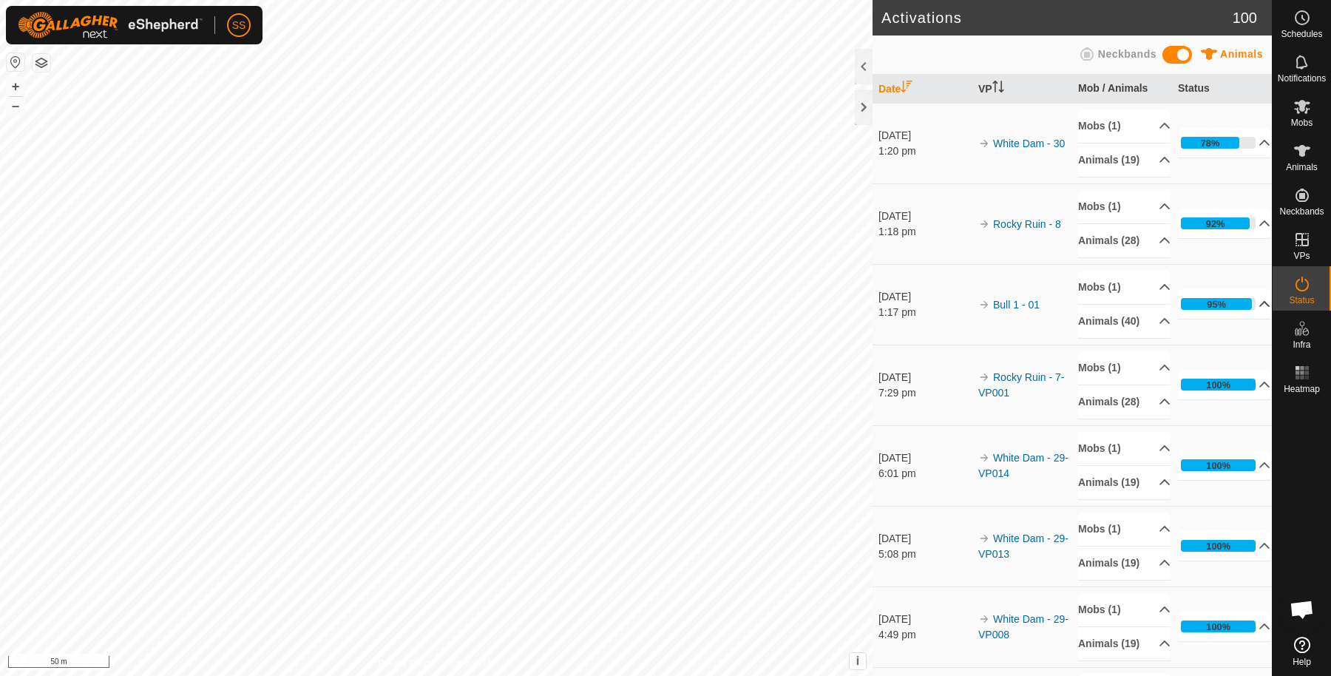
click at [1226, 319] on p-accordion-header "95%" at bounding box center [1224, 304] width 92 height 30
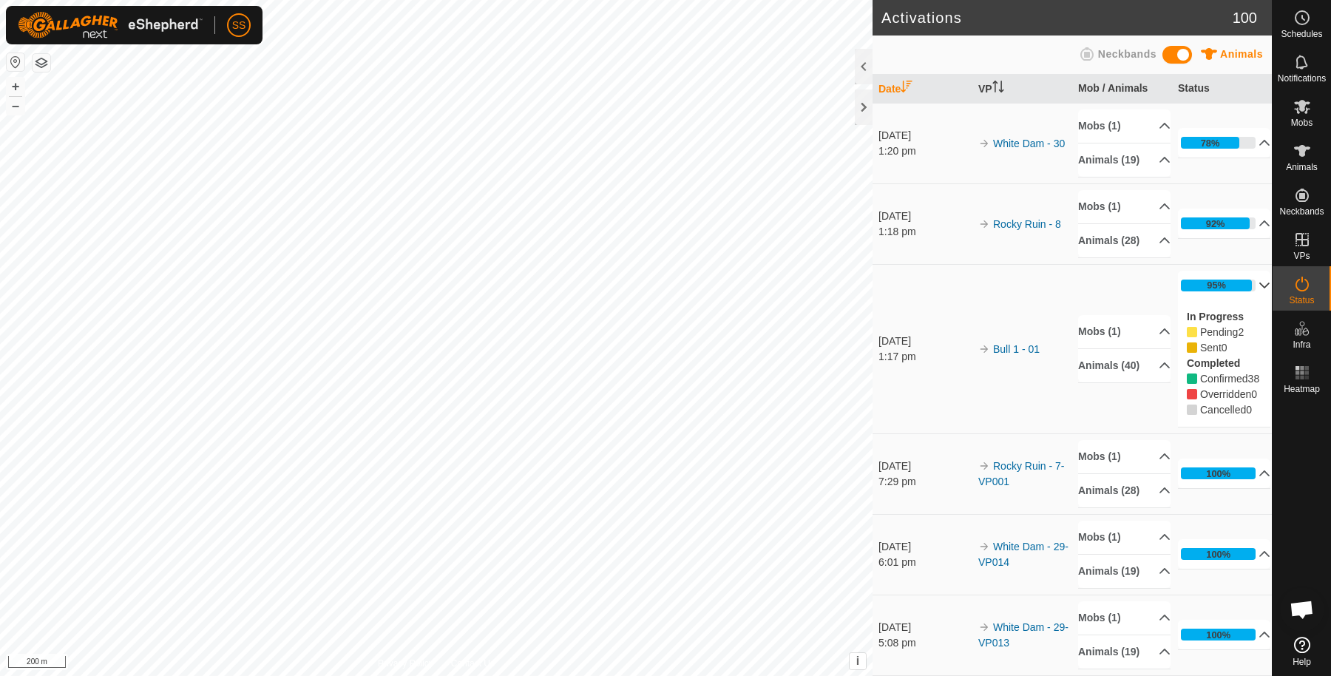
click at [45, 67] on button "button" at bounding box center [42, 63] width 18 height 18
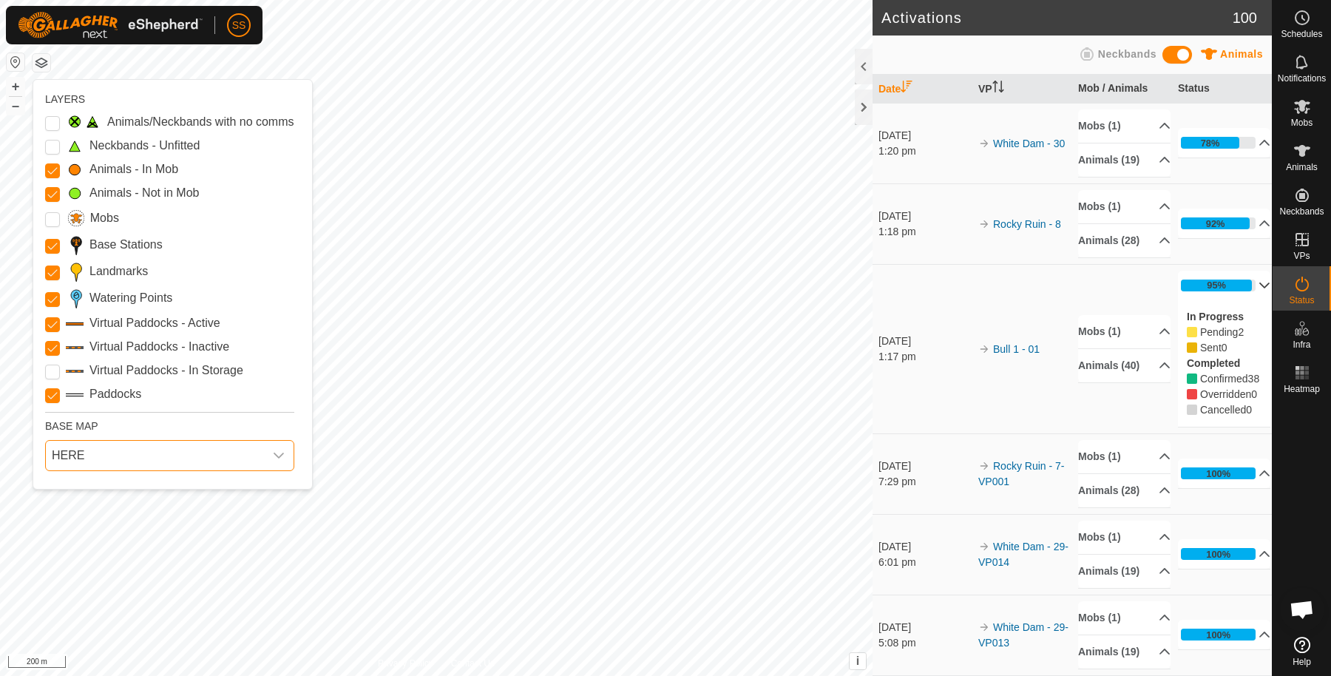
click at [170, 452] on span "HERE" at bounding box center [155, 456] width 218 height 30
click at [157, 484] on li "Azure" at bounding box center [171, 488] width 248 height 30
click at [167, 444] on span "Azure" at bounding box center [155, 456] width 218 height 30
click at [127, 547] on li "Mapbox" at bounding box center [171, 550] width 248 height 30
click at [222, 456] on span "Mapbox" at bounding box center [155, 456] width 218 height 30
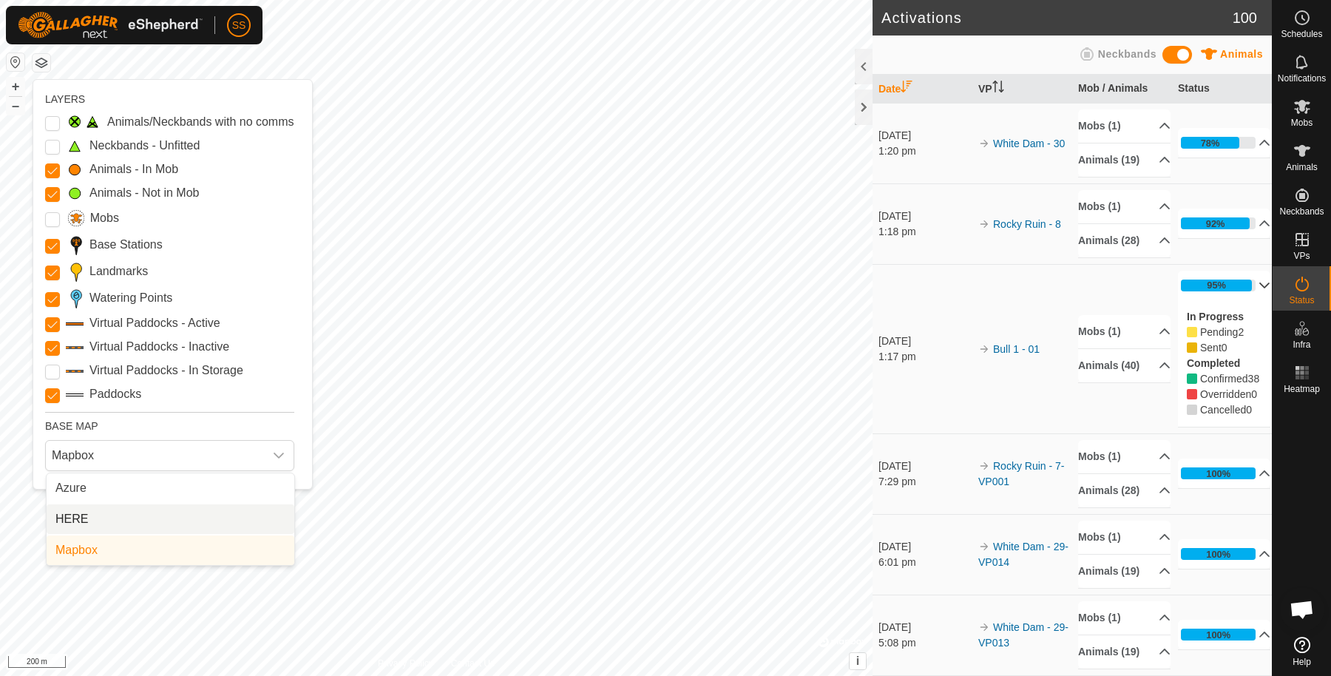
click at [172, 521] on li "HERE" at bounding box center [171, 519] width 248 height 30
